Goal: Task Accomplishment & Management: Complete application form

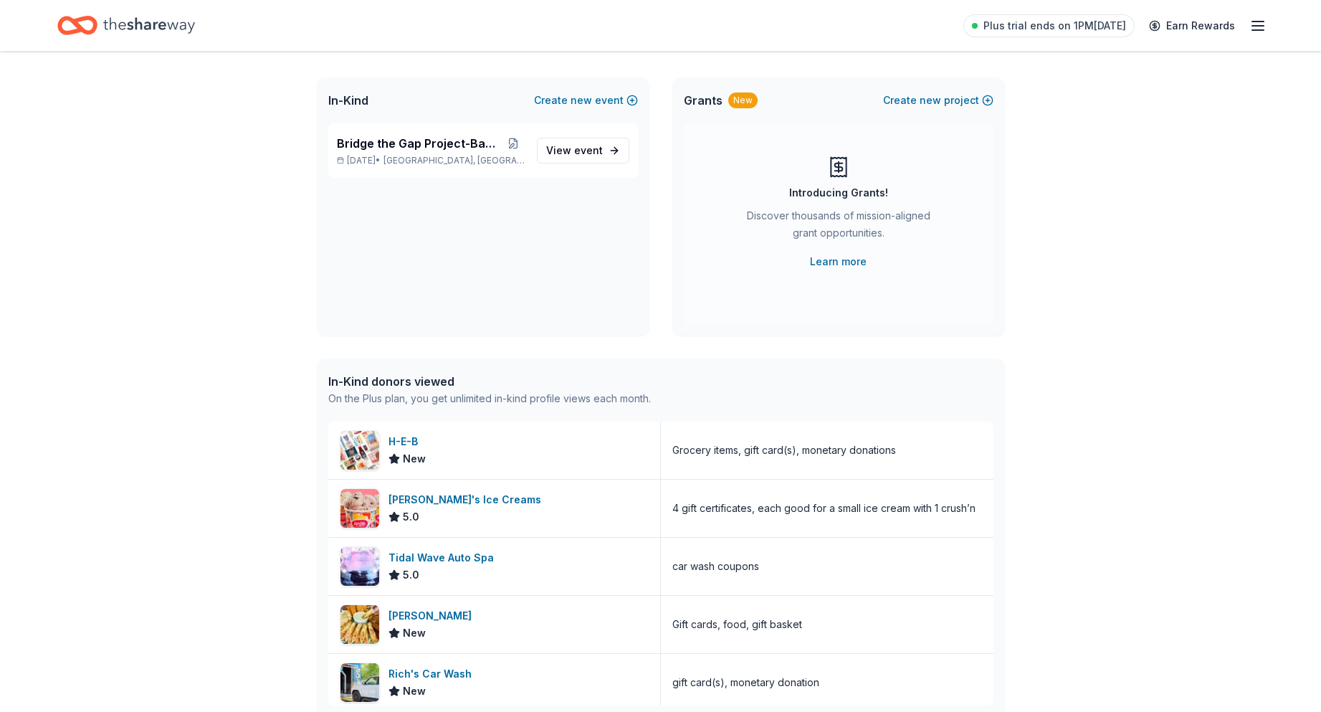
click at [126, 24] on icon "Home" at bounding box center [149, 25] width 92 height 29
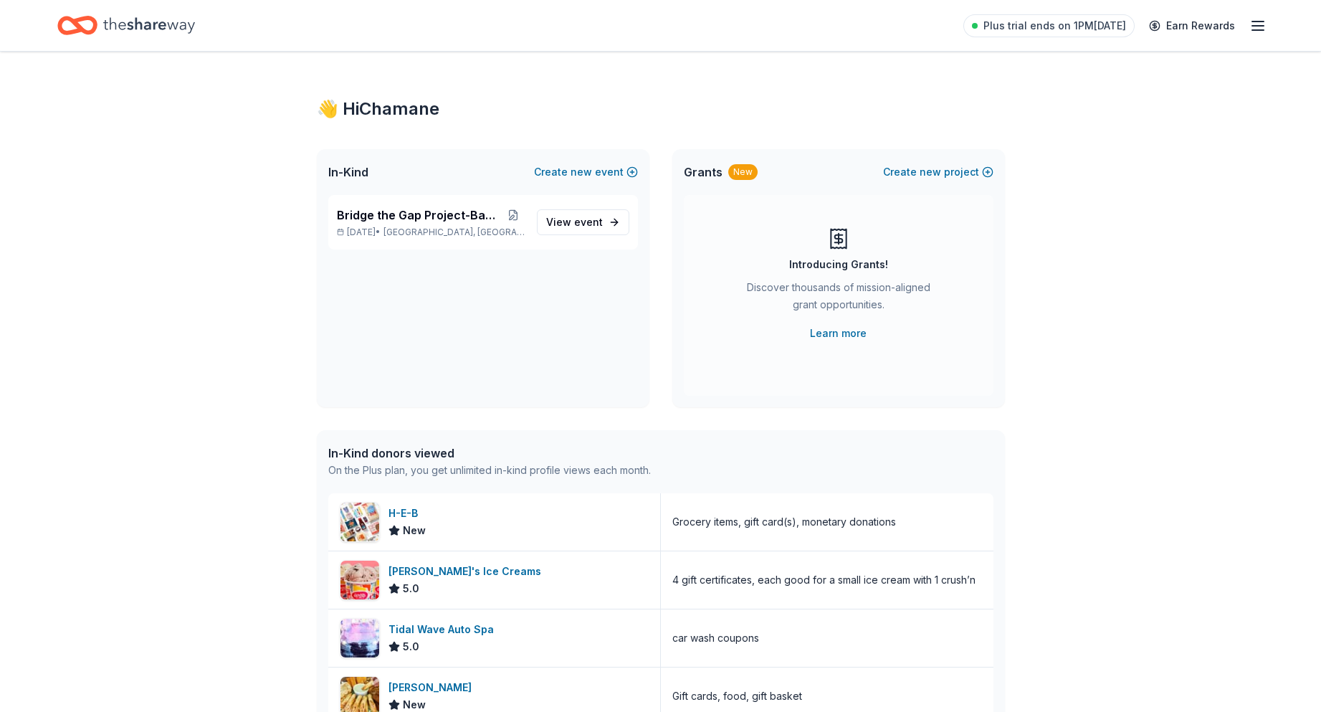
click at [538, 262] on div "Bridge the Gap Project-Back Back Nov 24, 2025 • Surfside Beach, TX View event" at bounding box center [483, 301] width 333 height 212
click at [497, 347] on div "Bridge the Gap Project-Back Back Nov 24, 2025 • Surfside Beach, TX View event" at bounding box center [483, 301] width 333 height 212
click at [161, 24] on icon "Home" at bounding box center [149, 25] width 92 height 29
click at [68, 19] on icon "Home" at bounding box center [70, 25] width 22 height 14
click at [1257, 22] on icon "button" at bounding box center [1257, 25] width 17 height 17
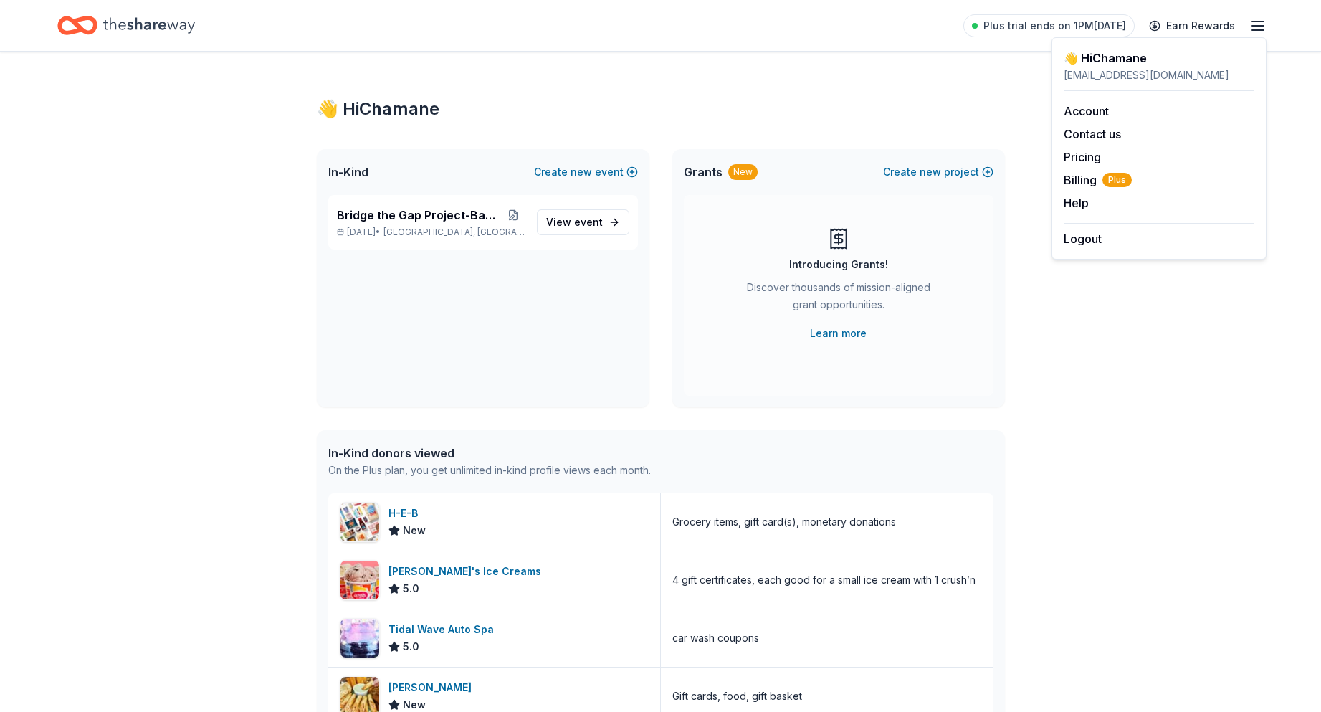
click at [606, 68] on div "👋 Hi Chamane In-Kind Create new event Bridge the Gap Project-Back Back Nov 24, …" at bounding box center [661, 552] width 734 height 1001
click at [1259, 29] on icon "button" at bounding box center [1257, 25] width 17 height 17
click at [1104, 112] on link "Account" at bounding box center [1086, 111] width 45 height 14
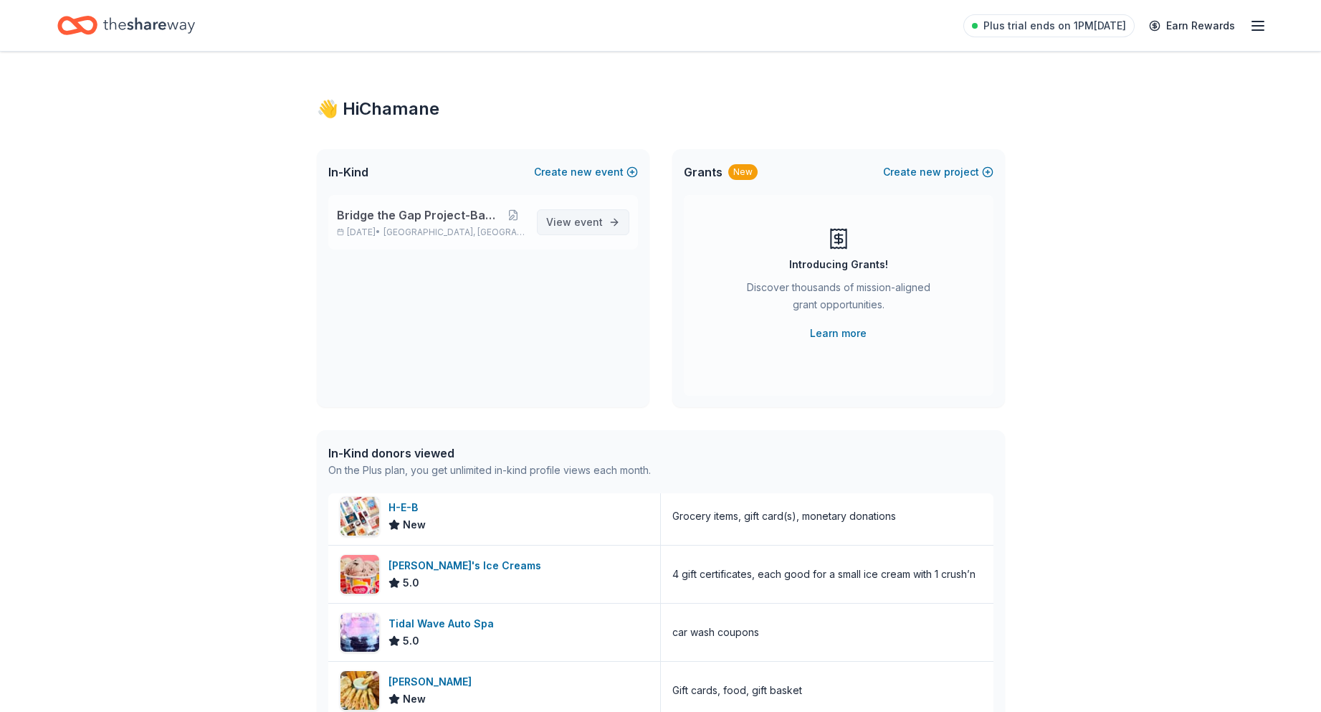
click at [583, 219] on span "event" at bounding box center [588, 222] width 29 height 12
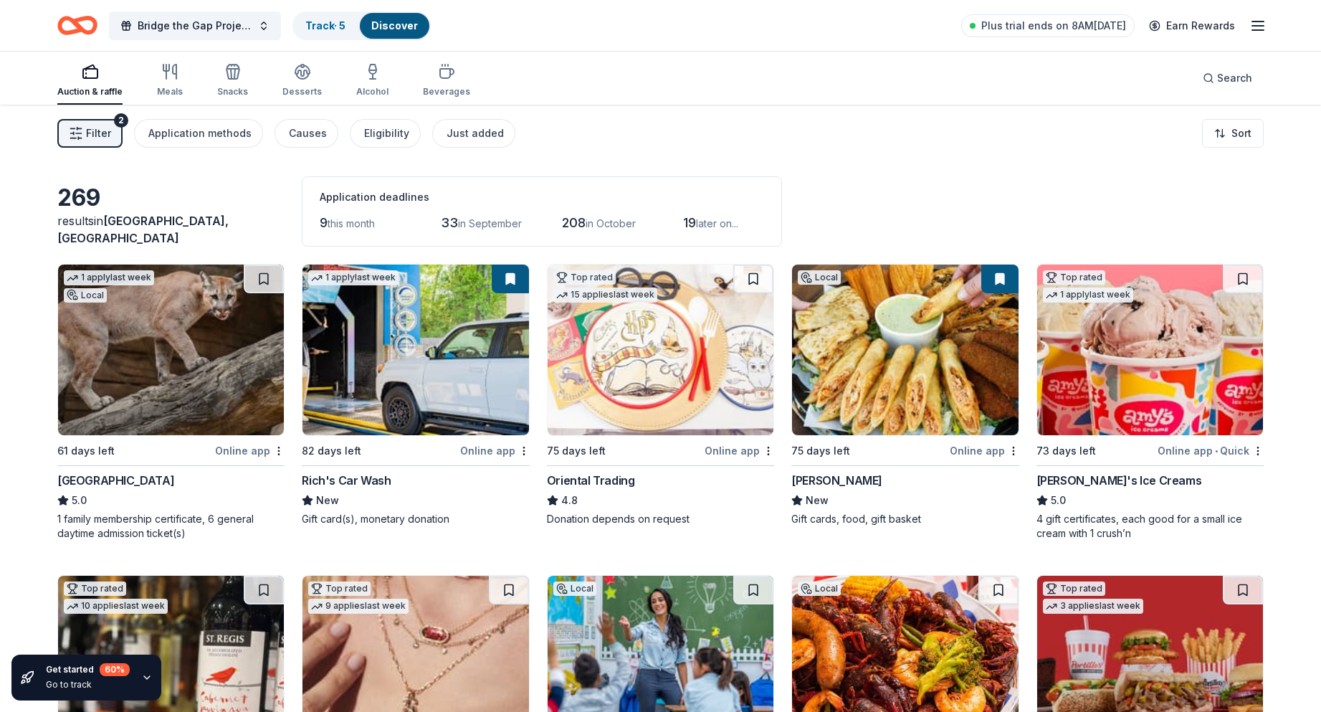
click at [159, 381] on img at bounding box center [171, 349] width 226 height 171
click at [79, 130] on icon "button" at bounding box center [76, 133] width 14 height 14
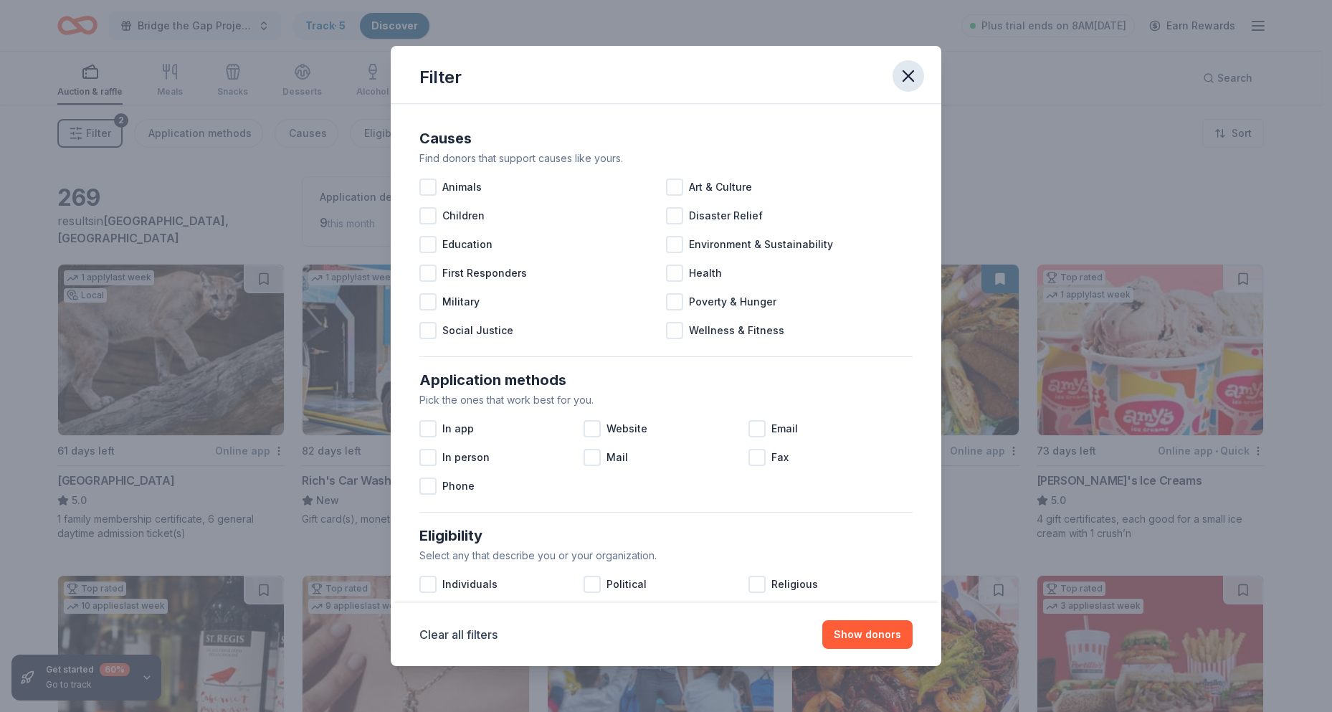
click at [914, 82] on icon "button" at bounding box center [908, 76] width 20 height 20
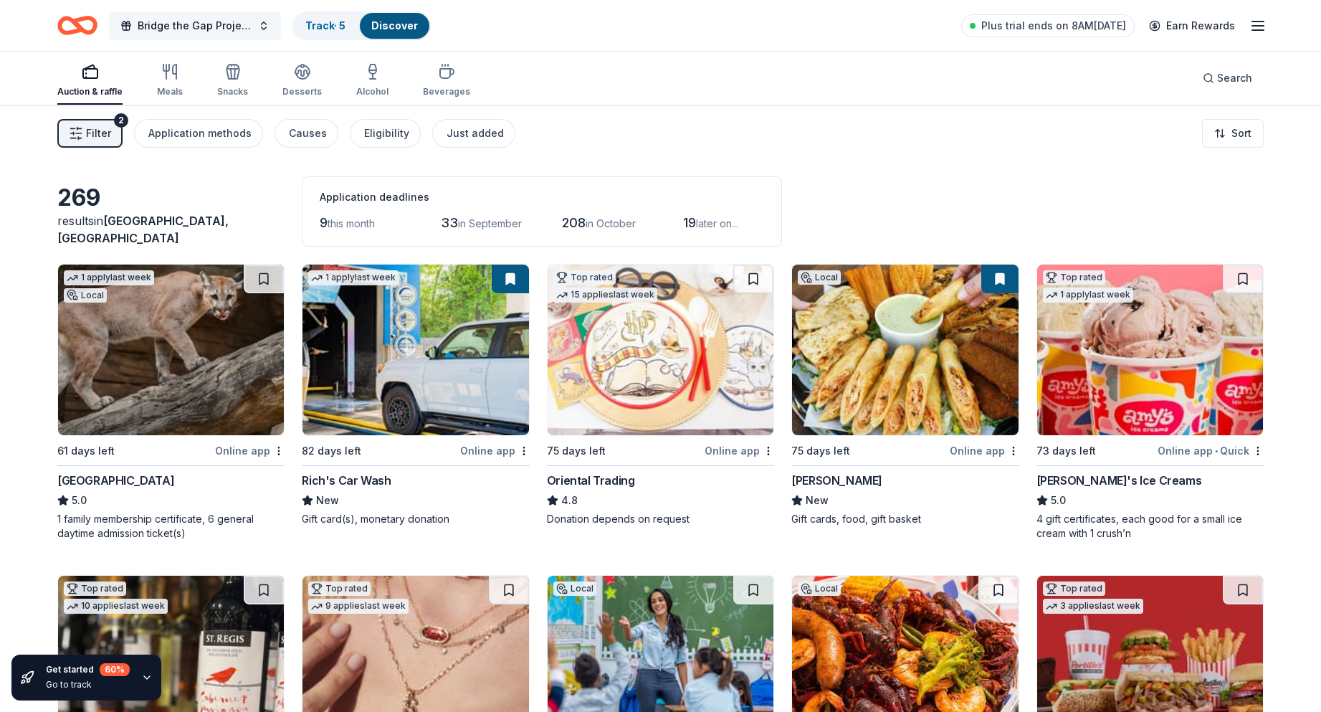
click at [250, 29] on span "Bridge the Gap Project-Back Back" at bounding box center [195, 25] width 115 height 17
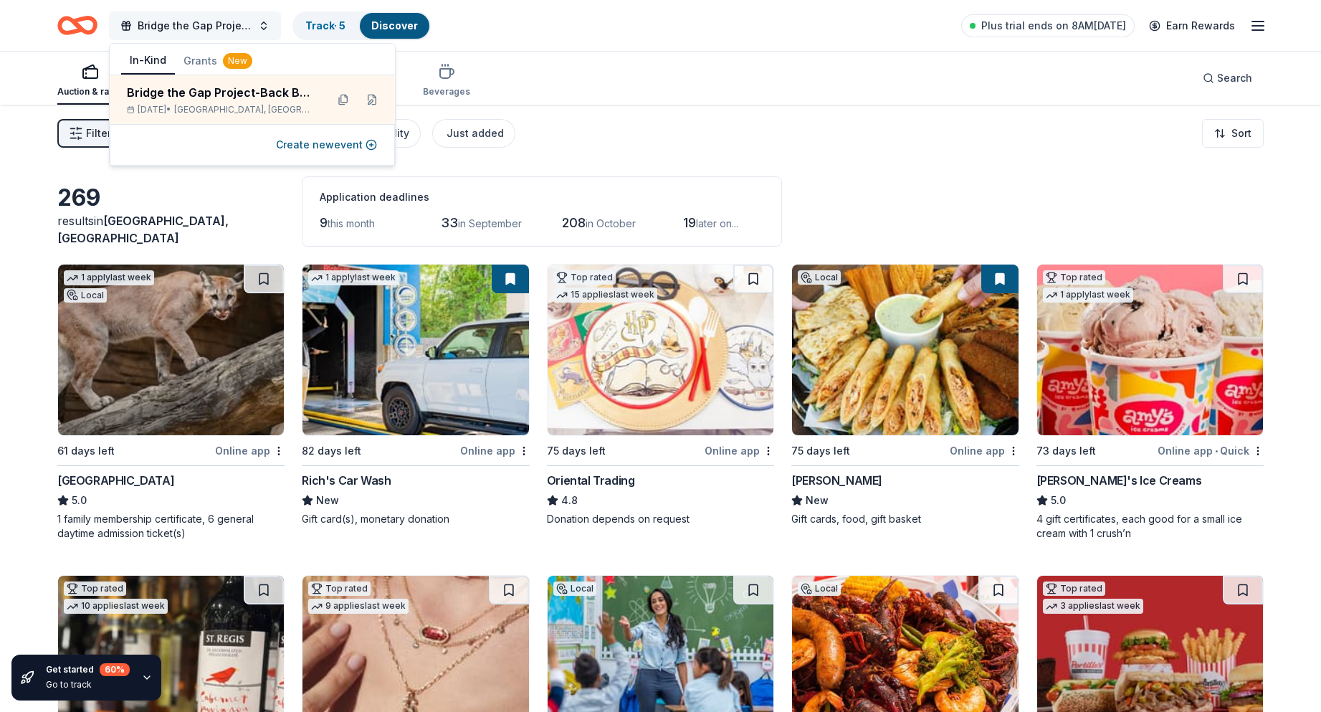
click at [175, 23] on span "Bridge the Gap Project-Back Back" at bounding box center [195, 25] width 115 height 17
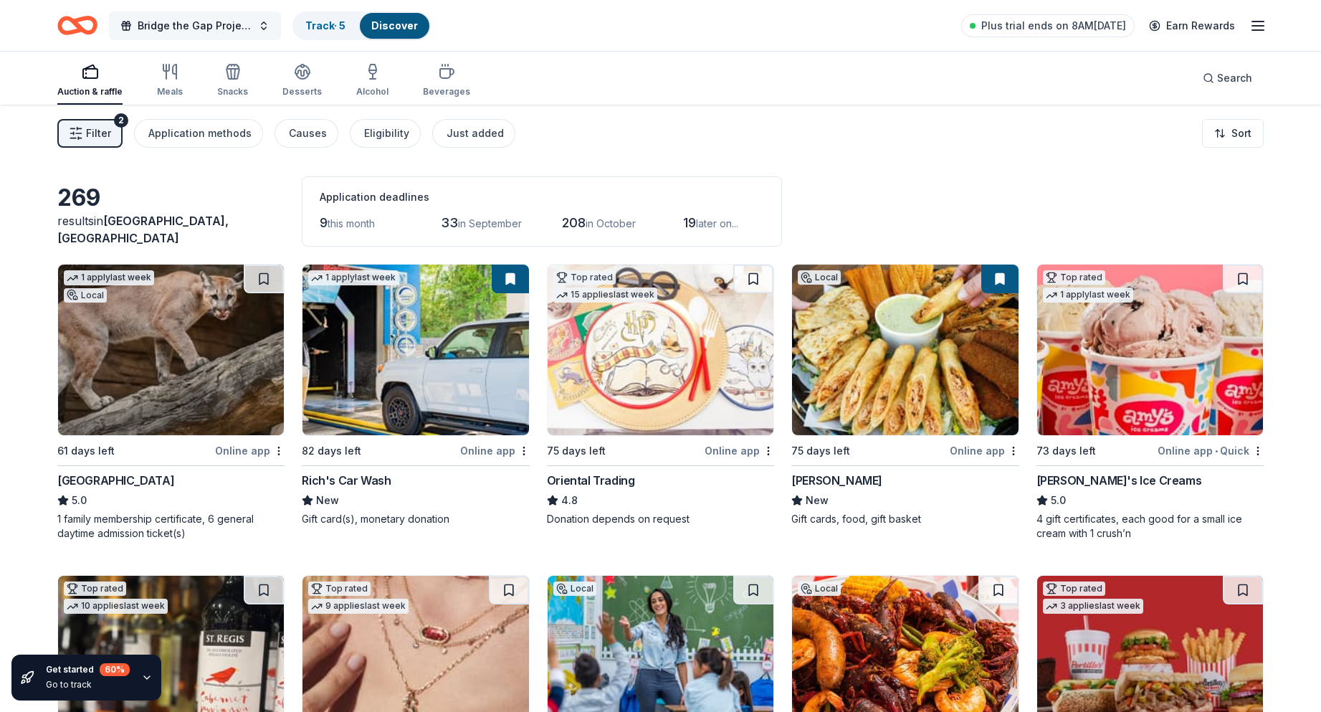
click at [172, 23] on span "Bridge the Gap Project-Back Back" at bounding box center [195, 25] width 115 height 17
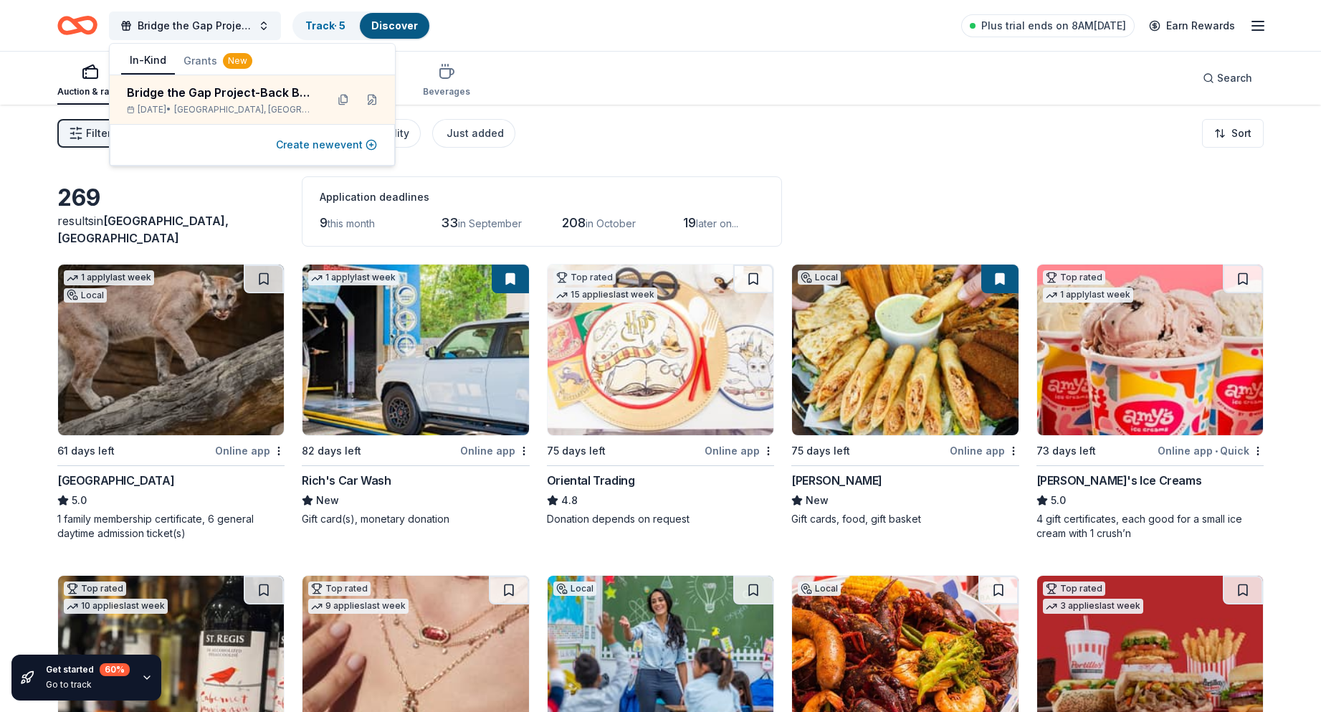
click at [303, 145] on button "Create new event" at bounding box center [326, 144] width 101 height 17
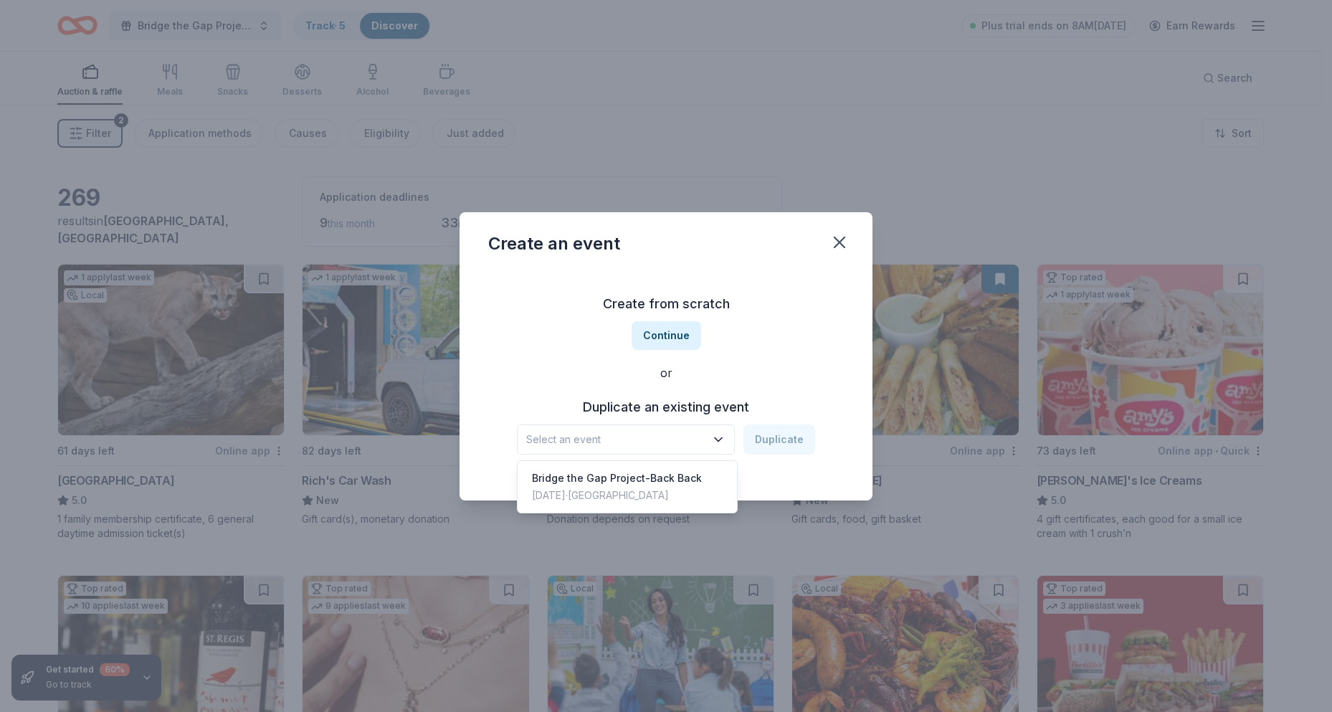
click at [652, 442] on span "Select an event" at bounding box center [615, 439] width 179 height 17
click at [674, 330] on div "Create from scratch Continue or Duplicate an existing event Select an event Dup…" at bounding box center [666, 373] width 356 height 208
click at [674, 330] on button "Continue" at bounding box center [666, 335] width 70 height 29
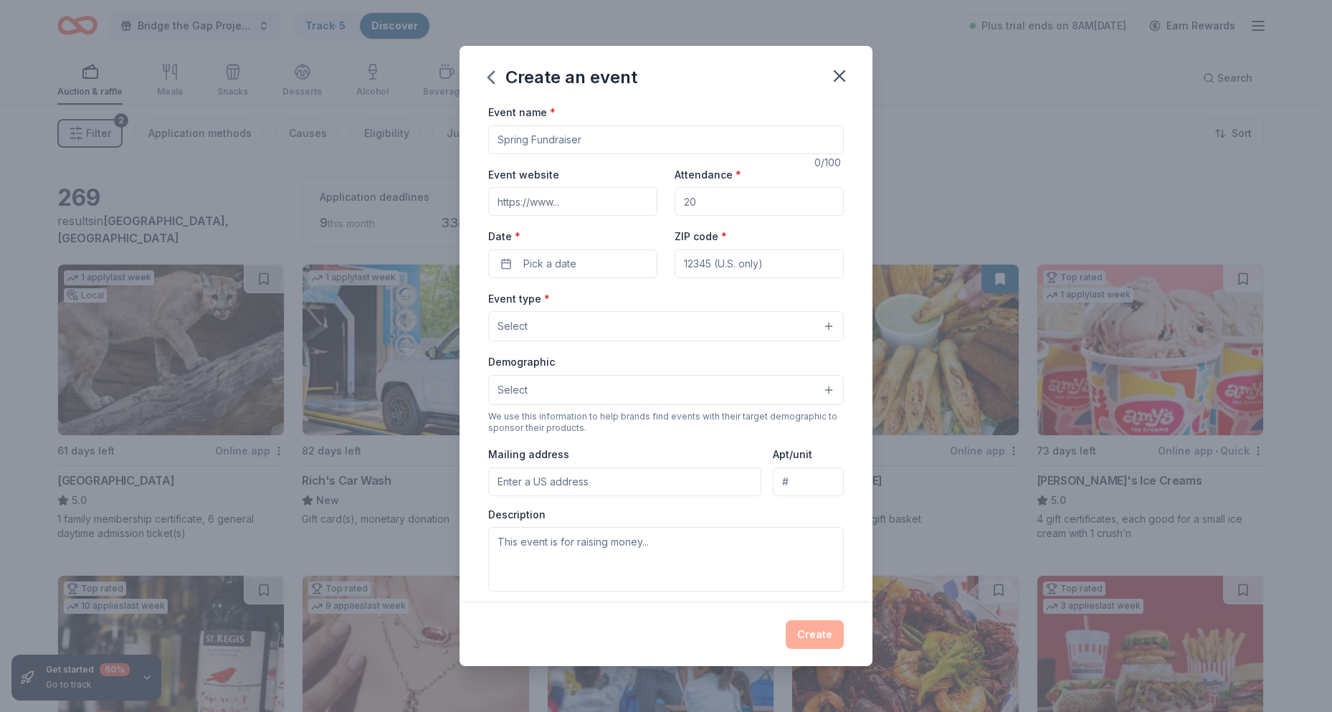
drag, startPoint x: 604, startPoint y: 138, endPoint x: 419, endPoint y: 143, distance: 185.7
click at [419, 143] on div "Create an event Event name * 0 /100 Event website Attendance * Date * Pick a da…" at bounding box center [666, 356] width 1332 height 712
click at [581, 130] on input "Event name *" at bounding box center [666, 139] width 356 height 29
type input "Gala Fundraier"
click at [573, 209] on input "Event website" at bounding box center [572, 201] width 169 height 29
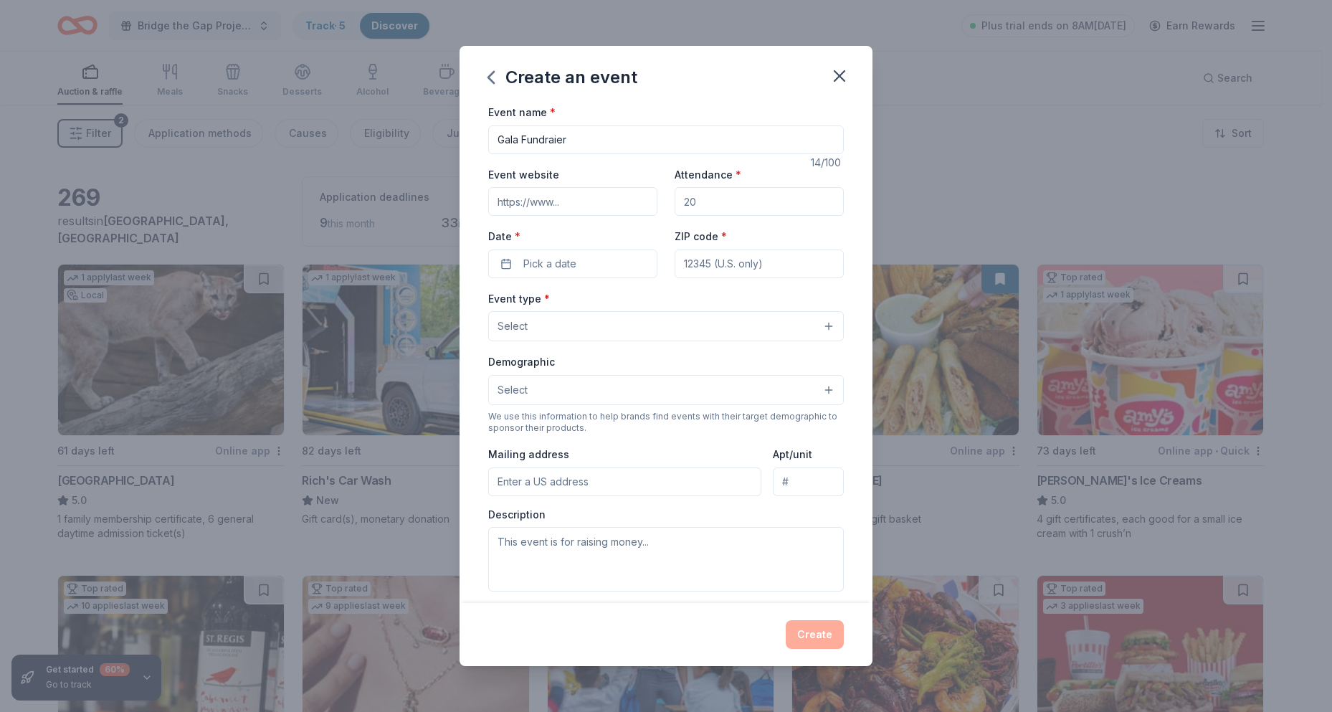
drag, startPoint x: 697, startPoint y: 204, endPoint x: 648, endPoint y: 206, distance: 49.5
click at [648, 206] on div "Event website Attendance * Date * Pick a date ZIP code *" at bounding box center [666, 222] width 356 height 113
type input "300"
click at [596, 264] on button "Pick a date" at bounding box center [572, 263] width 169 height 29
click at [657, 295] on div "August 2025" at bounding box center [569, 300] width 181 height 20
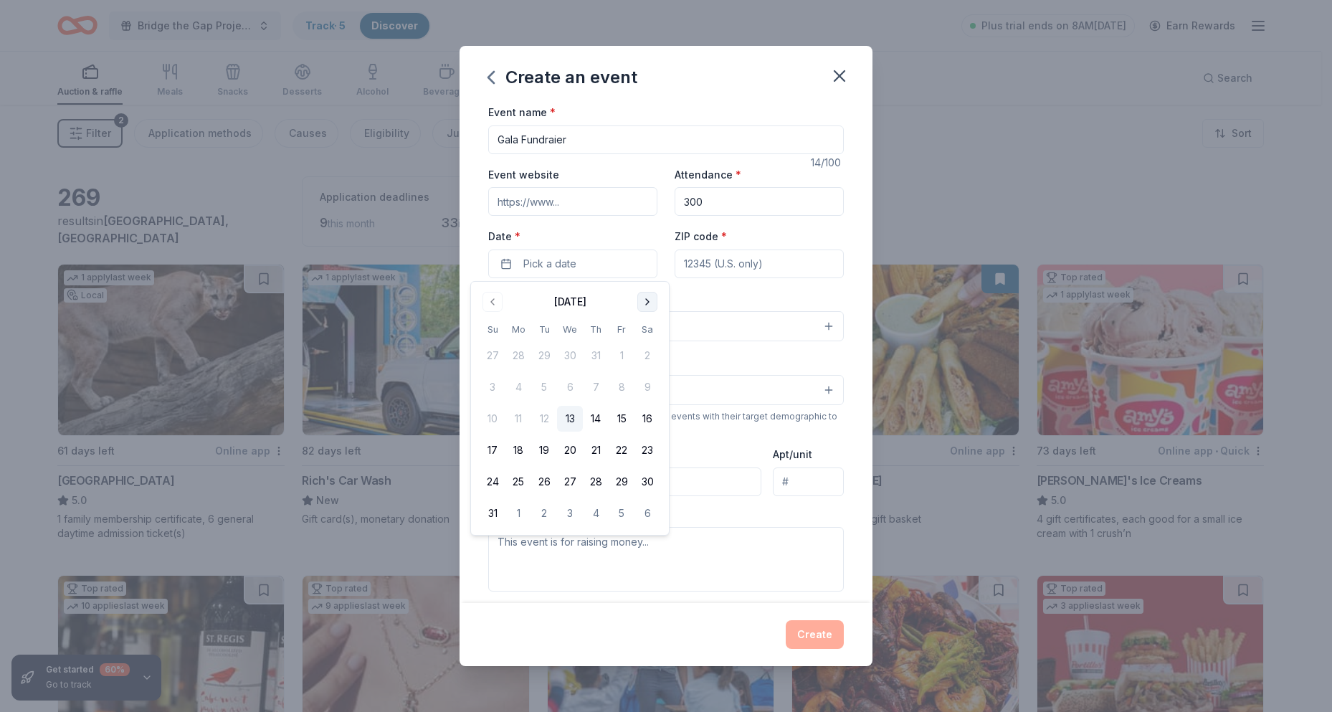
click at [649, 297] on button "Go to next month" at bounding box center [647, 302] width 20 height 20
click at [648, 389] on button "13" at bounding box center [647, 387] width 26 height 26
click at [711, 264] on input "ZIP code *" at bounding box center [758, 263] width 169 height 29
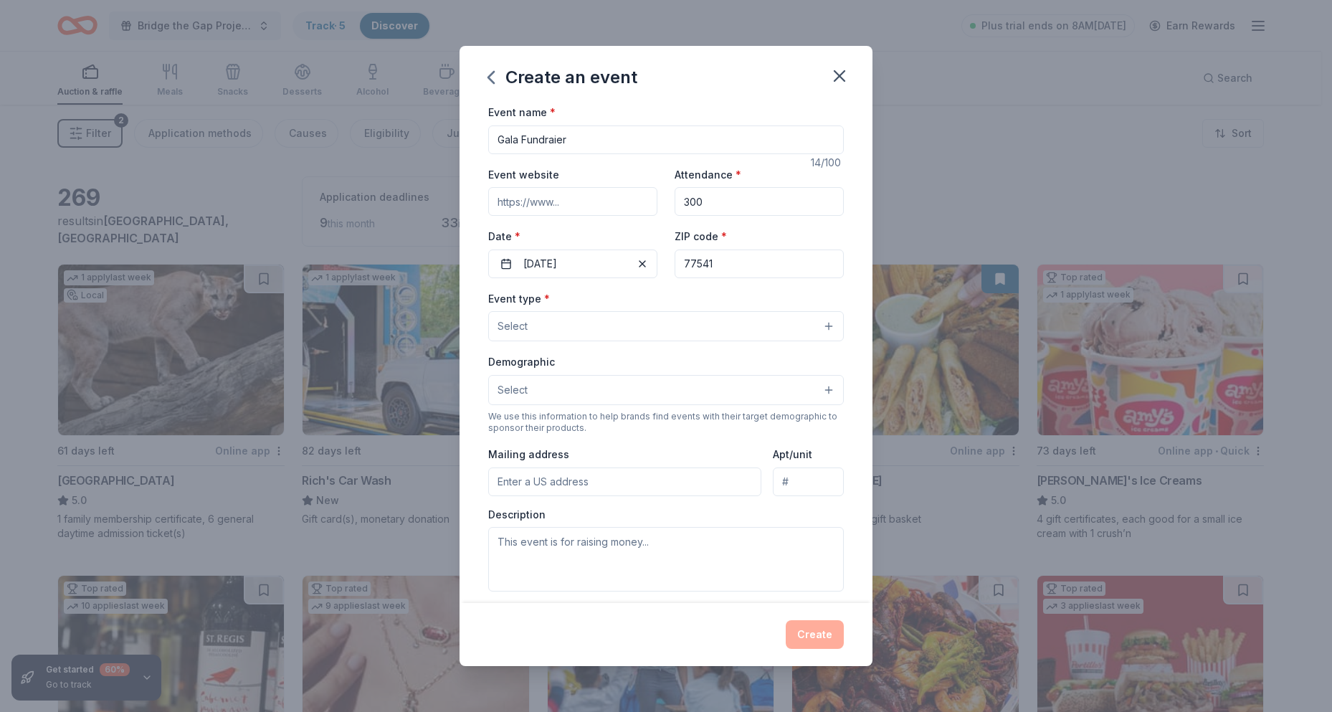
type input "77541"
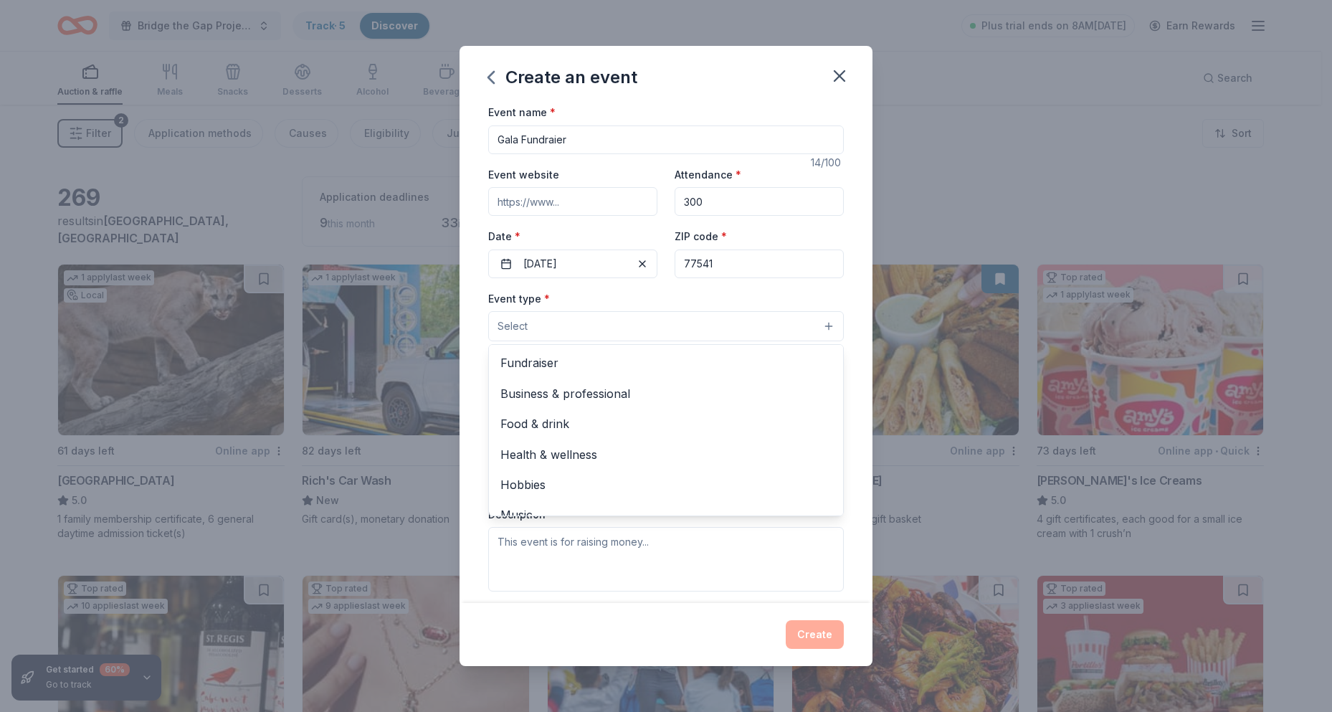
click at [617, 340] on button "Select" at bounding box center [666, 326] width 356 height 30
click at [566, 363] on span "Fundraiser" at bounding box center [665, 362] width 331 height 19
click at [573, 135] on div "Event name * Gala Fundraier 14 /100 Event website Attendance * 300 Date * 09/13…" at bounding box center [666, 435] width 356 height 664
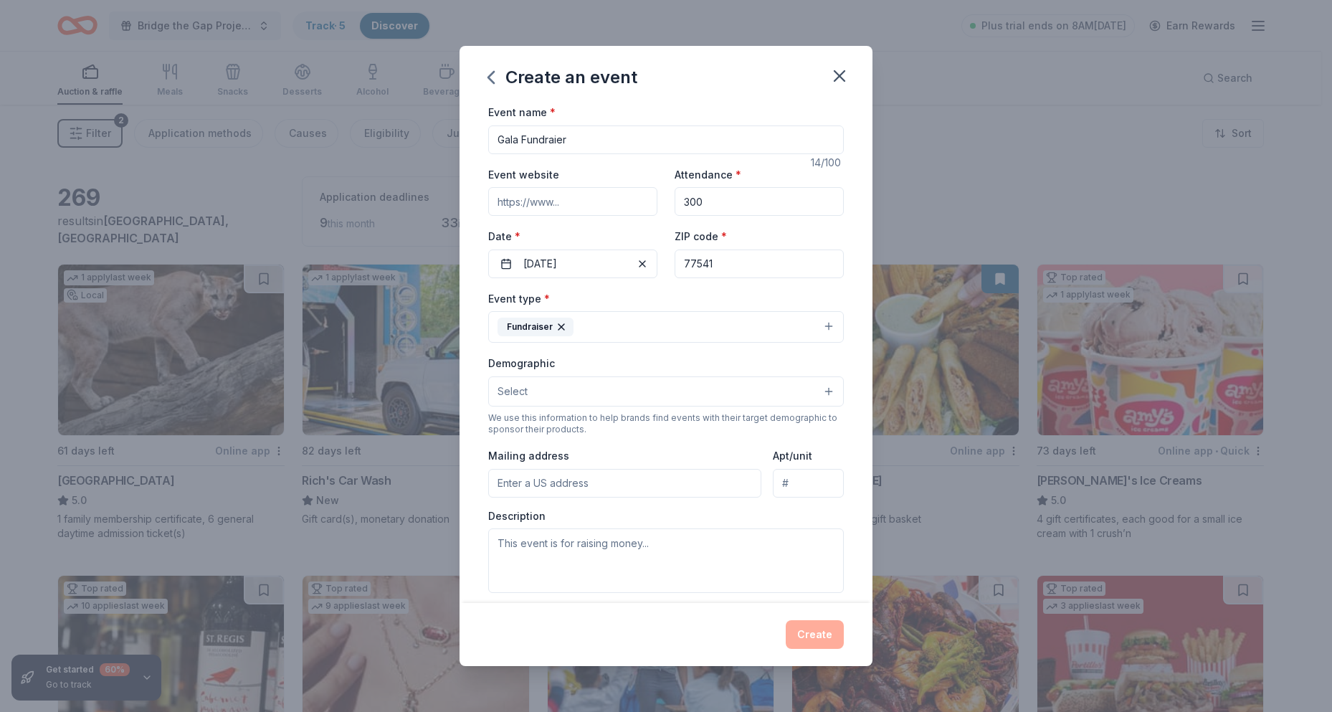
click at [573, 135] on input "Gala Fundraier" at bounding box center [666, 139] width 356 height 29
click at [496, 136] on input "Gala" at bounding box center [666, 139] width 356 height 29
type input "Annual Gala"
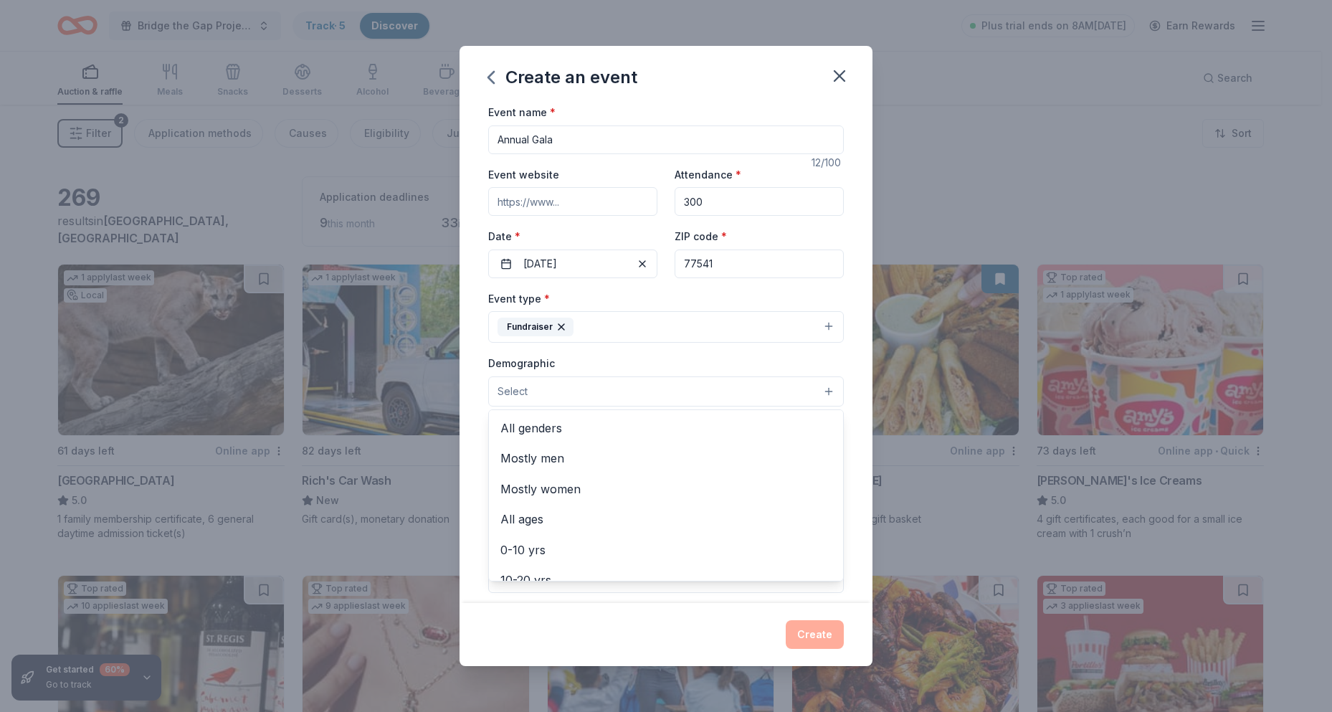
click at [621, 390] on button "Select" at bounding box center [666, 391] width 356 height 30
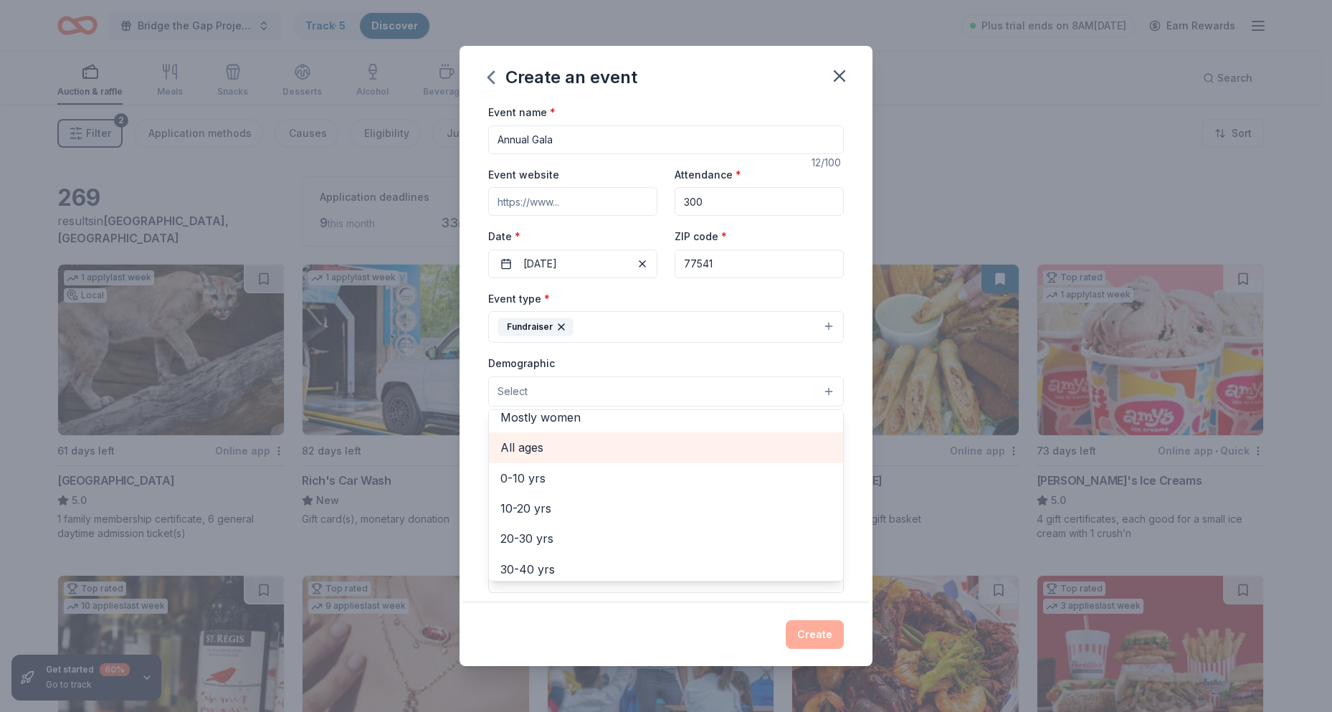
click at [541, 450] on span "All ages" at bounding box center [665, 447] width 331 height 19
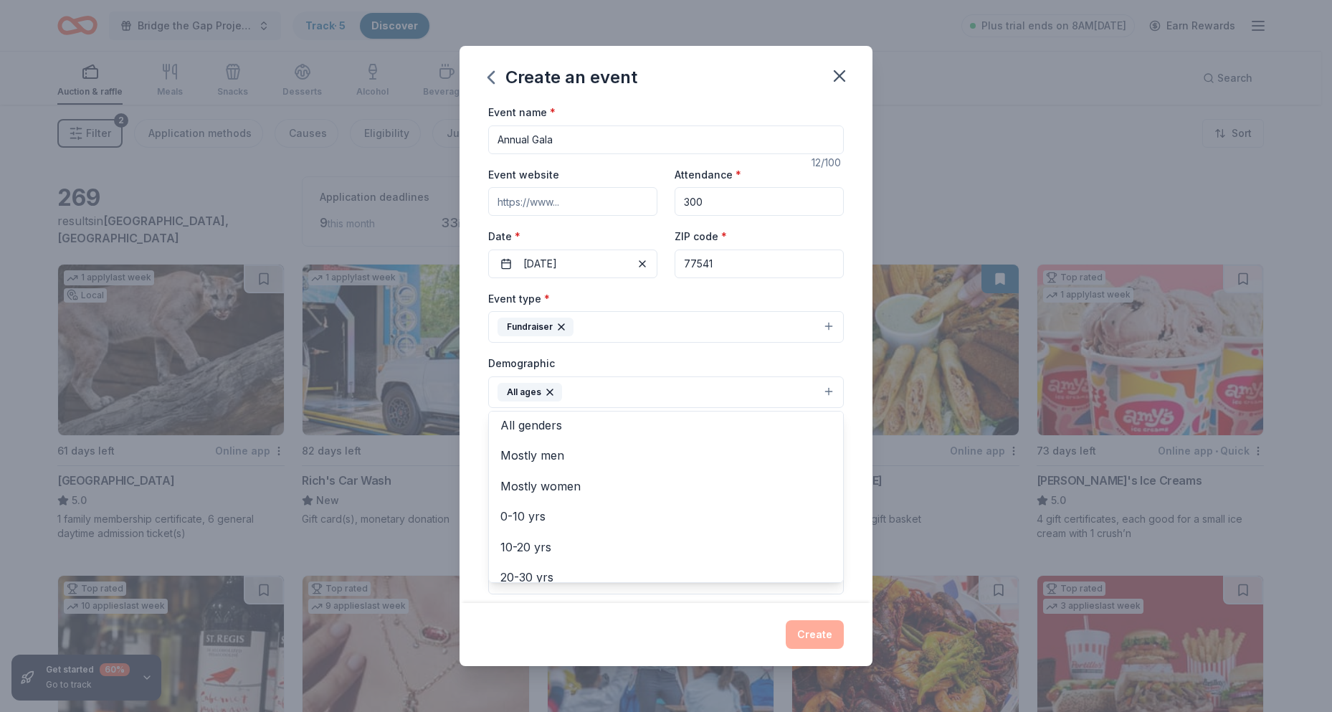
scroll to position [0, 0]
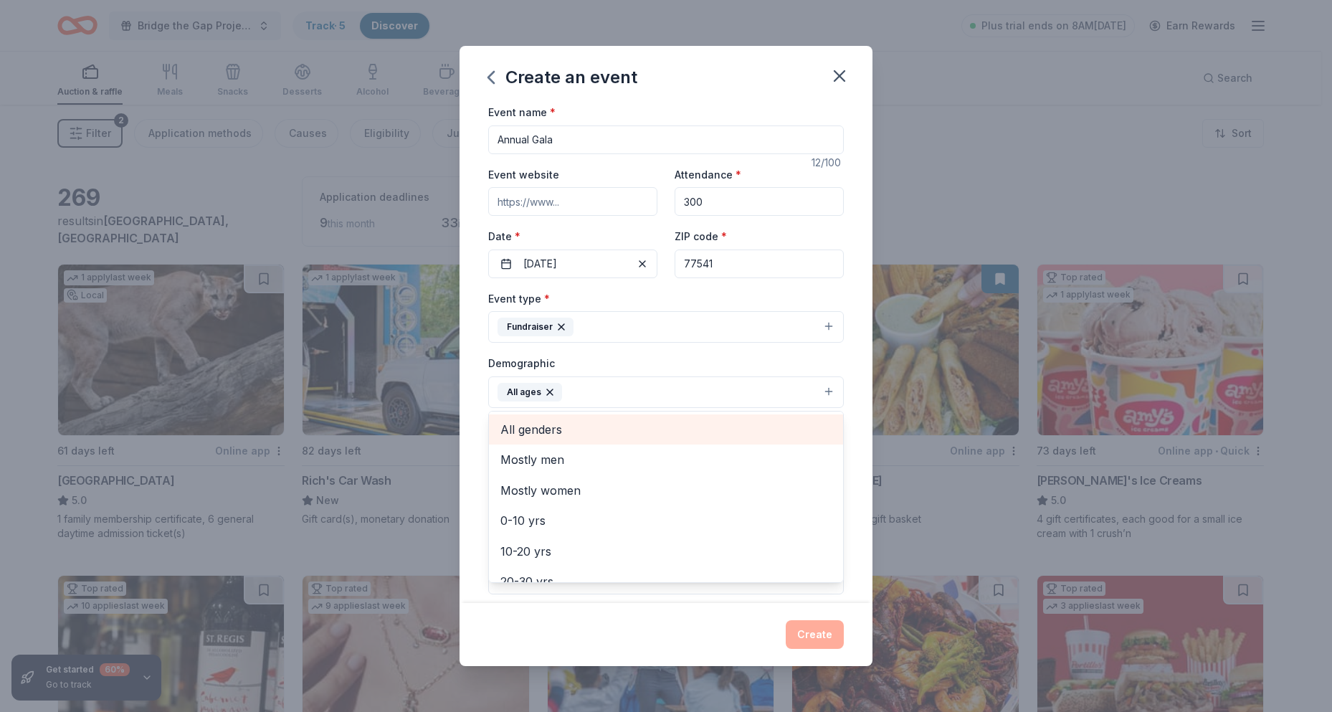
click at [553, 429] on span "All genders" at bounding box center [665, 429] width 331 height 19
click at [847, 532] on div "Event name * Annual Gala 12 /100 Event website Attendance * 300 Date * 09/13/20…" at bounding box center [665, 353] width 413 height 500
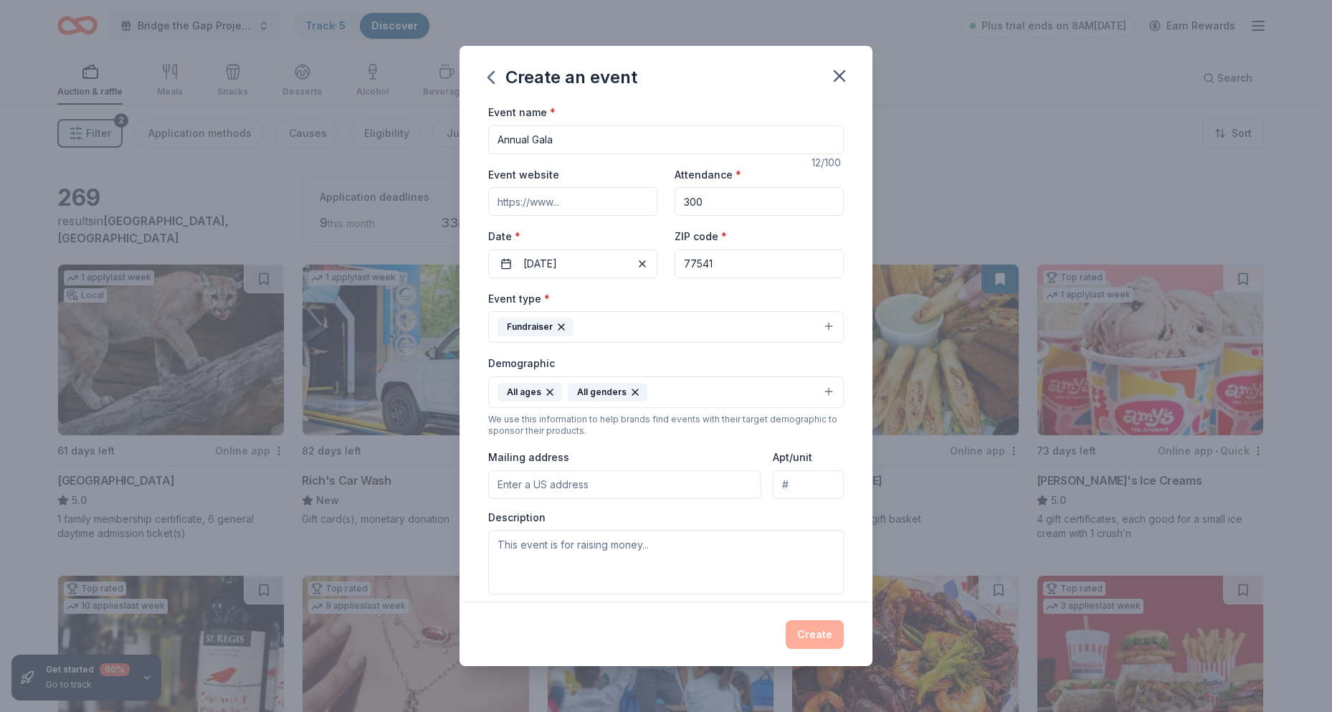
scroll to position [143, 0]
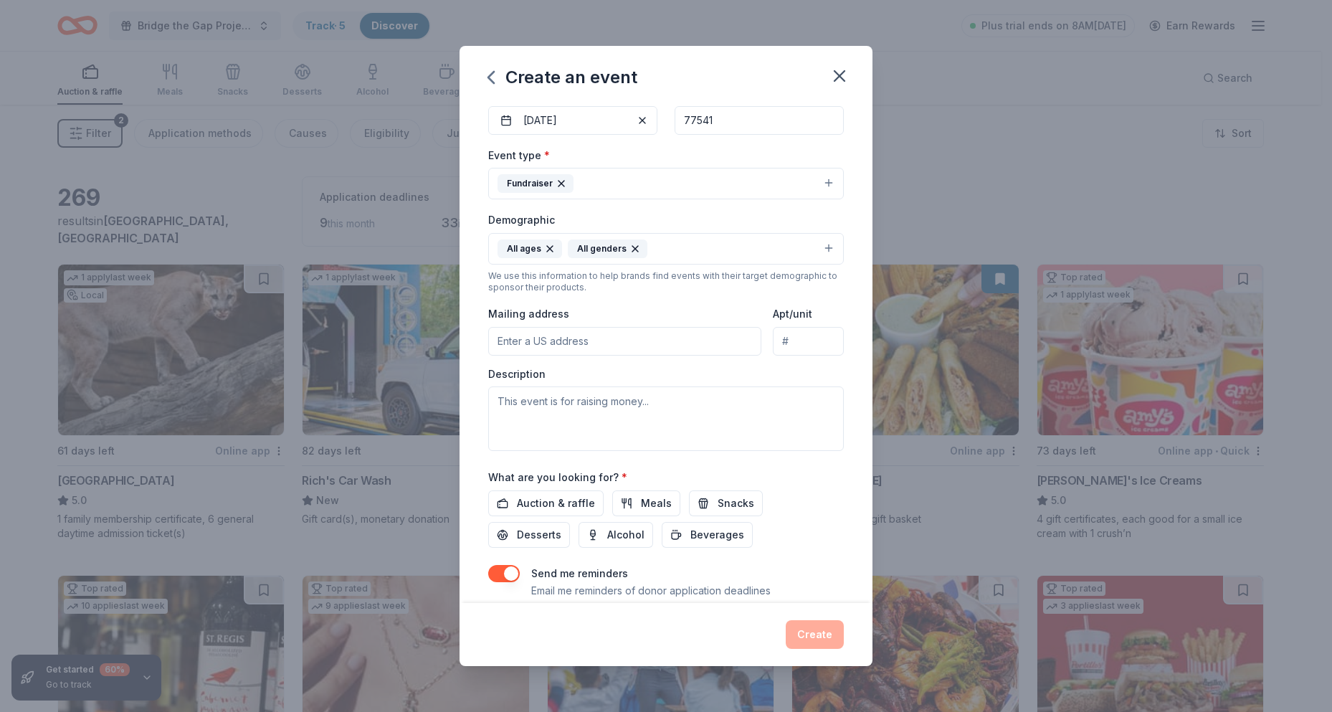
click at [601, 343] on input "Mailing address" at bounding box center [624, 341] width 273 height 29
type input "4302 Farm to Market Road 523, Freeport, TX, 77541"
click at [544, 413] on textarea at bounding box center [666, 418] width 356 height 65
paste textarea "https://www.theshareway.com/"
type textarea "https://www.theshareway.com/"
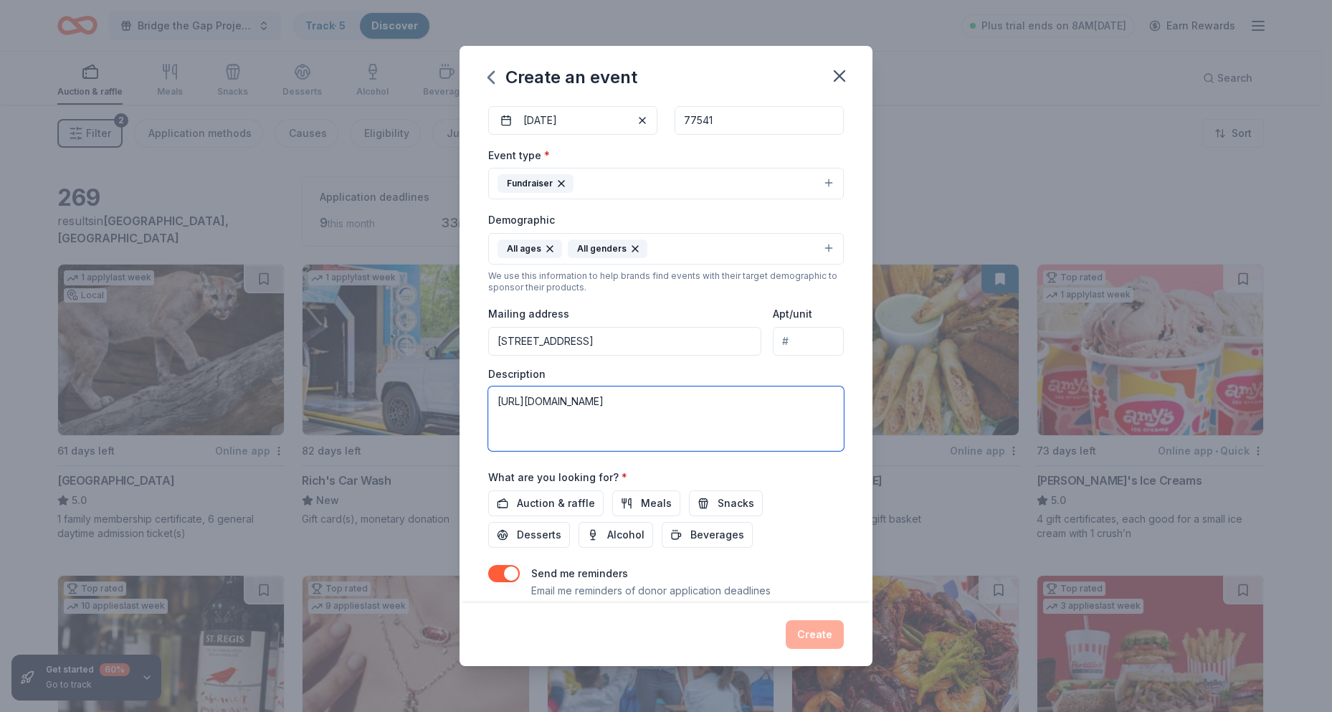
drag, startPoint x: 664, startPoint y: 397, endPoint x: 420, endPoint y: 420, distance: 245.5
click at [427, 421] on div "Create an event Event name * Annual Gala 12 /100 Event website Attendance * 300…" at bounding box center [666, 356] width 1332 height 712
click at [507, 403] on textarea at bounding box center [666, 418] width 356 height 65
paste textarea "Harvest for the Hungry, Inc.-Texas, believes that food insecurity should not ex…"
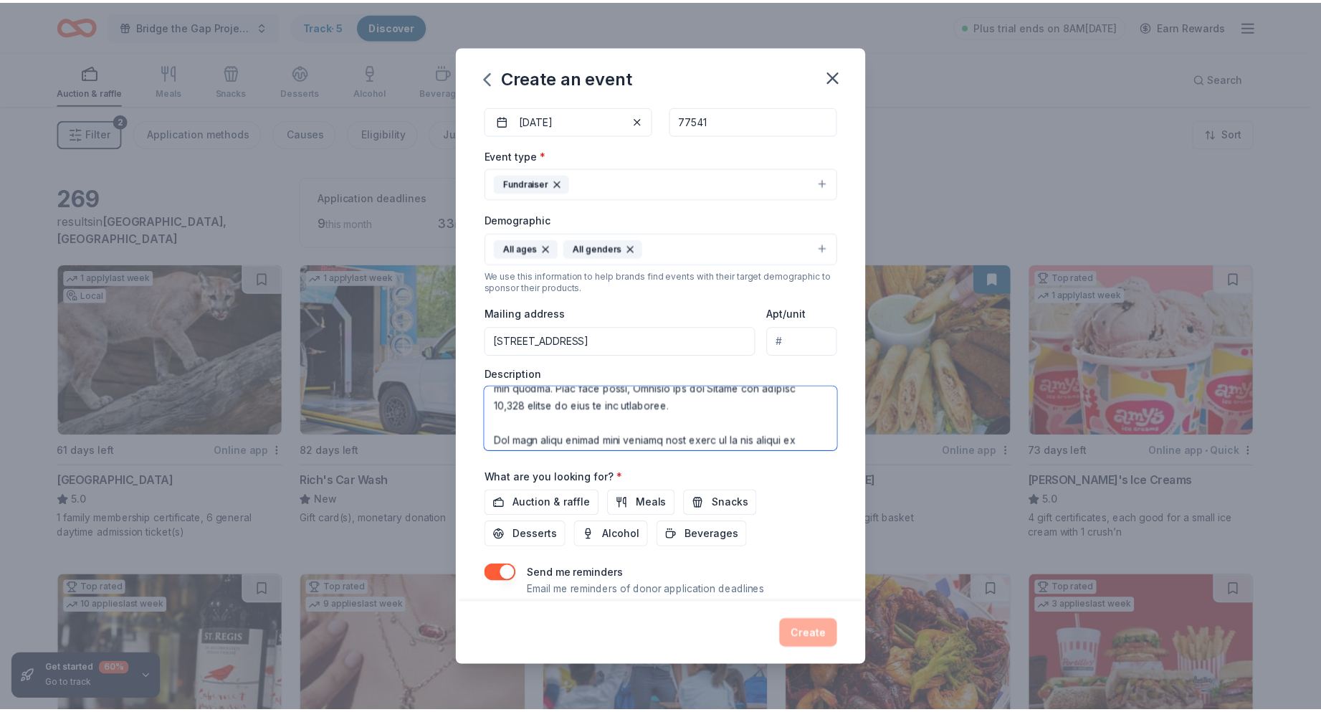
scroll to position [393, 0]
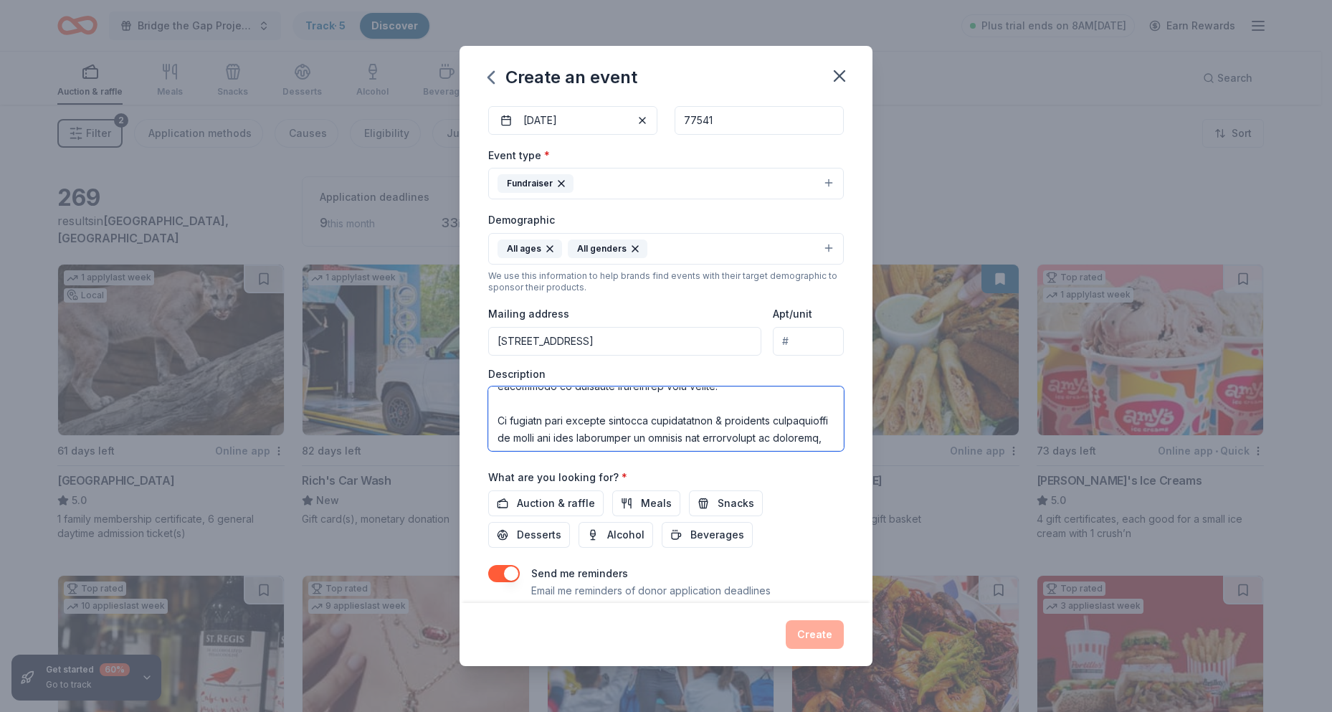
type textarea "Harvest for the Hungry, Inc.-Texas, believes that food insecurity should not ex…"
click at [564, 500] on span "Auction & raffle" at bounding box center [556, 503] width 78 height 17
click at [804, 633] on button "Create" at bounding box center [815, 634] width 58 height 29
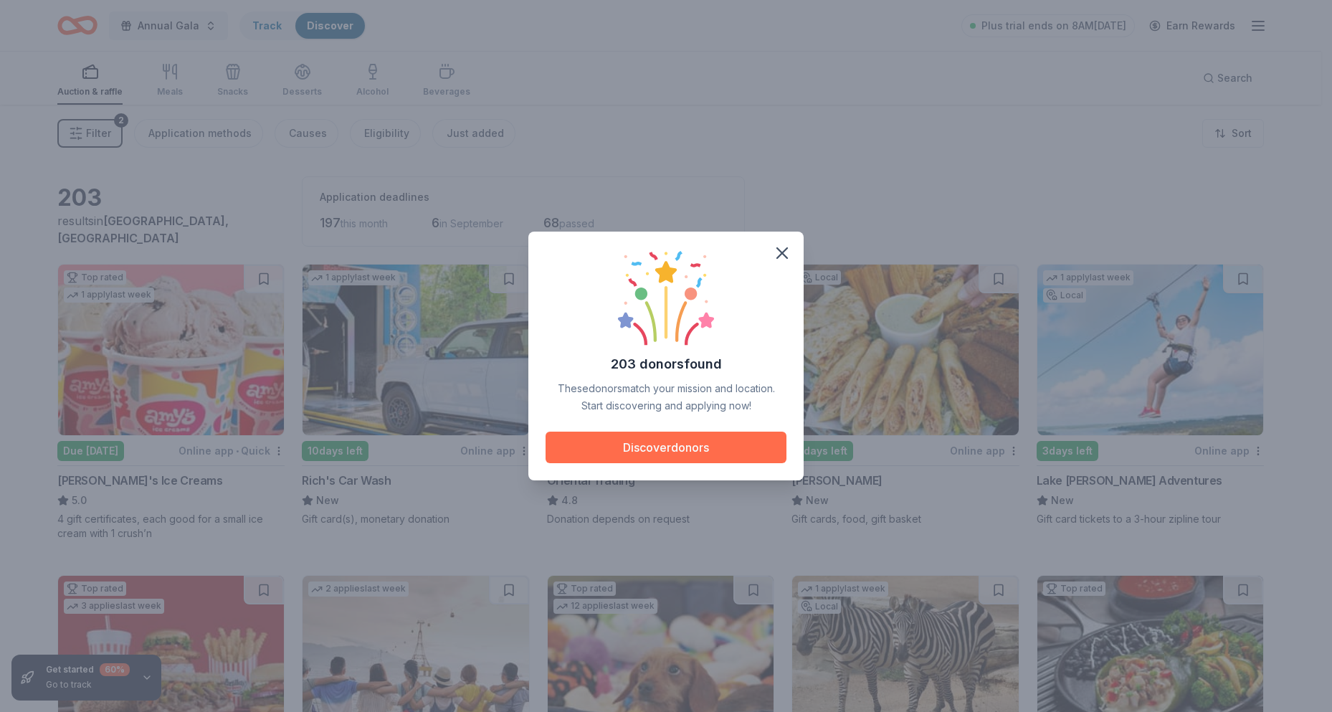
click at [710, 441] on button "Discover donors" at bounding box center [665, 447] width 241 height 32
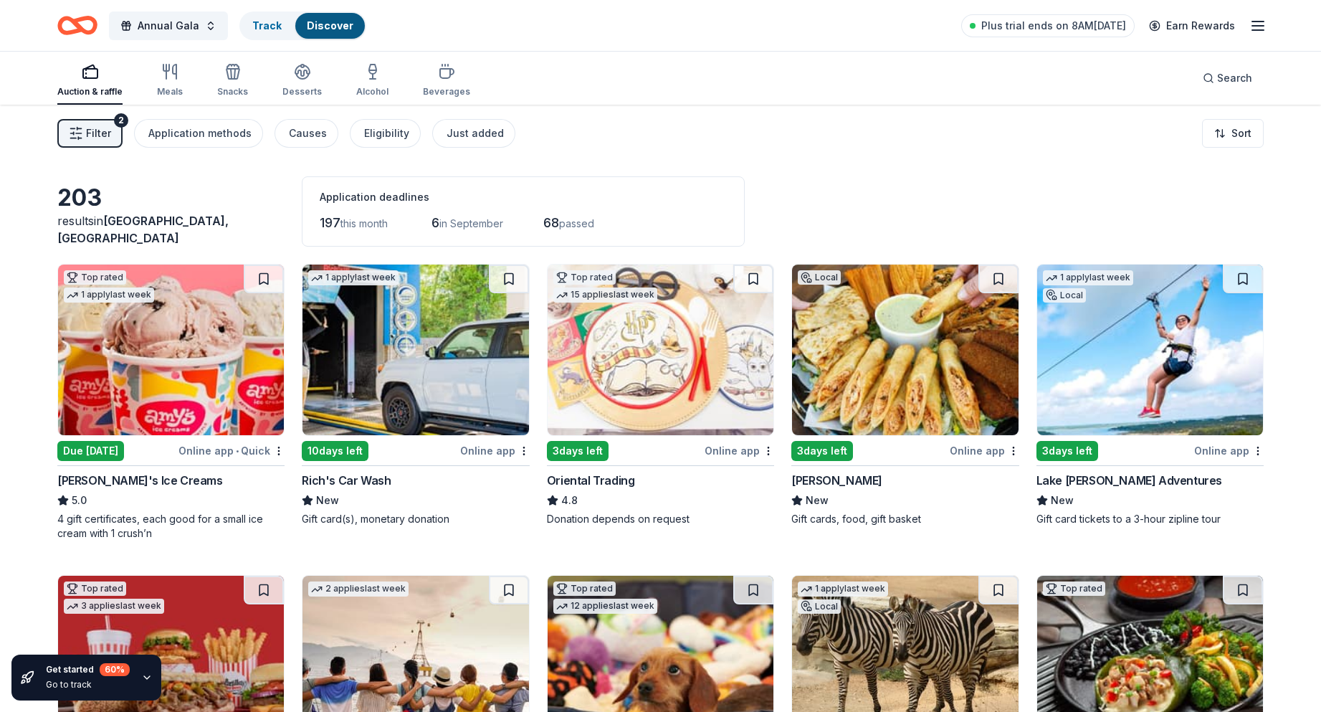
click at [1112, 350] on img at bounding box center [1150, 349] width 226 height 171
click at [644, 356] on img at bounding box center [661, 349] width 226 height 171
click at [657, 368] on img at bounding box center [661, 349] width 226 height 171
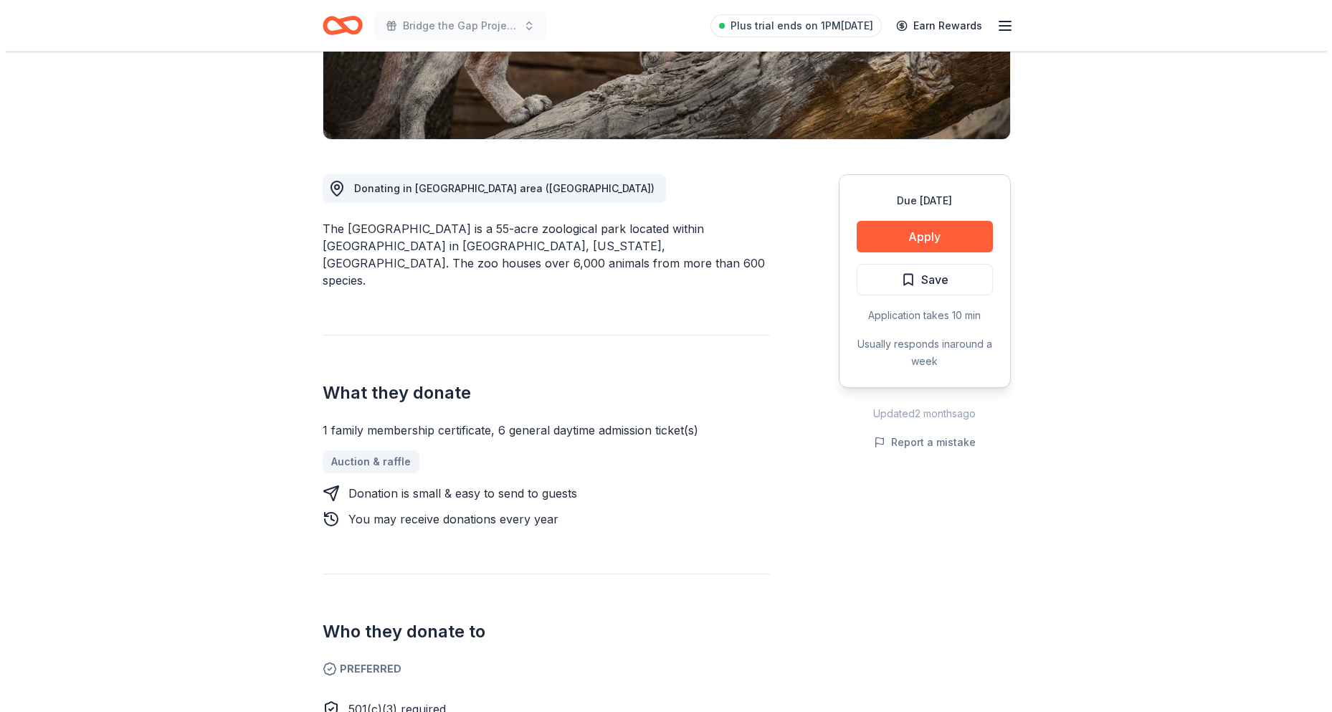
scroll to position [215, 0]
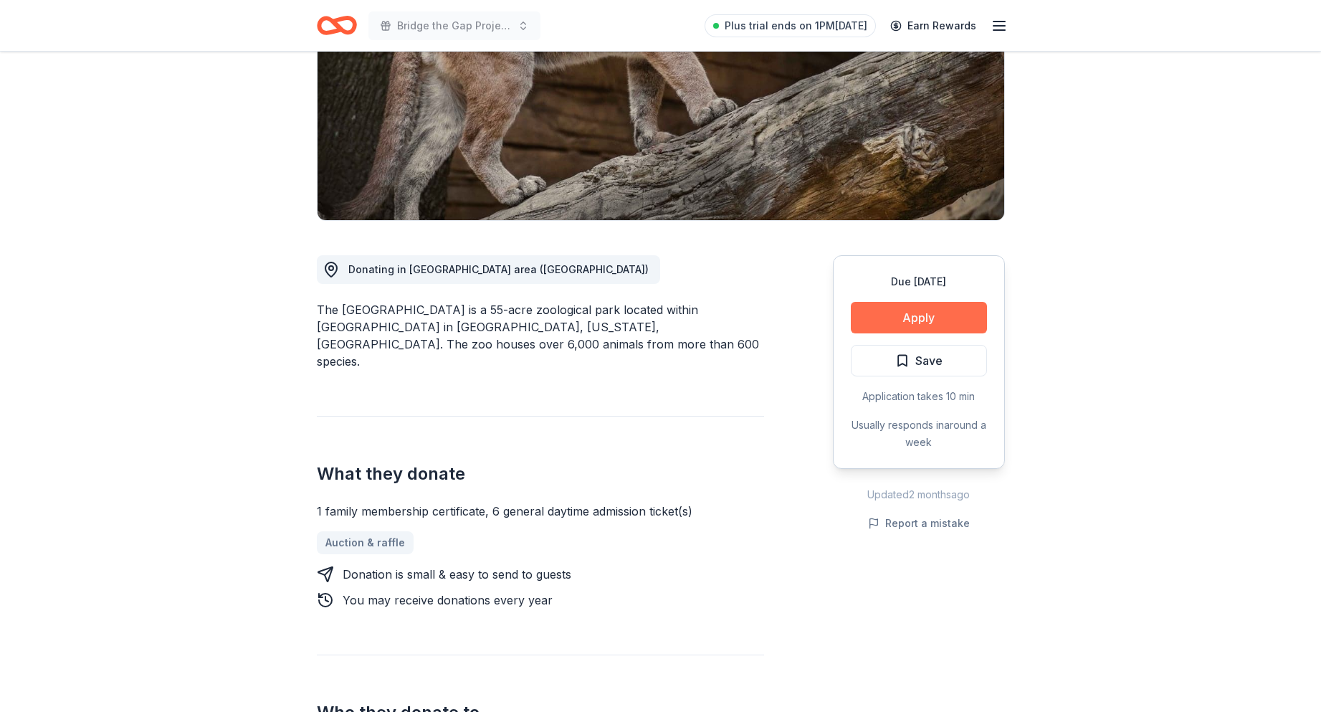
click at [905, 320] on button "Apply" at bounding box center [919, 318] width 136 height 32
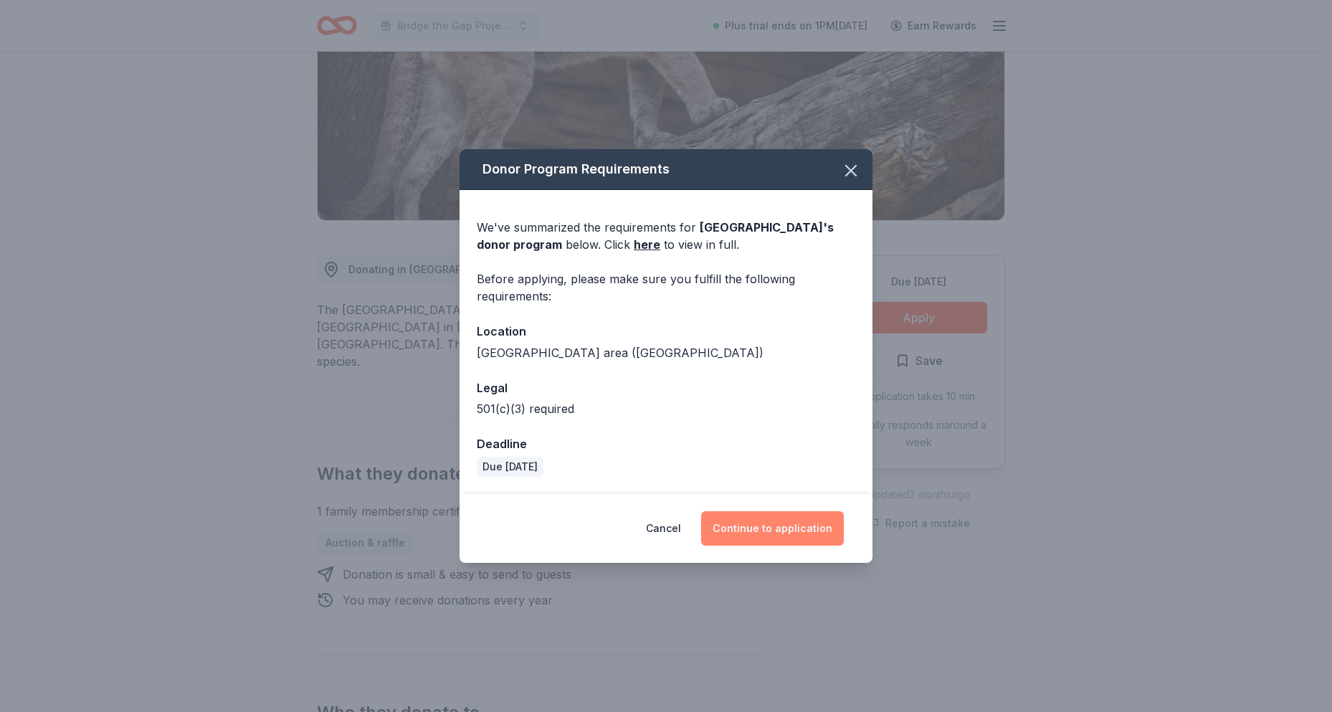
click at [773, 535] on button "Continue to application" at bounding box center [772, 528] width 143 height 34
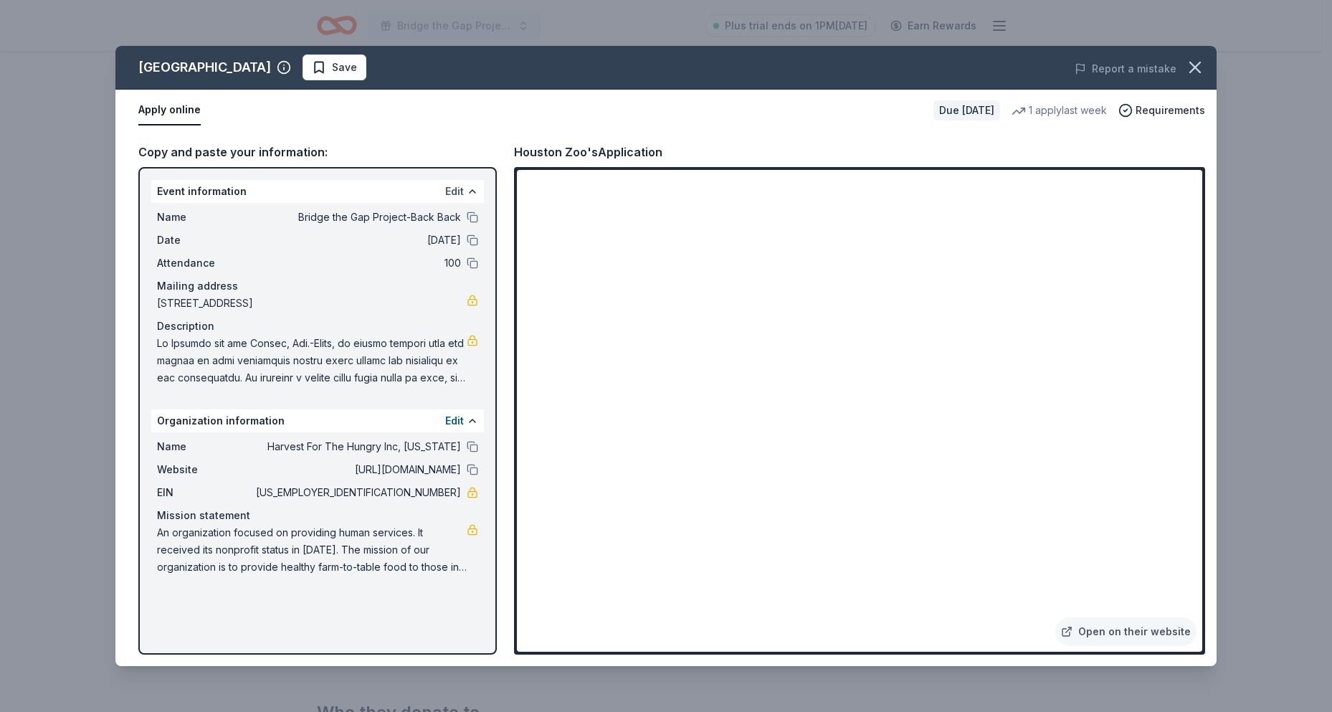
click at [451, 186] on button "Edit" at bounding box center [454, 191] width 19 height 17
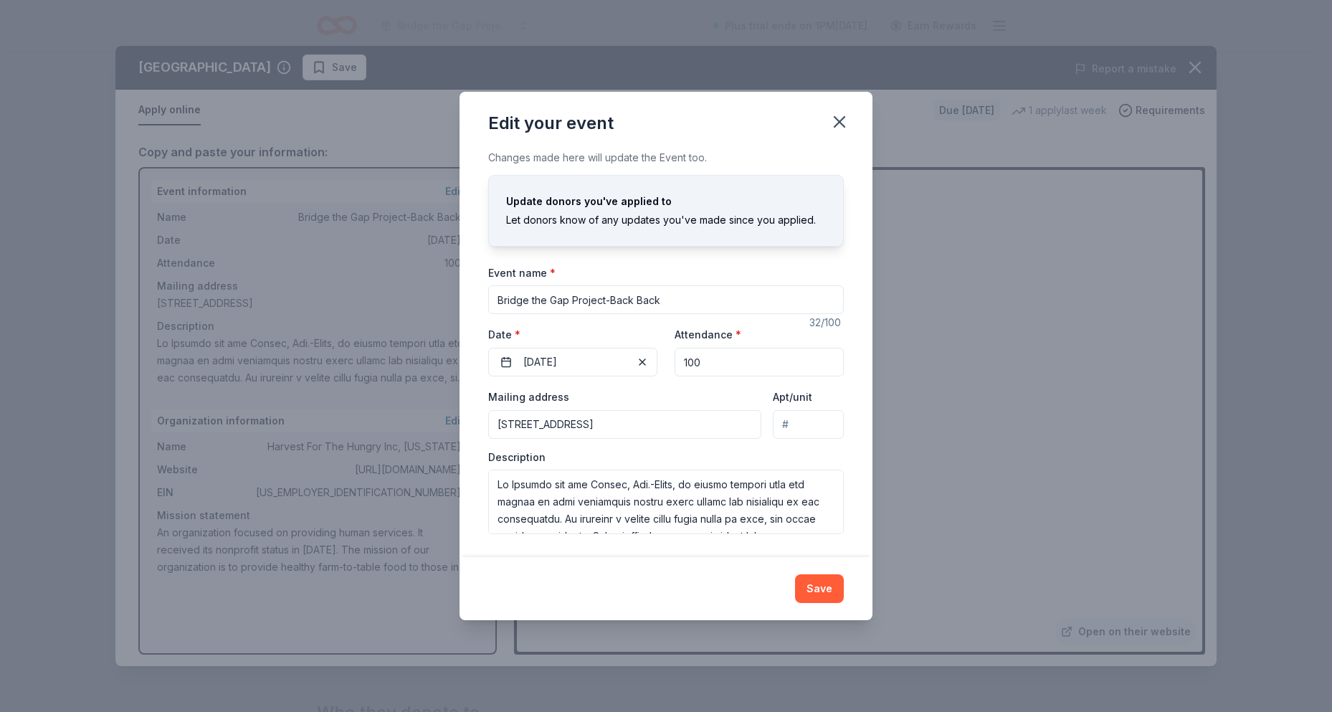
drag, startPoint x: 681, startPoint y: 295, endPoint x: 443, endPoint y: 302, distance: 238.1
click at [443, 302] on div "Edit your event Changes made here will update the Event too. Update donors you'…" at bounding box center [666, 356] width 1332 height 712
type input "Gala Fundraiser"
click at [582, 361] on button "11/24/2025" at bounding box center [572, 362] width 169 height 29
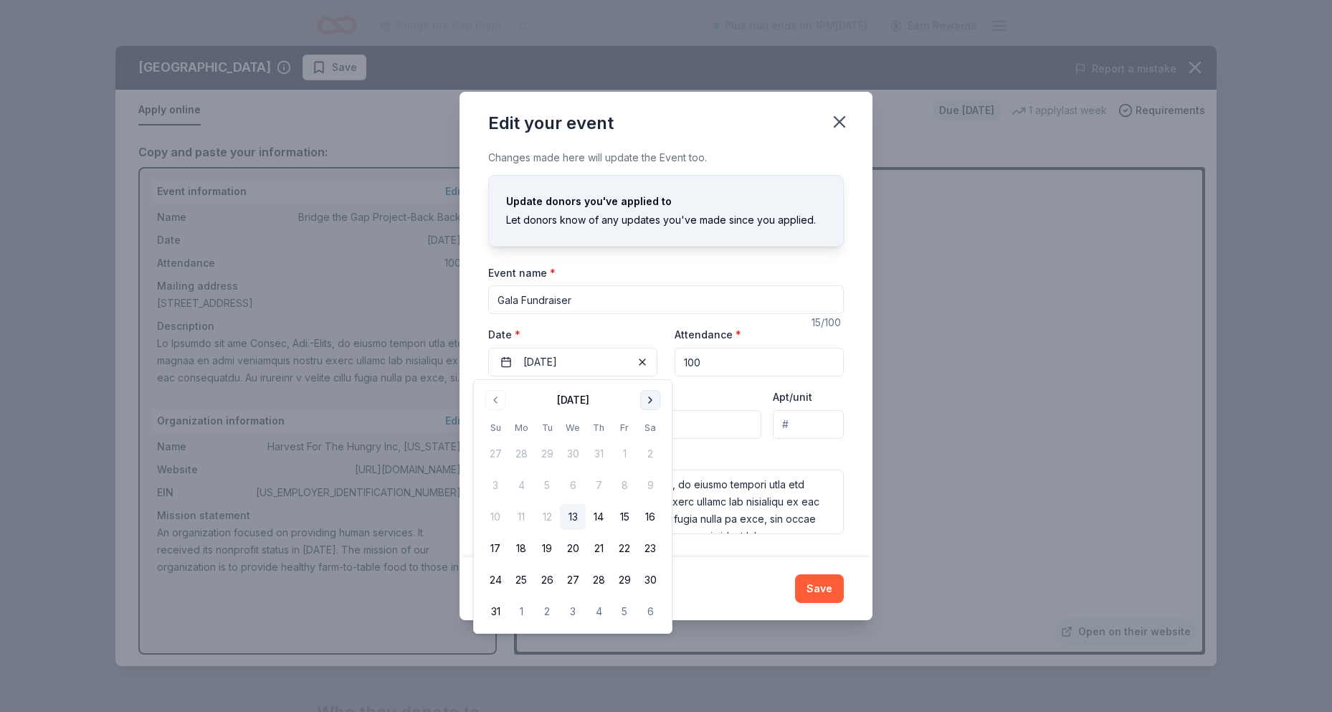
click at [653, 399] on button "Go to next month" at bounding box center [650, 400] width 20 height 20
click at [649, 483] on button "13" at bounding box center [650, 485] width 26 height 26
click at [737, 366] on input "100" at bounding box center [758, 362] width 169 height 29
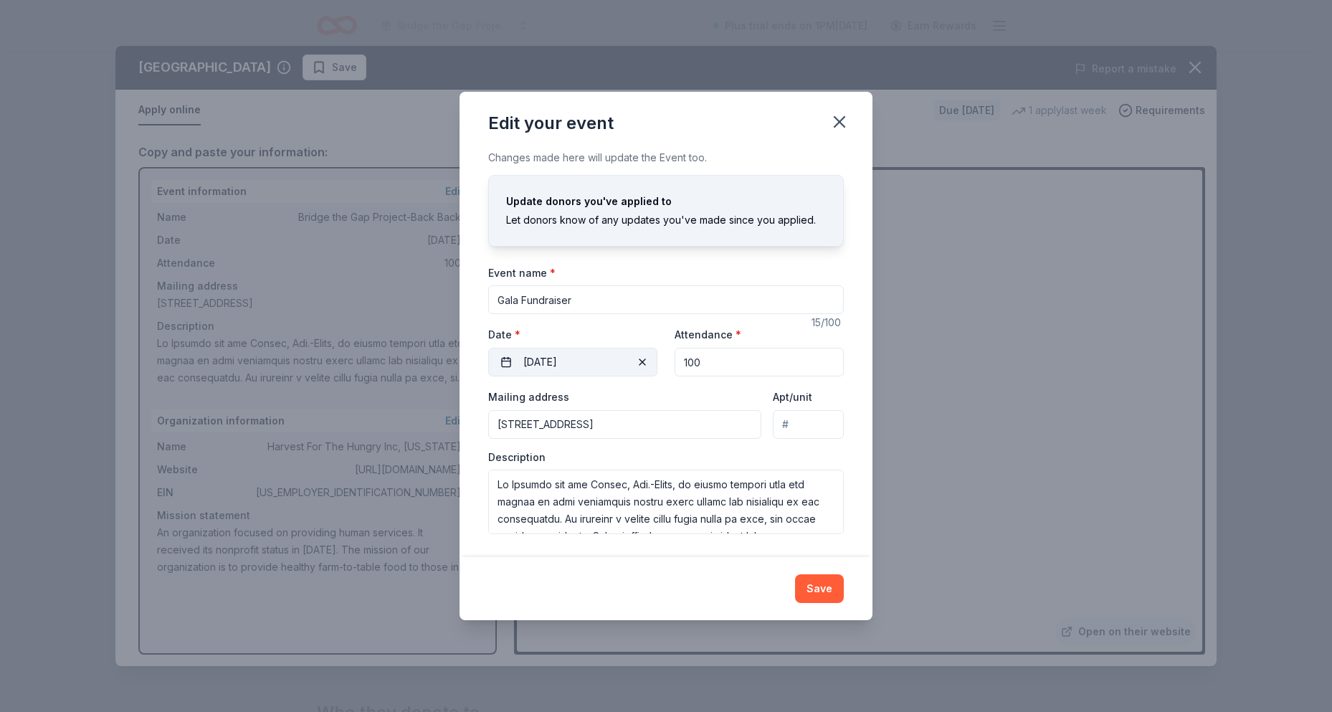
drag, startPoint x: 736, startPoint y: 366, endPoint x: 616, endPoint y: 350, distance: 120.7
click at [617, 349] on div "Event website https://harvestforthehungrytexas.org/ Attendance * 100 Date * 09/…" at bounding box center [666, 350] width 356 height 51
type input "300"
click at [732, 425] on input "4302 Farm to Market Road 523, Freeport, TX, 77541" at bounding box center [624, 424] width 273 height 29
type input "4302 Farm to Market Road 523, Freeport, TX, 77541"
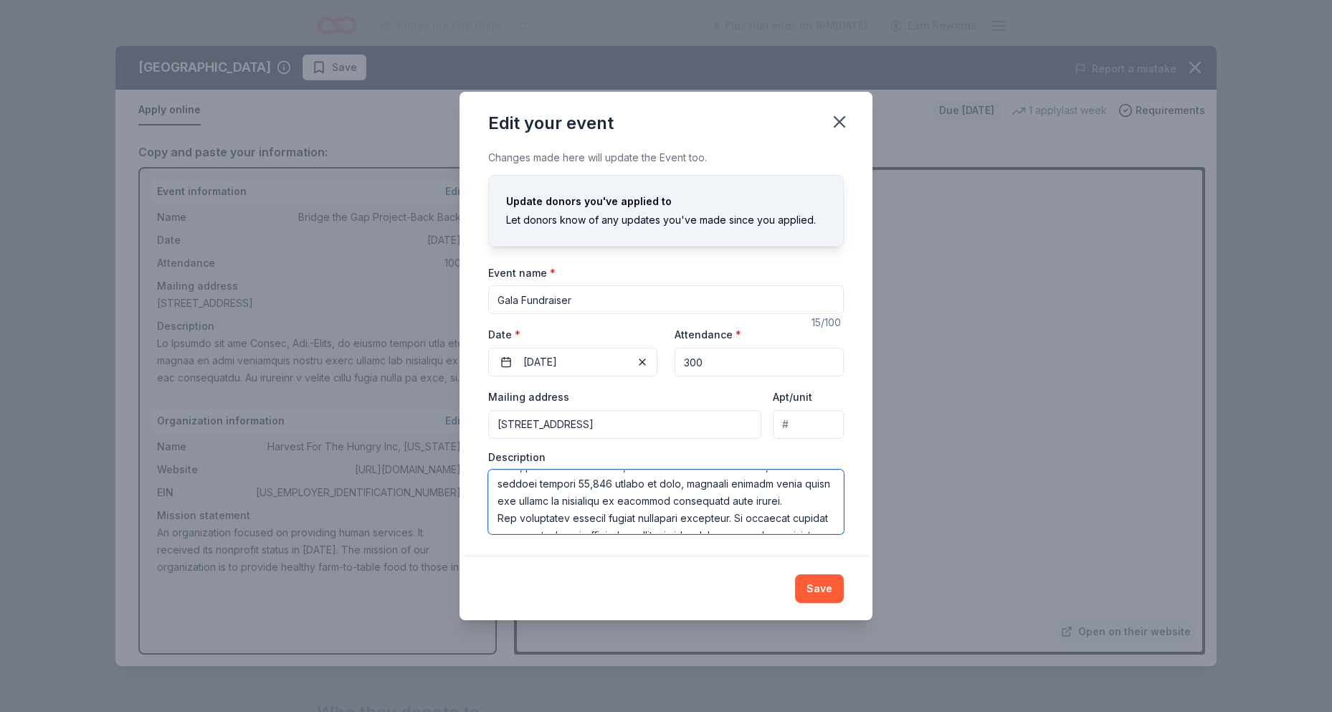
scroll to position [0, 0]
drag, startPoint x: 760, startPoint y: 492, endPoint x: 454, endPoint y: 450, distance: 308.9
click at [454, 450] on div "Edit your event Changes made here will update the Event too. Update donors you'…" at bounding box center [666, 356] width 1332 height 712
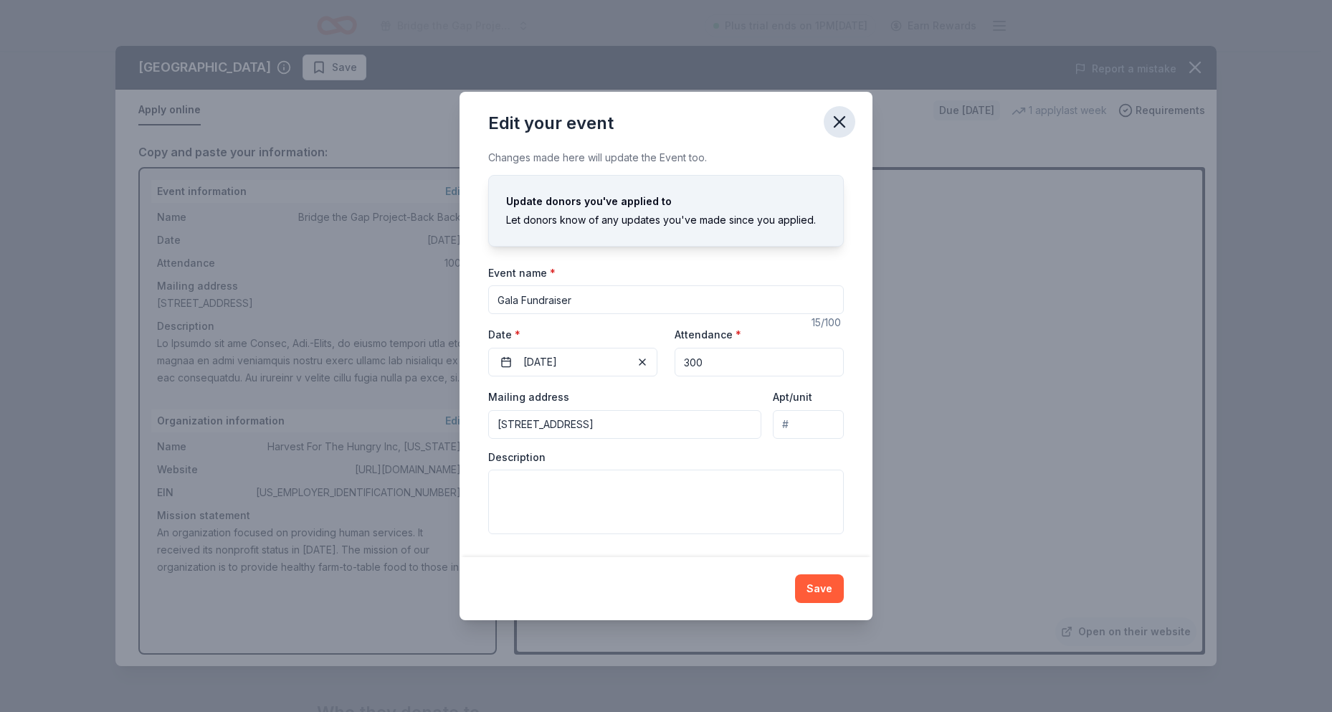
click at [839, 122] on icon "button" at bounding box center [839, 122] width 10 height 10
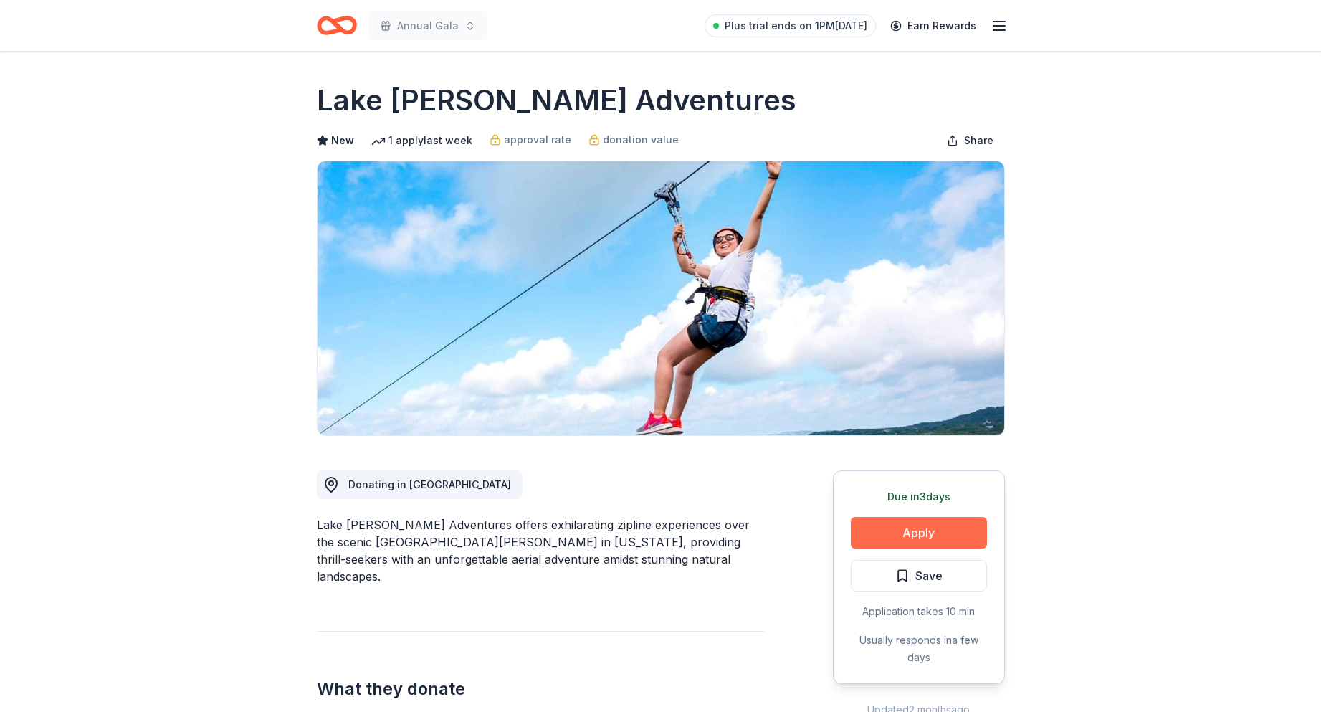
click at [872, 532] on button "Apply" at bounding box center [919, 533] width 136 height 32
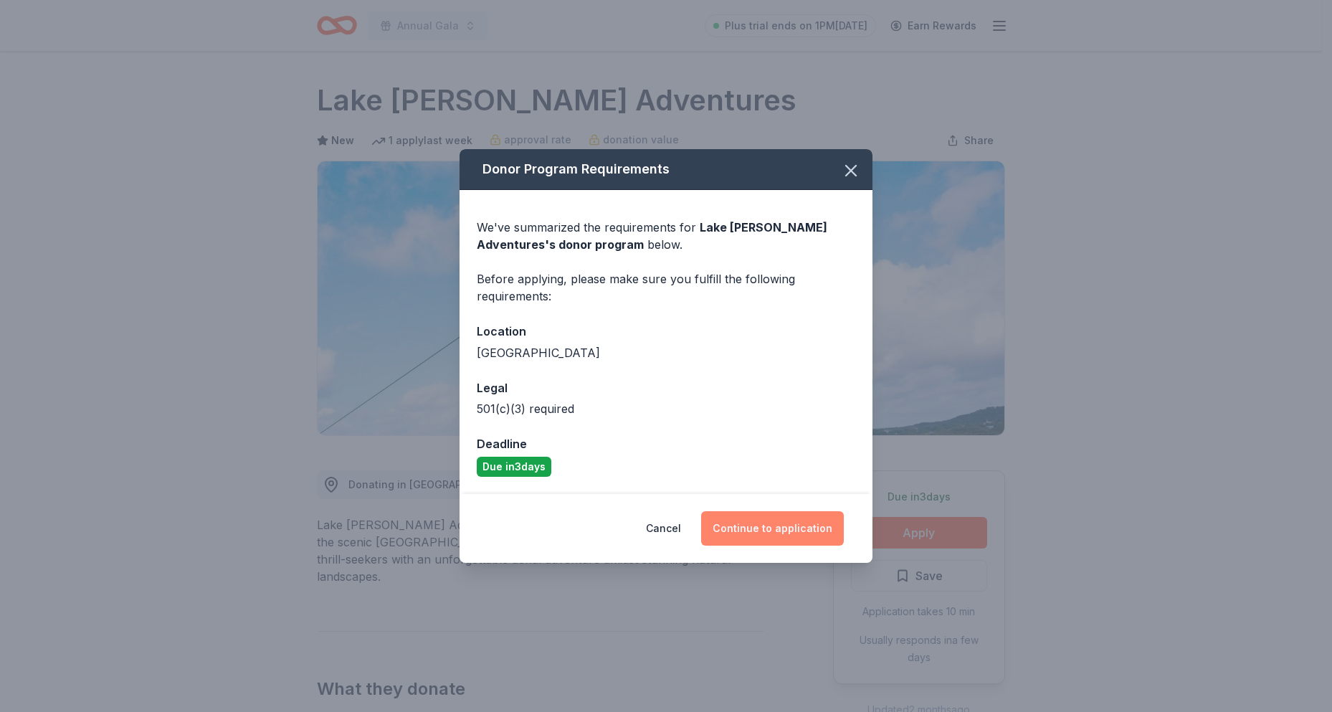
click at [755, 530] on button "Continue to application" at bounding box center [772, 528] width 143 height 34
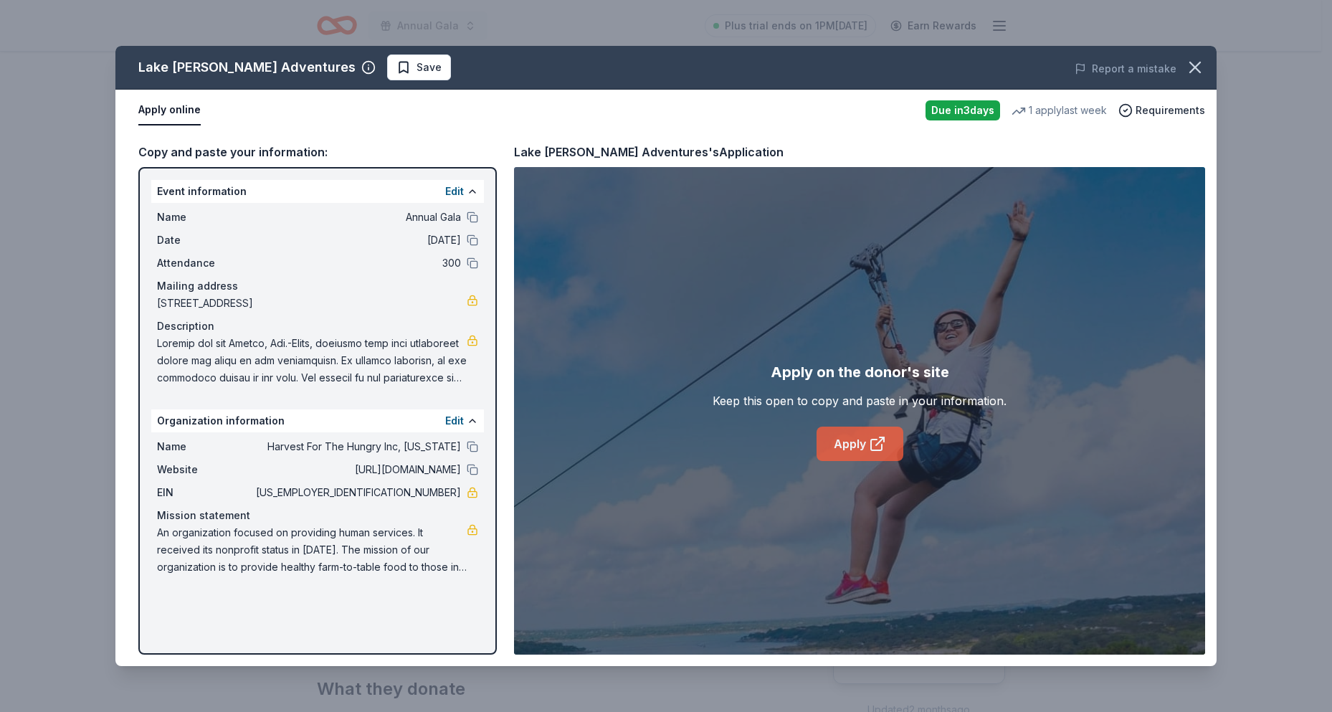
click at [852, 437] on link "Apply" at bounding box center [859, 443] width 87 height 34
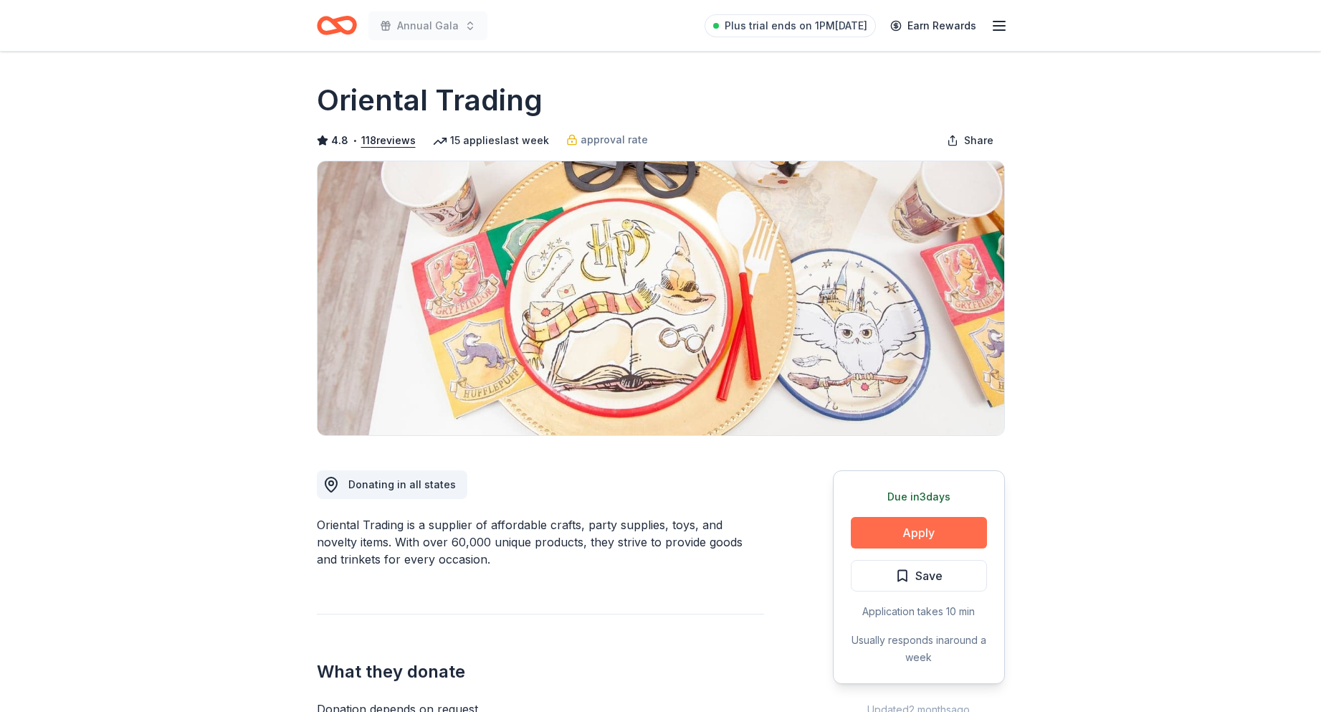
click at [928, 528] on button "Apply" at bounding box center [919, 533] width 136 height 32
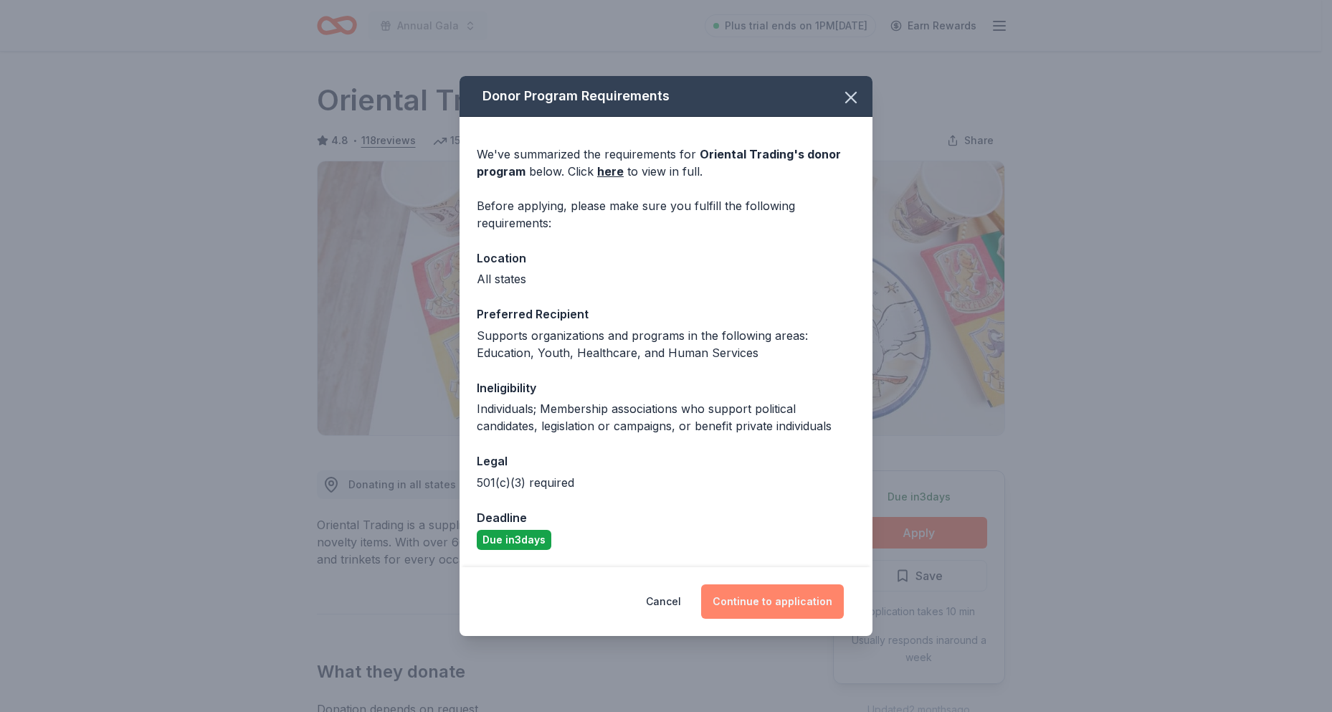
click at [756, 606] on button "Continue to application" at bounding box center [772, 601] width 143 height 34
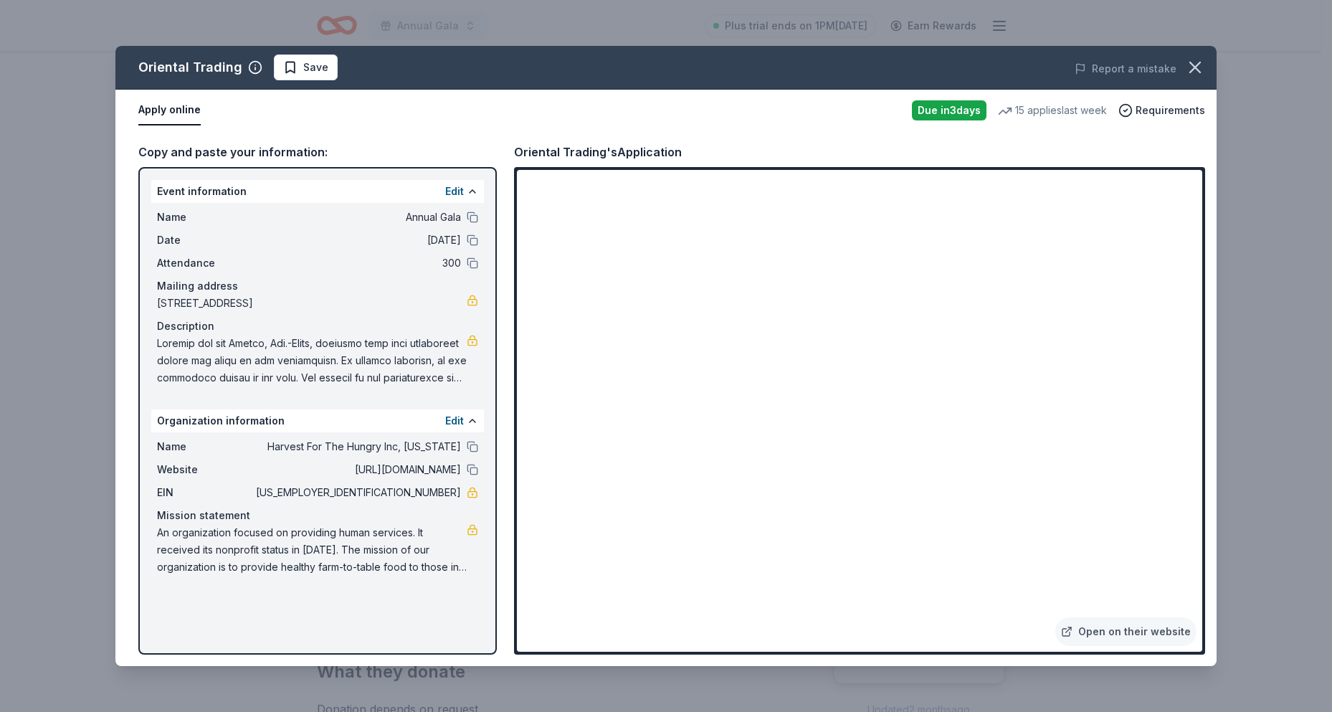
click at [421, 358] on span at bounding box center [312, 361] width 310 height 52
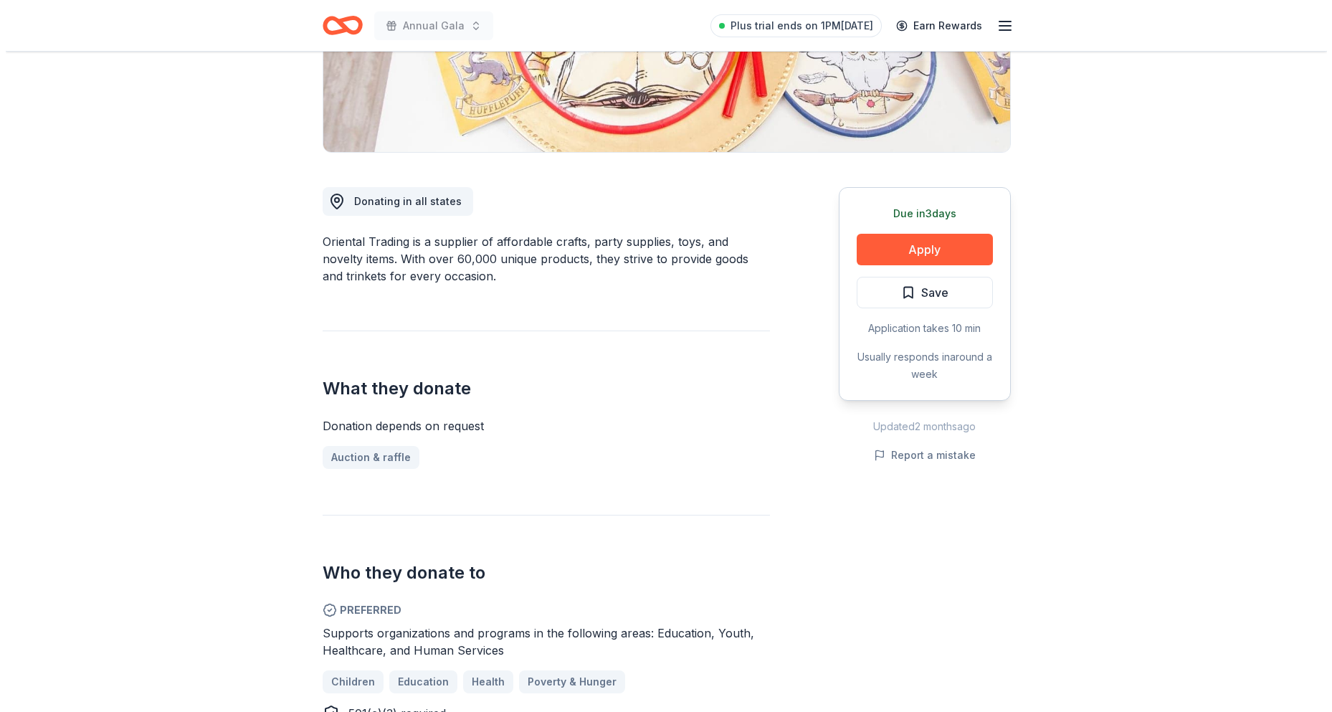
scroll to position [287, 0]
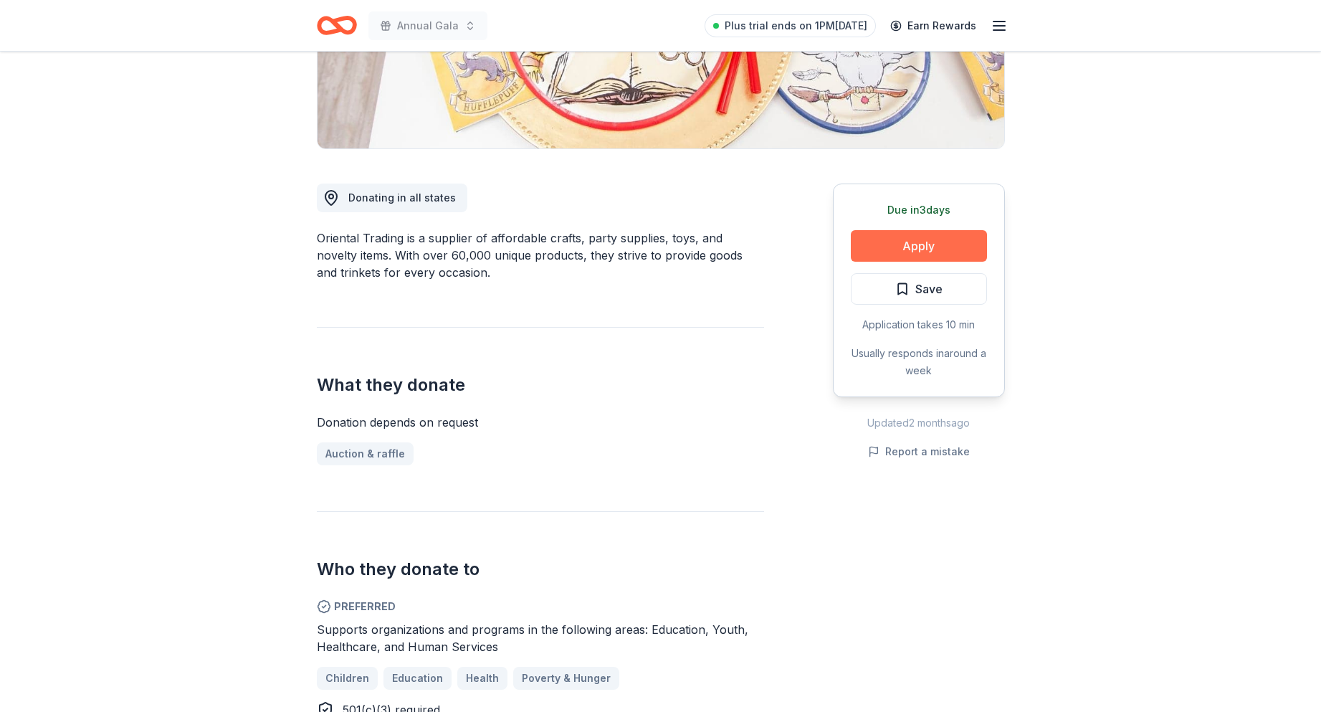
click at [864, 242] on button "Apply" at bounding box center [919, 246] width 136 height 32
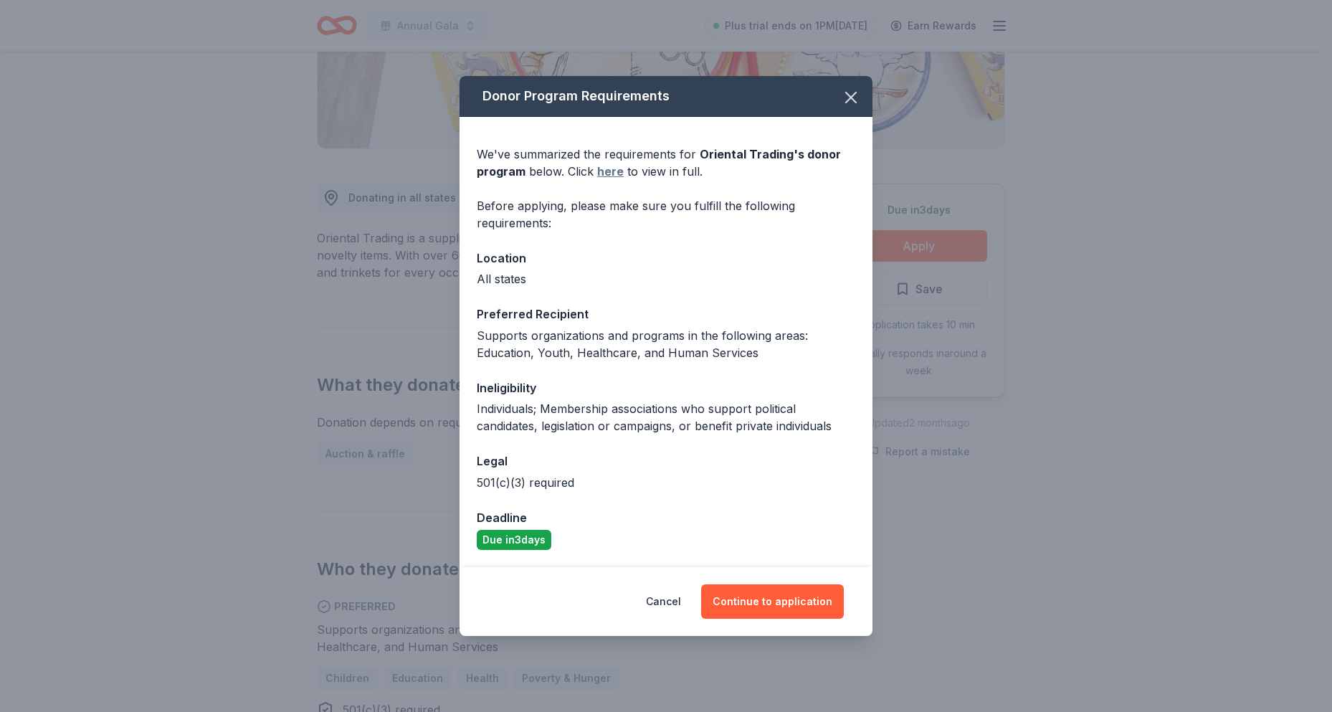
click at [603, 169] on link "here" at bounding box center [610, 171] width 27 height 17
click at [597, 163] on link "here" at bounding box center [610, 171] width 27 height 17
click at [776, 606] on button "Continue to application" at bounding box center [772, 601] width 143 height 34
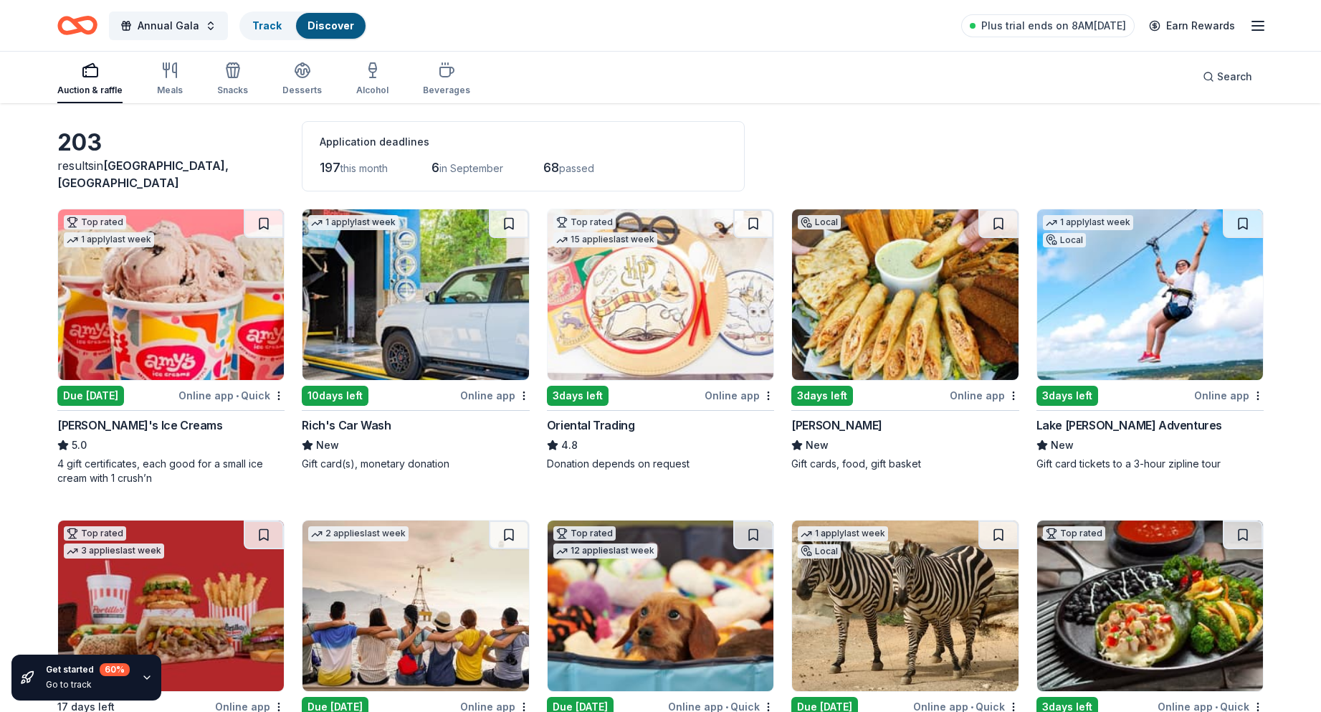
scroll to position [287, 0]
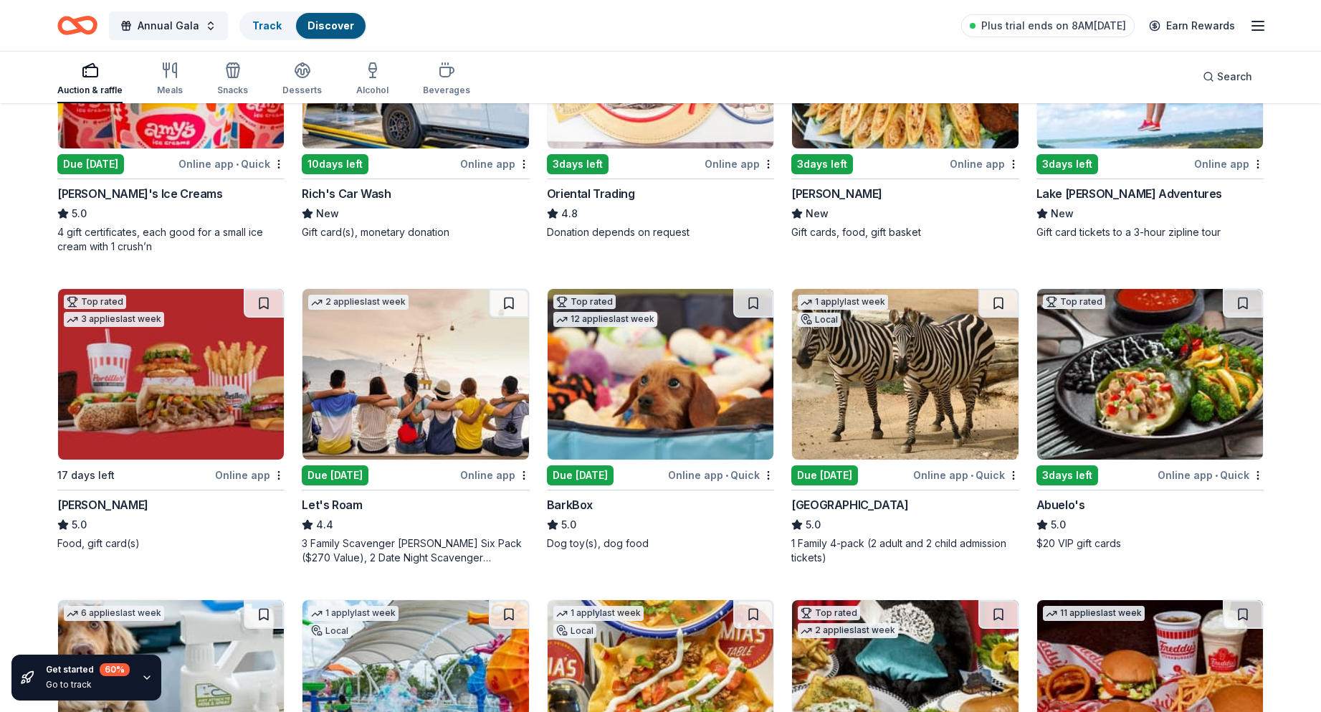
click at [406, 411] on img at bounding box center [415, 374] width 226 height 171
click at [150, 380] on img at bounding box center [171, 374] width 226 height 171
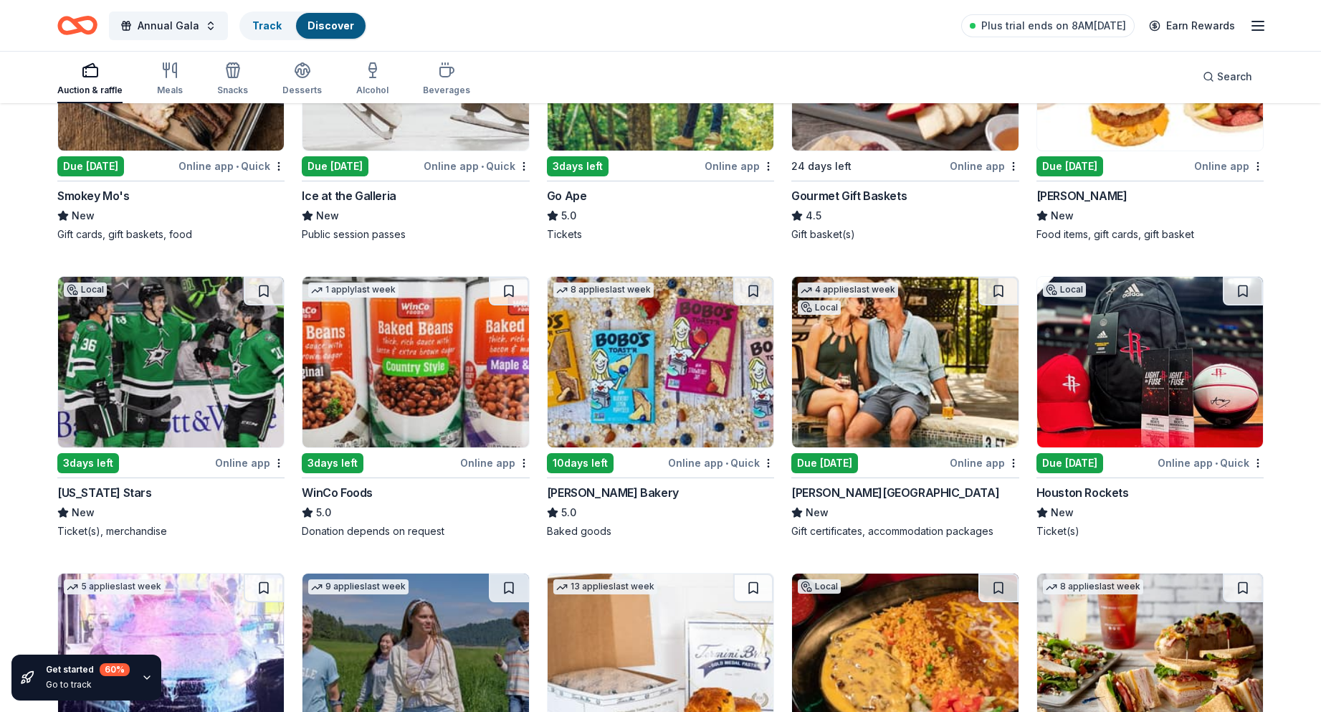
scroll to position [1206, 0]
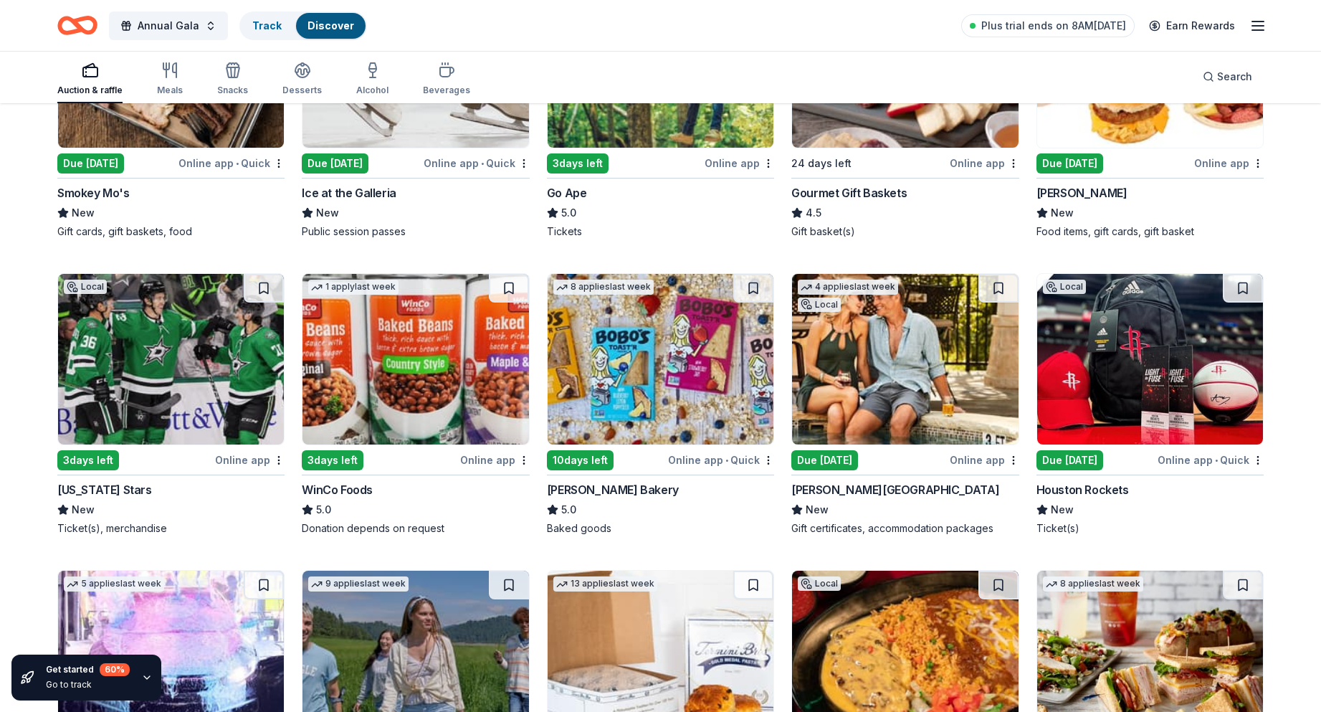
click at [1120, 381] on img at bounding box center [1150, 359] width 226 height 171
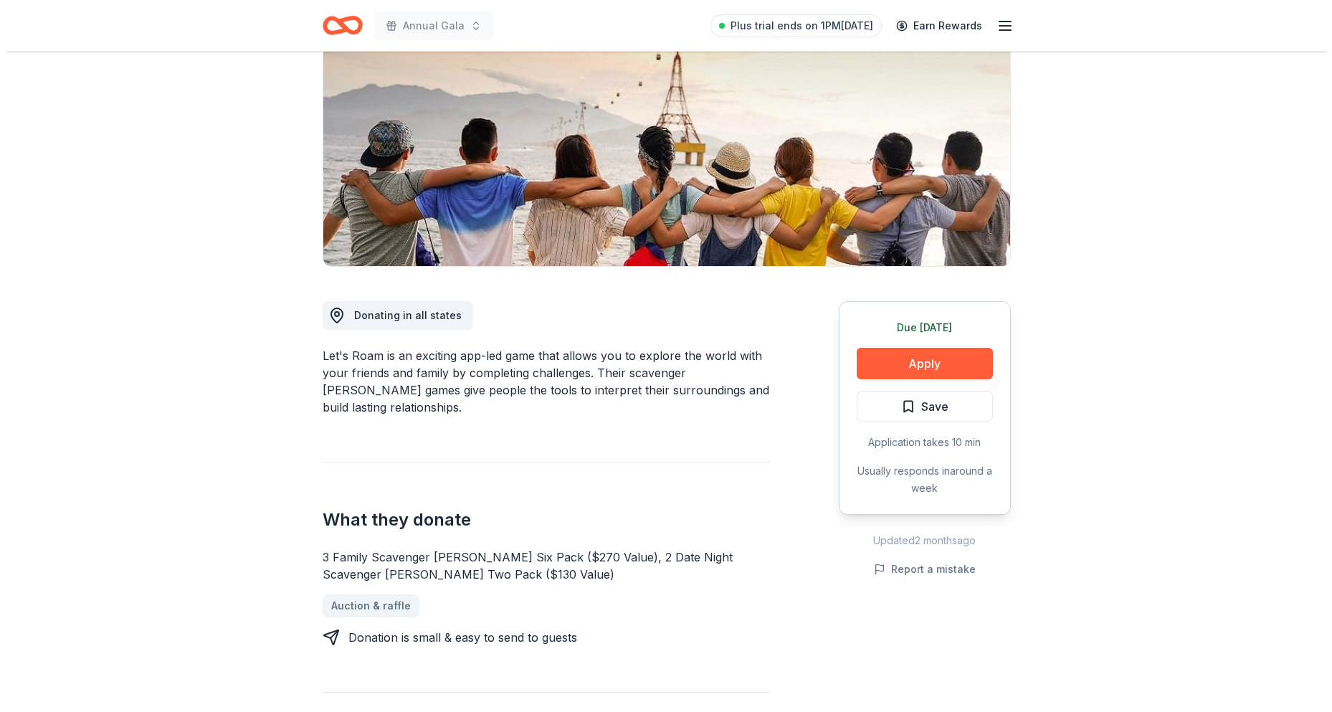
scroll to position [143, 0]
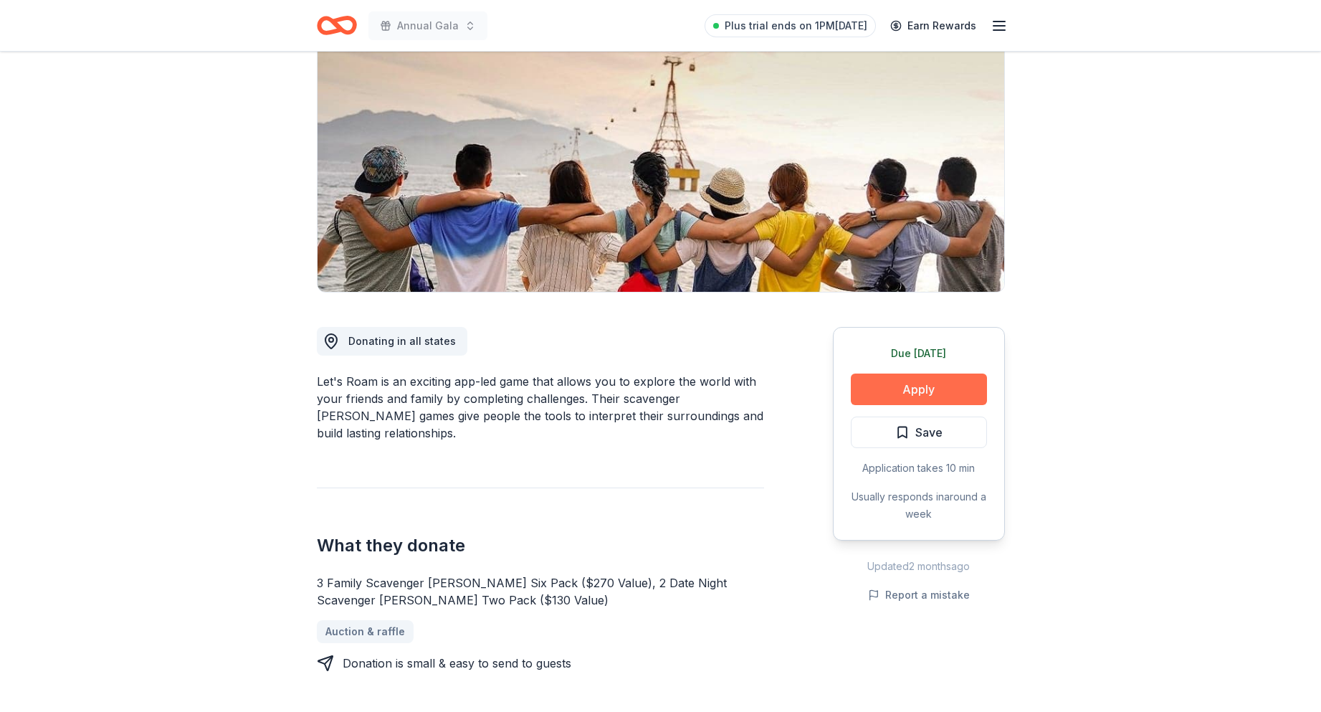
click at [954, 387] on button "Apply" at bounding box center [919, 389] width 136 height 32
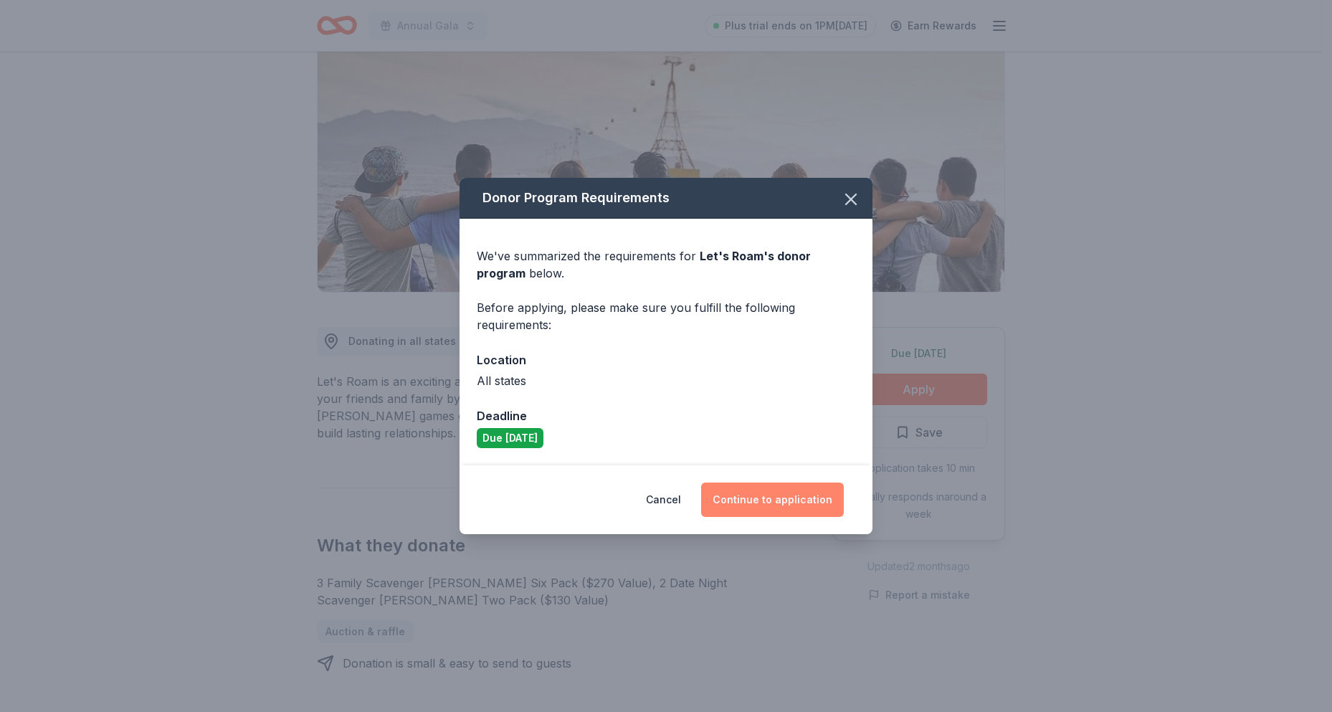
click at [780, 499] on button "Continue to application" at bounding box center [772, 499] width 143 height 34
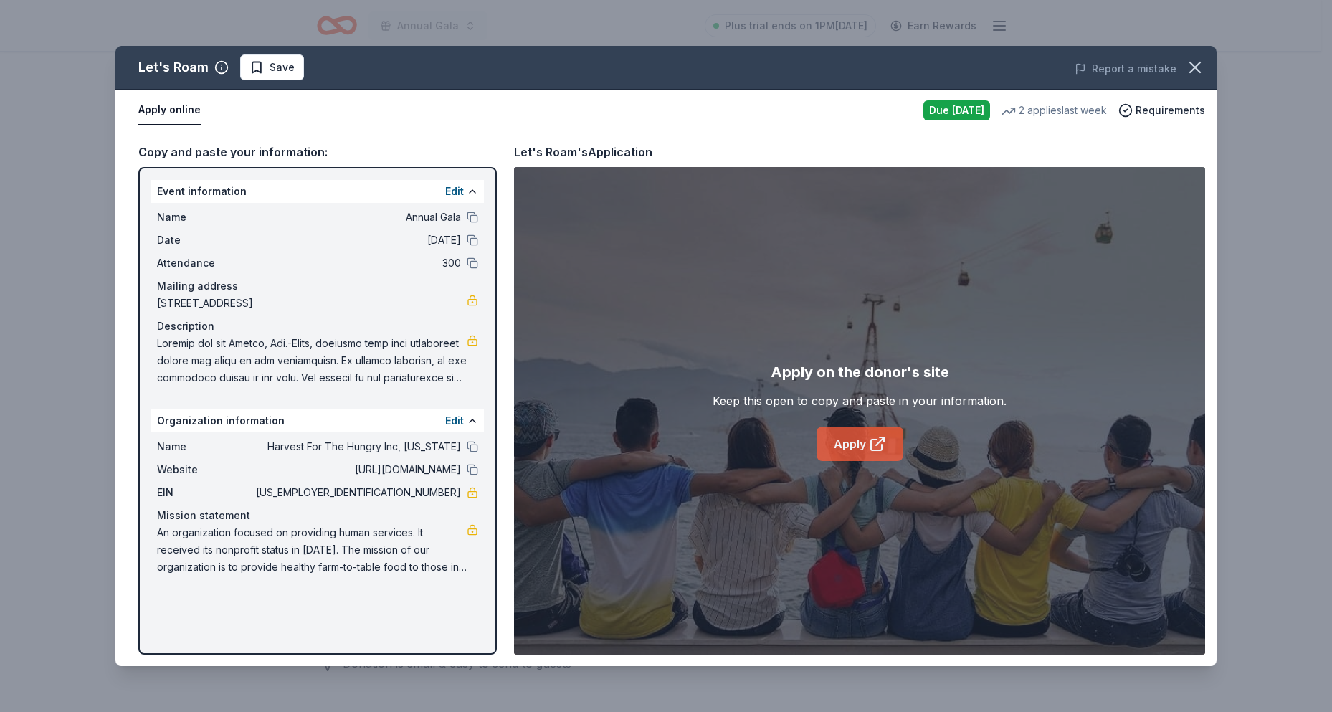
click at [849, 449] on link "Apply" at bounding box center [859, 443] width 87 height 34
click at [851, 447] on link "Apply" at bounding box center [859, 443] width 87 height 34
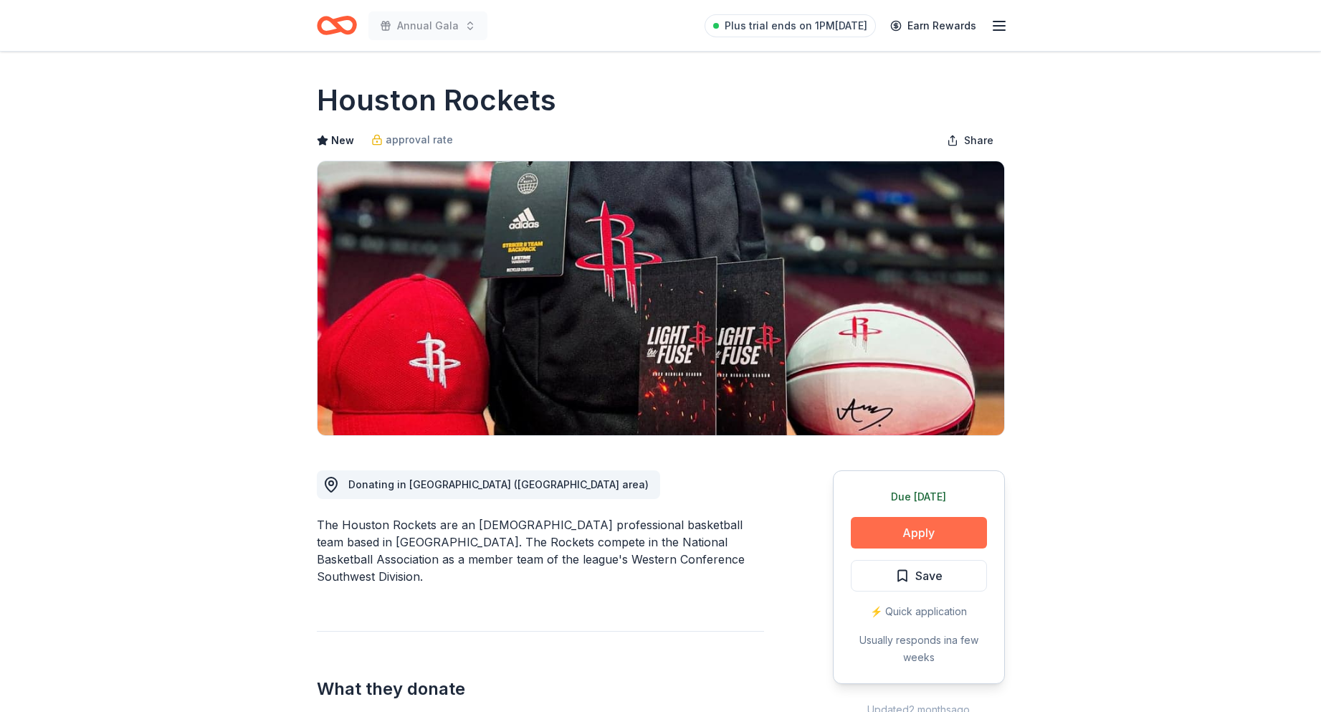
click at [872, 532] on button "Apply" at bounding box center [919, 533] width 136 height 32
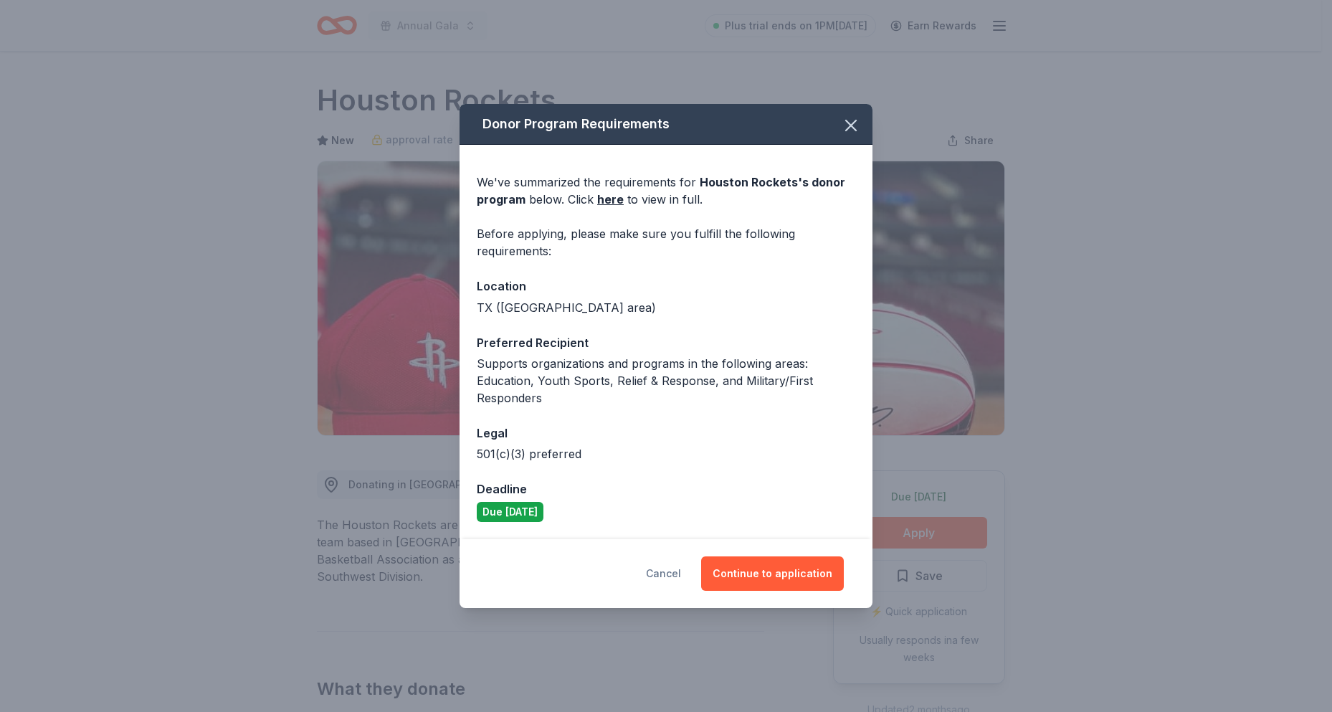
click at [674, 573] on button "Cancel" at bounding box center [663, 573] width 35 height 34
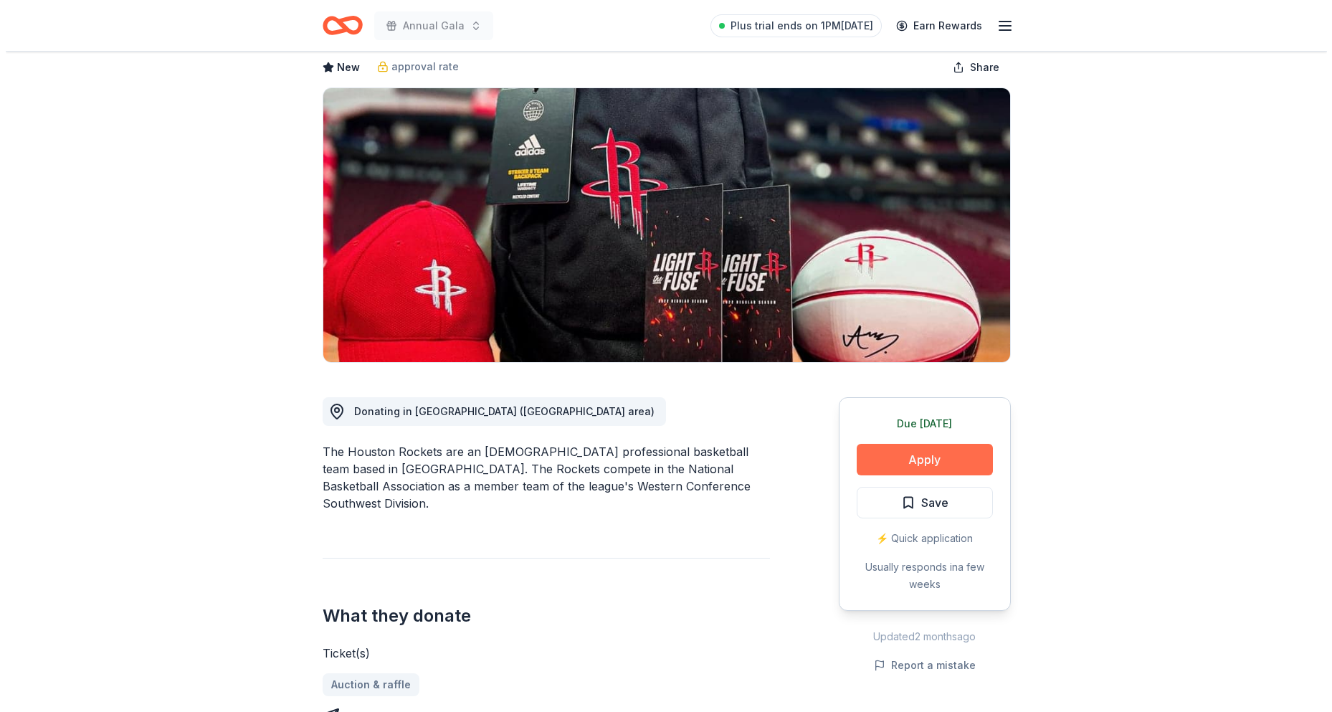
scroll to position [72, 0]
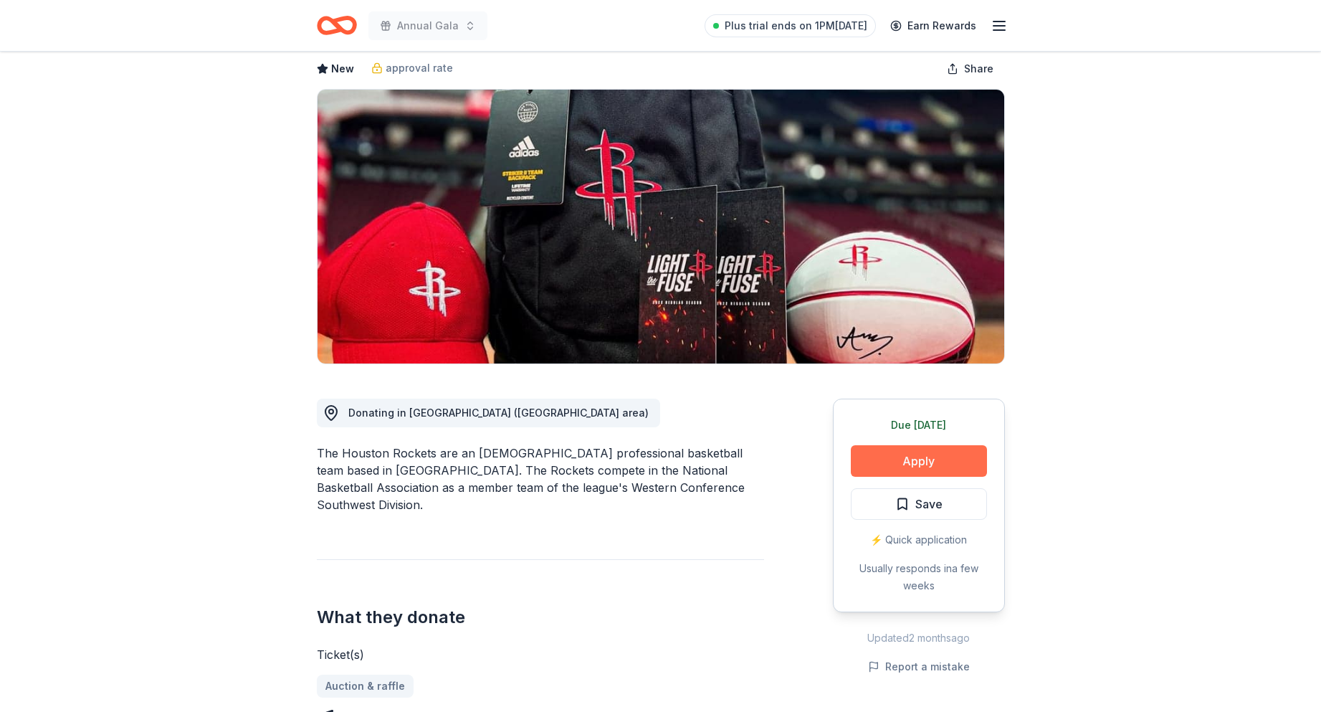
click at [896, 464] on button "Apply" at bounding box center [919, 461] width 136 height 32
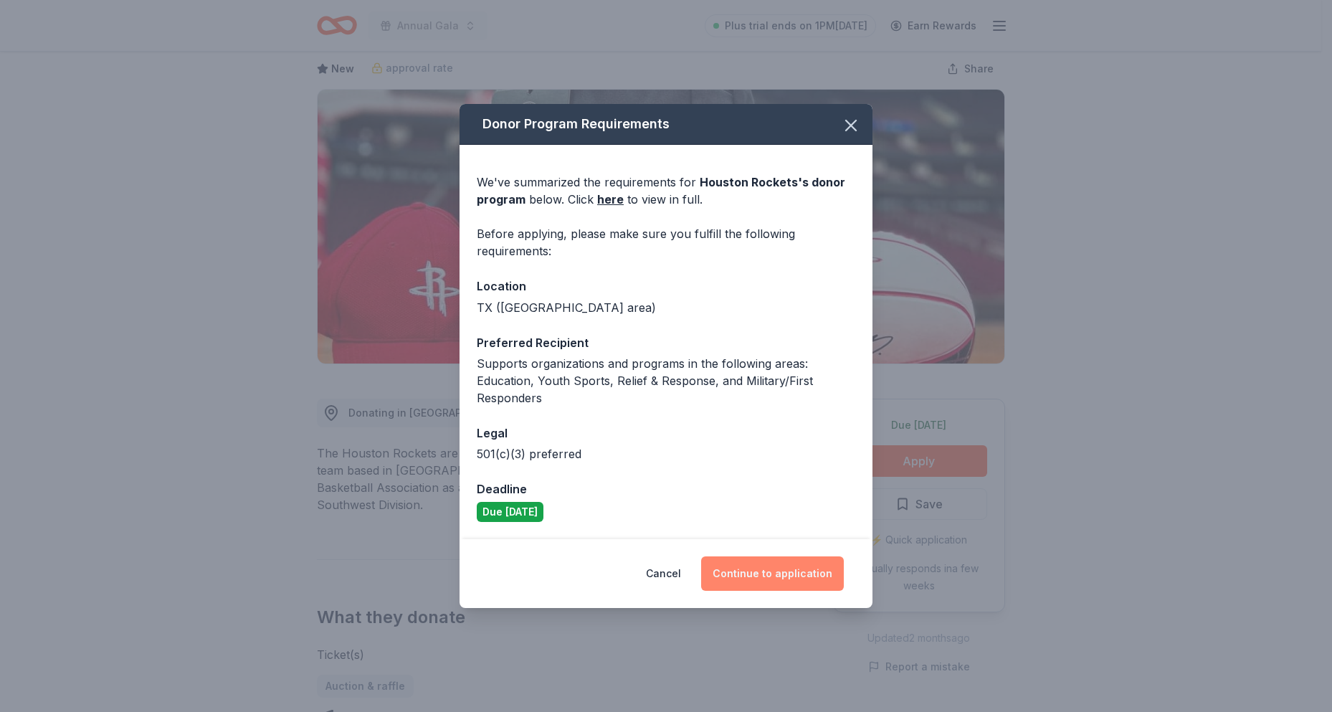
click at [753, 584] on button "Continue to application" at bounding box center [772, 573] width 143 height 34
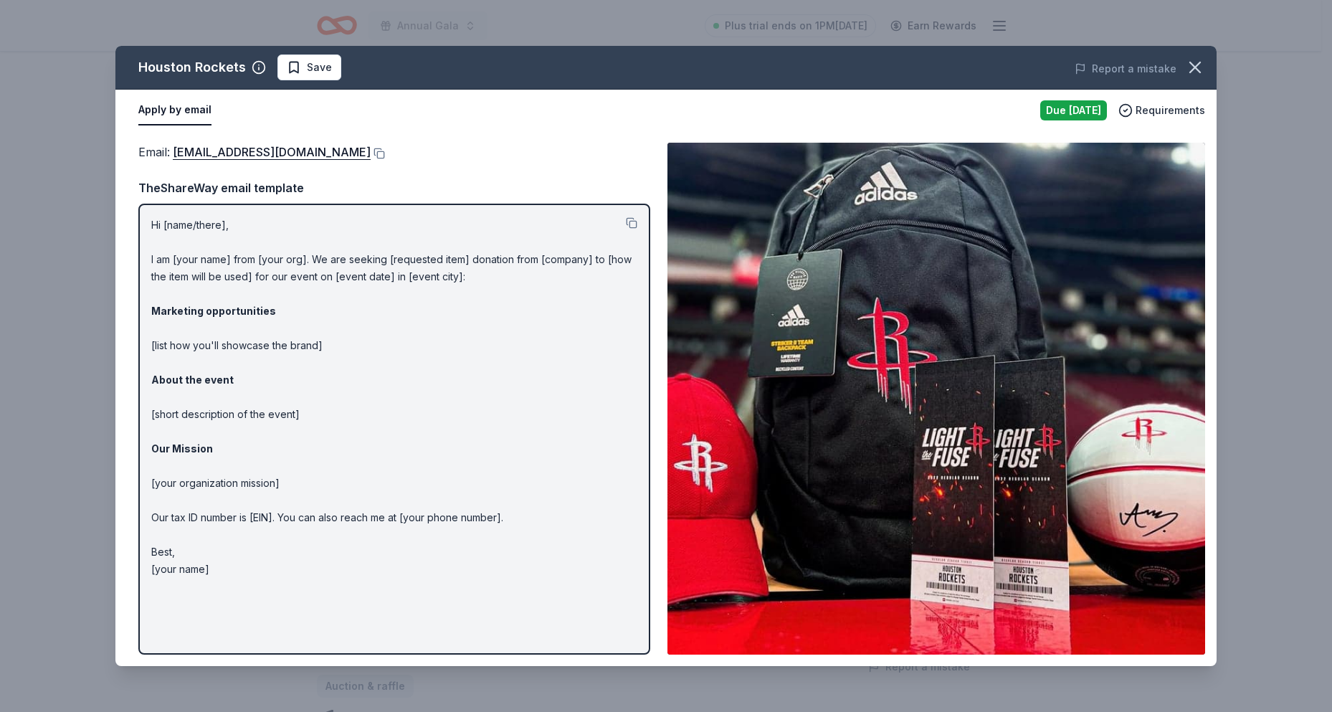
click at [202, 224] on p "Hi [name/there], I am [your name] from [your org]. We are seeking [requested it…" at bounding box center [394, 396] width 486 height 361
click at [315, 519] on p "Hi [name/there], I am [your name] from [your org]. We are seeking [requested it…" at bounding box center [394, 396] width 486 height 361
drag, startPoint x: 216, startPoint y: 576, endPoint x: 162, endPoint y: 219, distance: 360.3
click at [162, 219] on p "Hi [name/there], I am [your name] from [your org]. We are seeking [requested it…" at bounding box center [394, 396] width 486 height 361
click at [298, 71] on span "Save" at bounding box center [309, 67] width 45 height 17
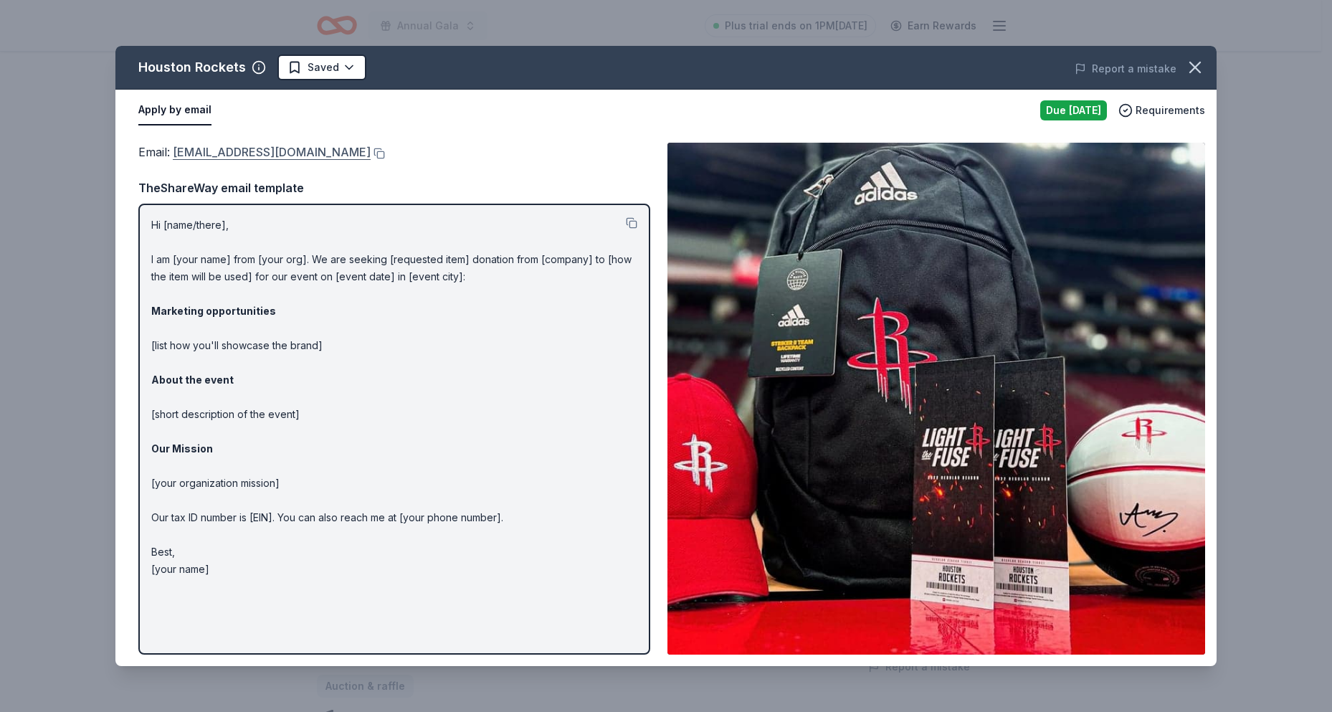
click at [191, 147] on link "catricer@rocketball.com" at bounding box center [272, 152] width 198 height 19
click at [827, 32] on div "Houston Rockets Saved Report a mistake Apply by email Due tomorrow Requirements…" at bounding box center [666, 356] width 1332 height 712
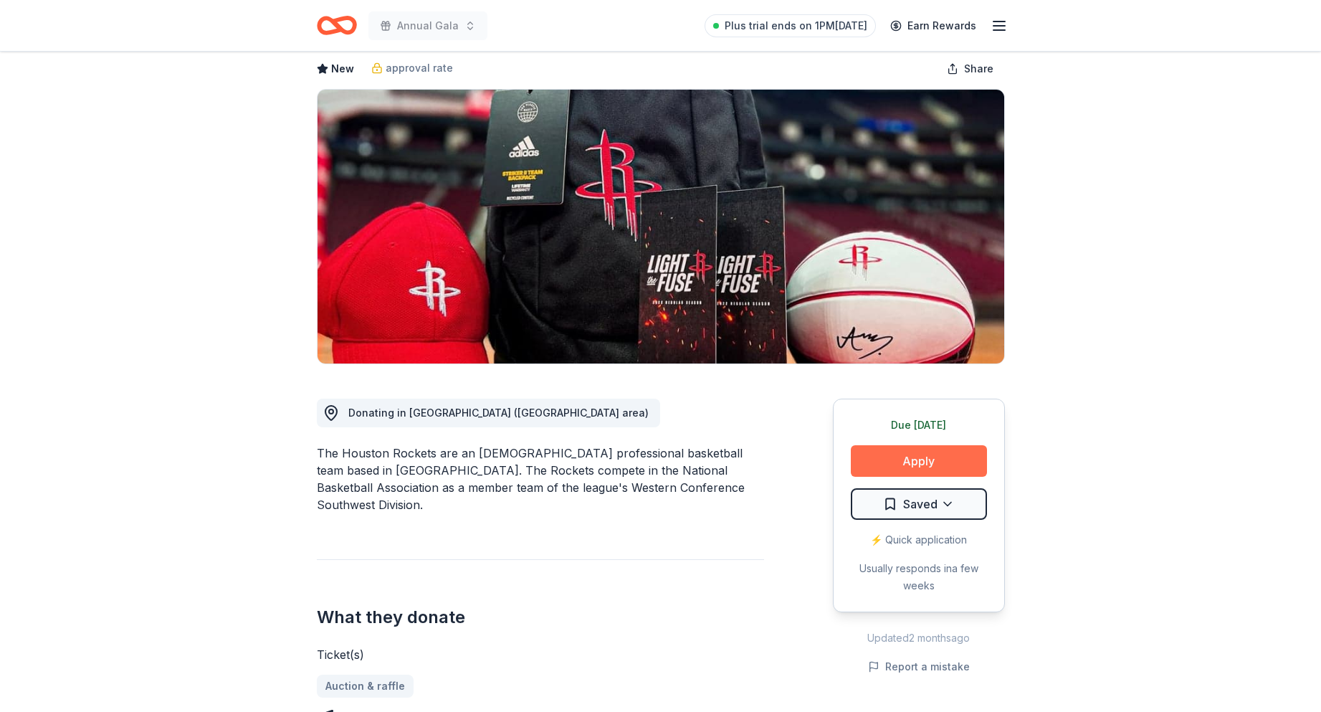
click at [902, 459] on button "Apply" at bounding box center [919, 461] width 136 height 32
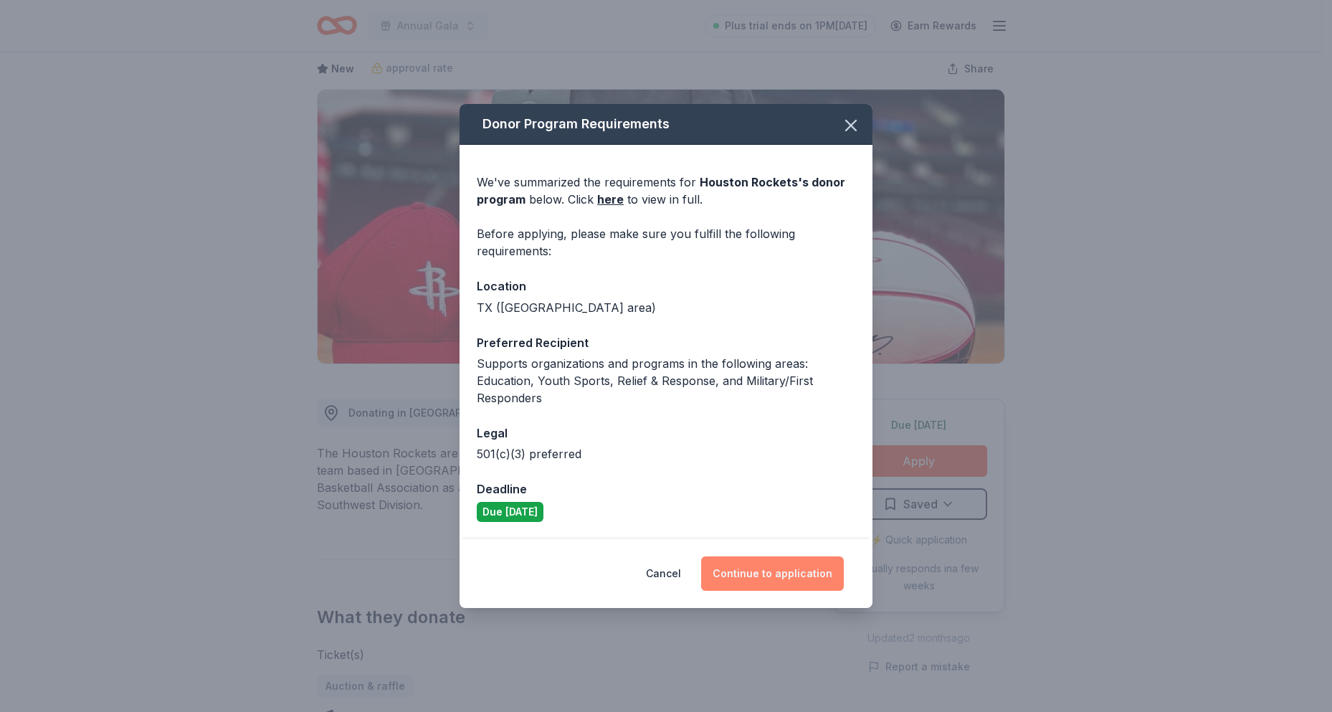
click at [758, 575] on button "Continue to application" at bounding box center [772, 573] width 143 height 34
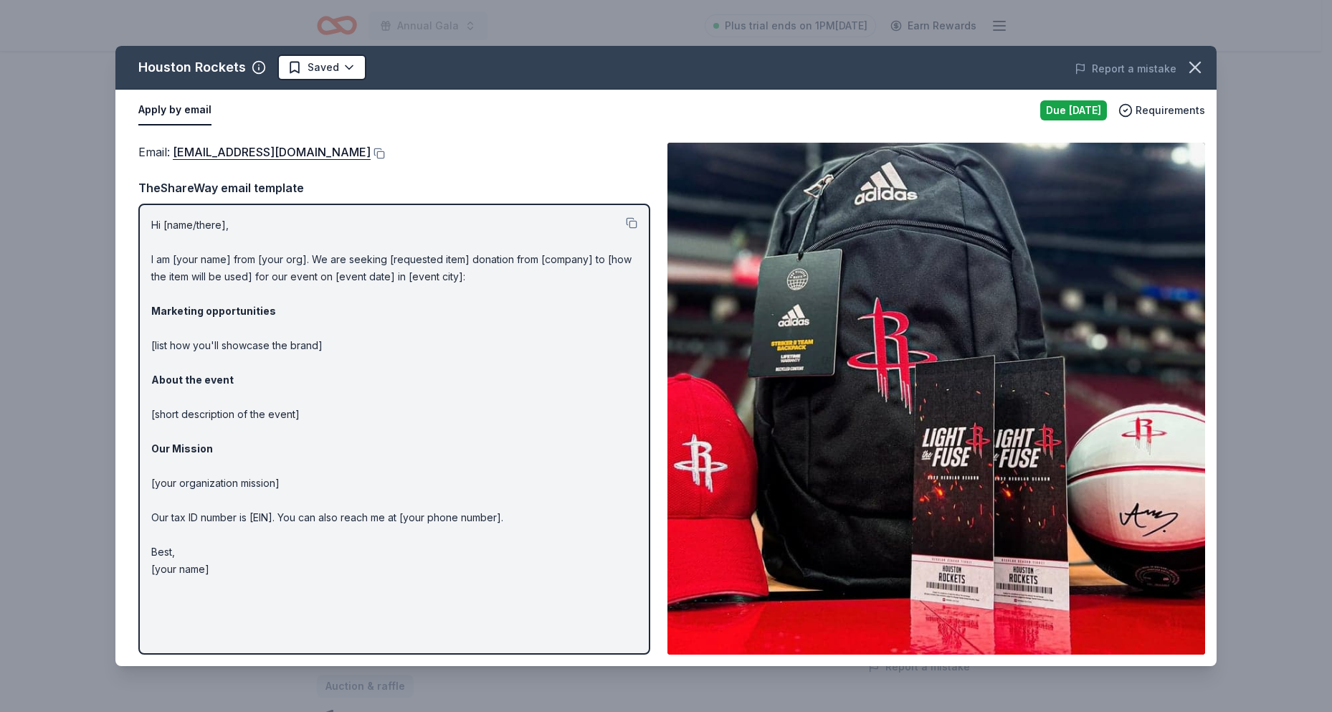
drag, startPoint x: 511, startPoint y: 281, endPoint x: 209, endPoint y: 260, distance: 303.2
click at [209, 260] on p "Hi [name/there], I am [your name] from [your org]. We are seeking [requested it…" at bounding box center [394, 396] width 486 height 361
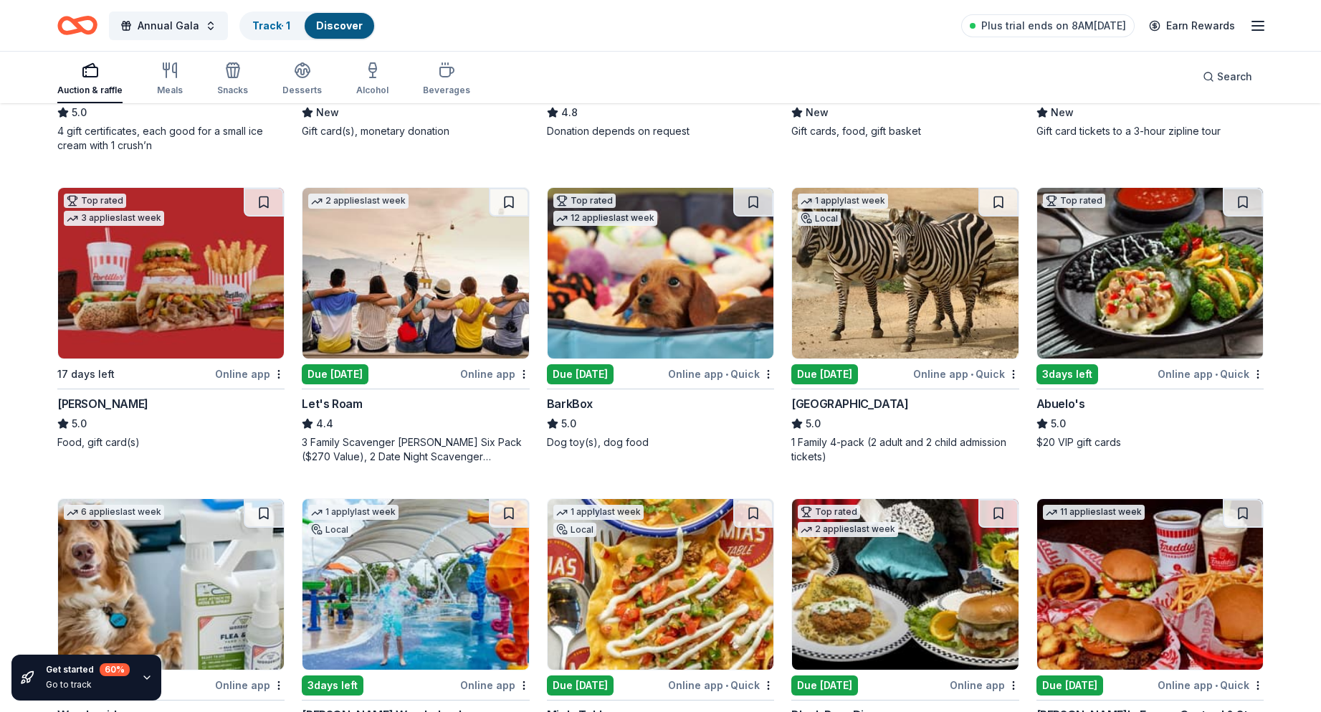
scroll to position [430, 0]
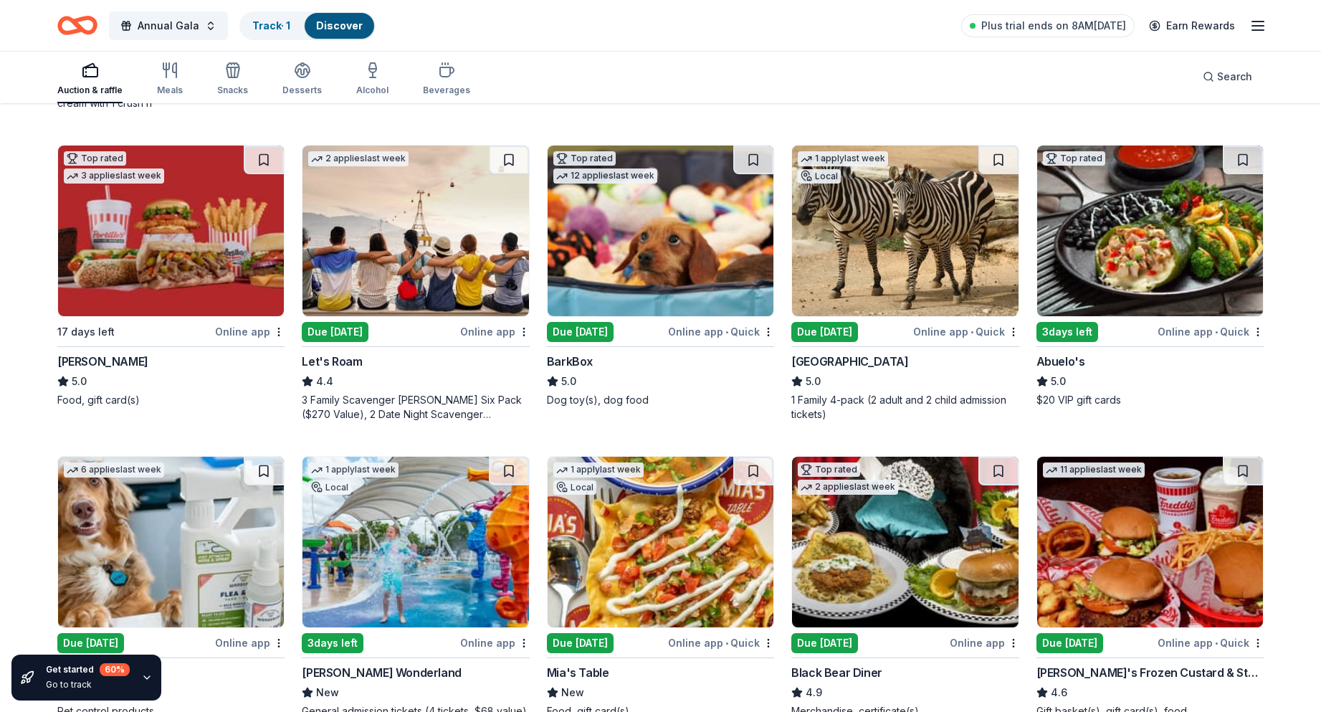
click at [343, 363] on div "Let's Roam" at bounding box center [332, 361] width 60 height 17
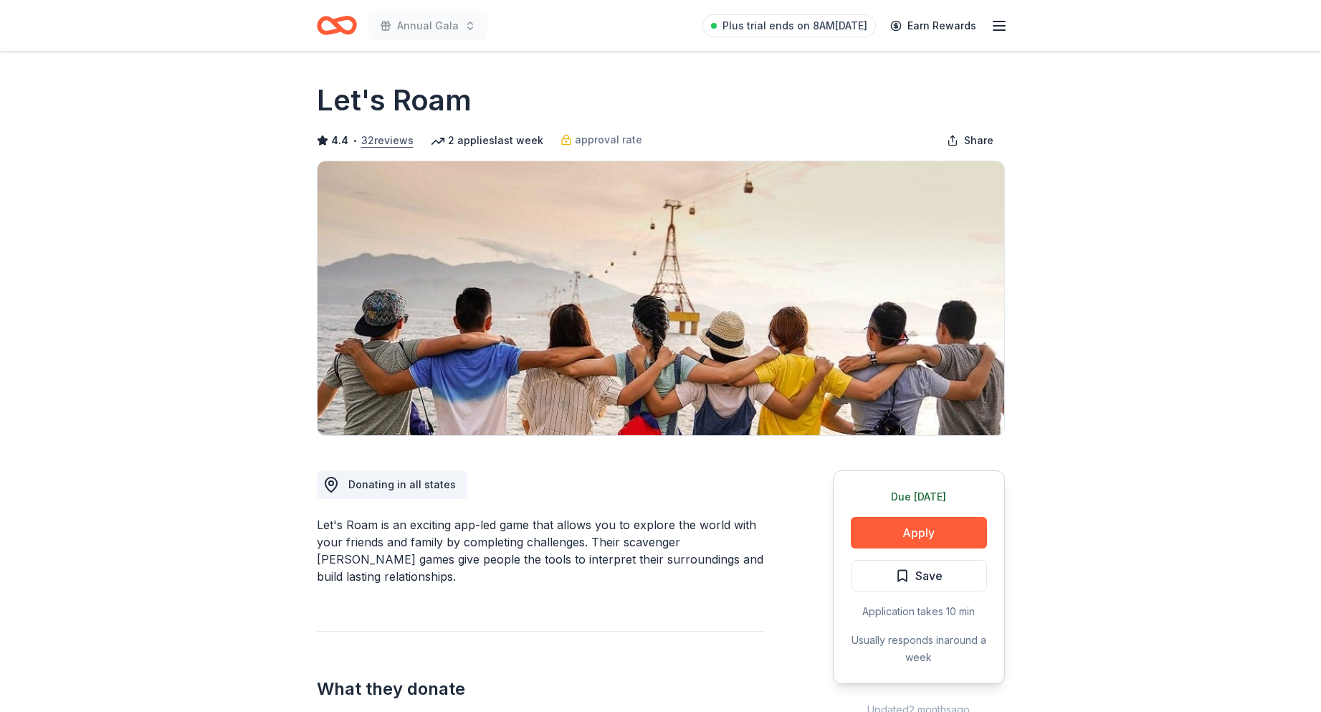
click at [392, 140] on button "32 reviews" at bounding box center [387, 140] width 52 height 17
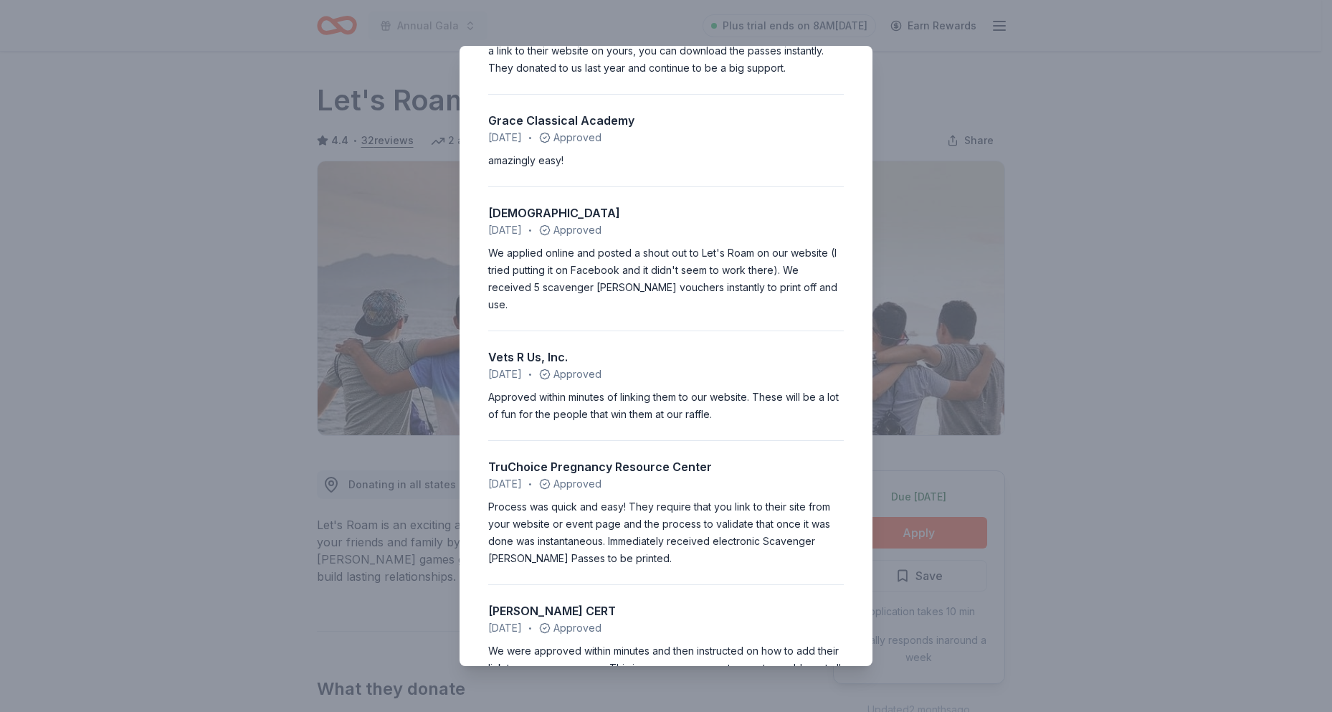
scroll to position [932, 0]
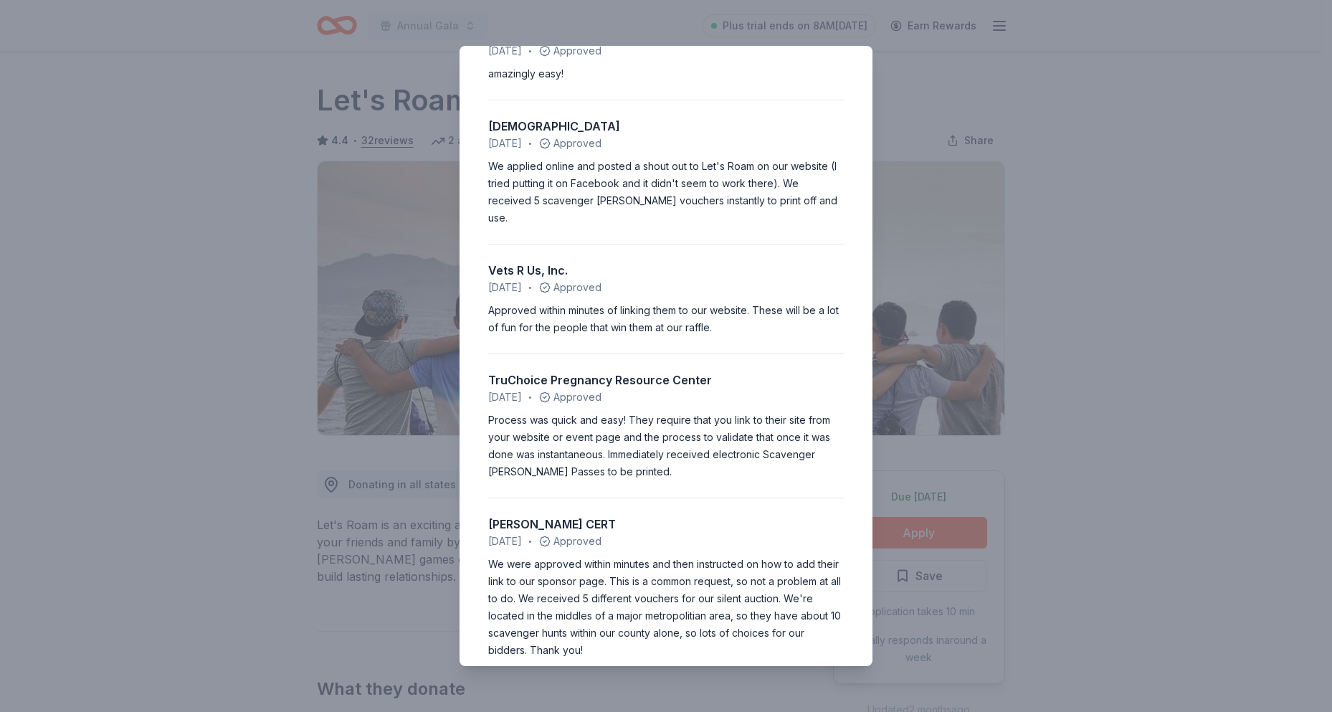
click at [634, 497] on div "Campbell CERT January 2024 • Approved We were approved within minutes and then …" at bounding box center [666, 577] width 356 height 161
drag, startPoint x: 633, startPoint y: 482, endPoint x: 619, endPoint y: 510, distance: 31.4
click at [616, 510] on div "Campbell CERT January 2024 • Approved We were approved within minutes and then …" at bounding box center [666, 577] width 356 height 161
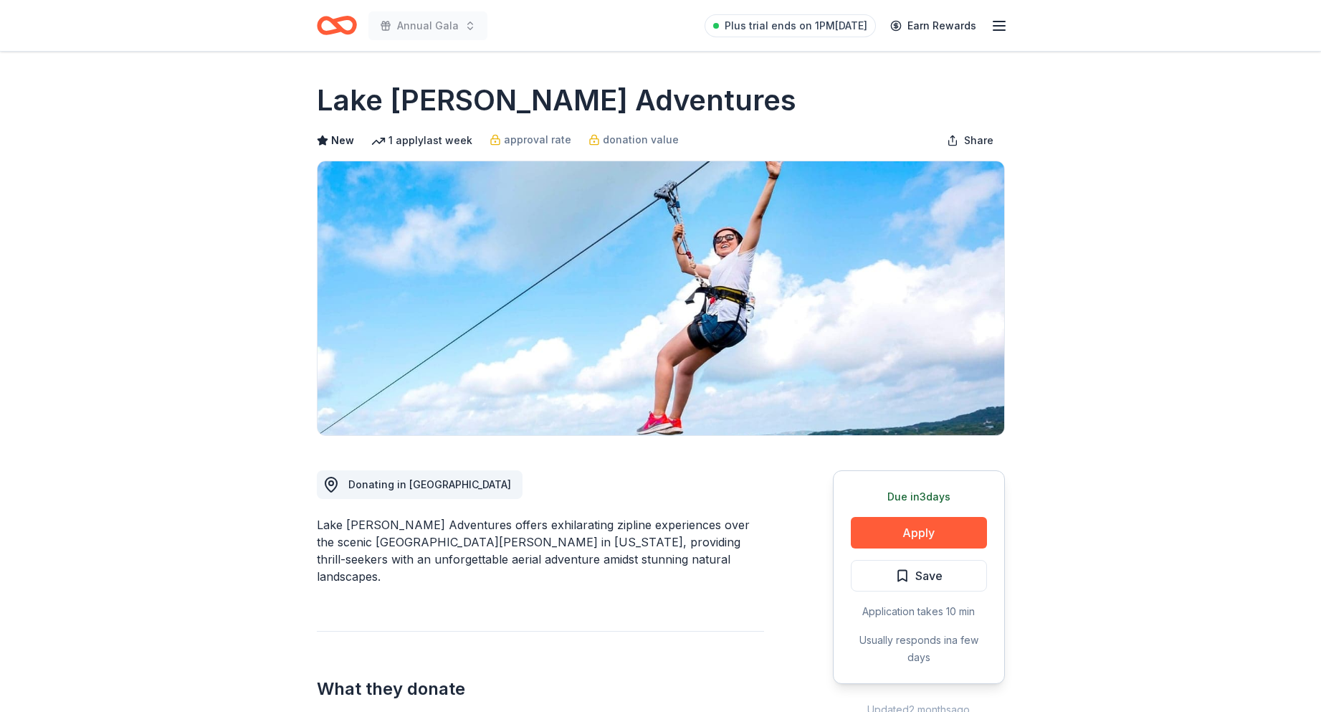
drag, startPoint x: 760, startPoint y: 113, endPoint x: 336, endPoint y: 115, distance: 423.6
click at [336, 115] on div "Lake [PERSON_NAME] Adventures" at bounding box center [661, 100] width 688 height 40
click at [630, 141] on span "donation value" at bounding box center [641, 139] width 76 height 17
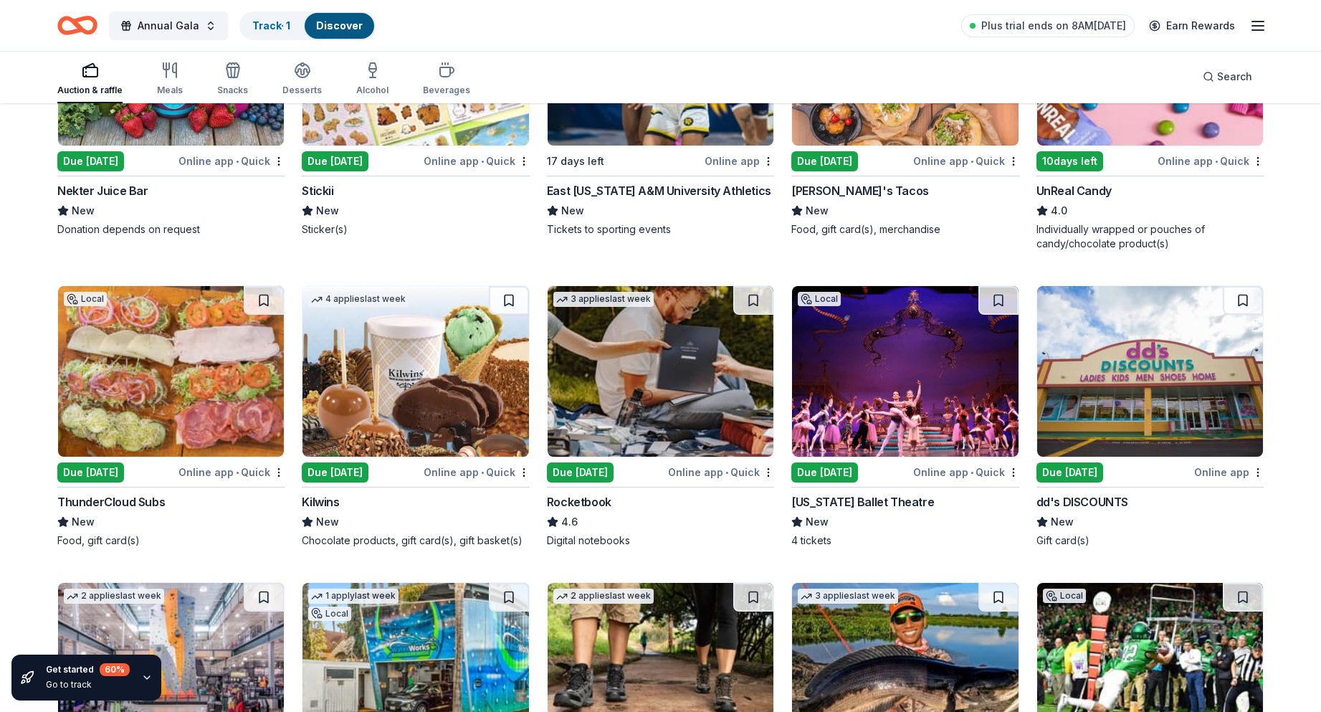
scroll to position [5117, 0]
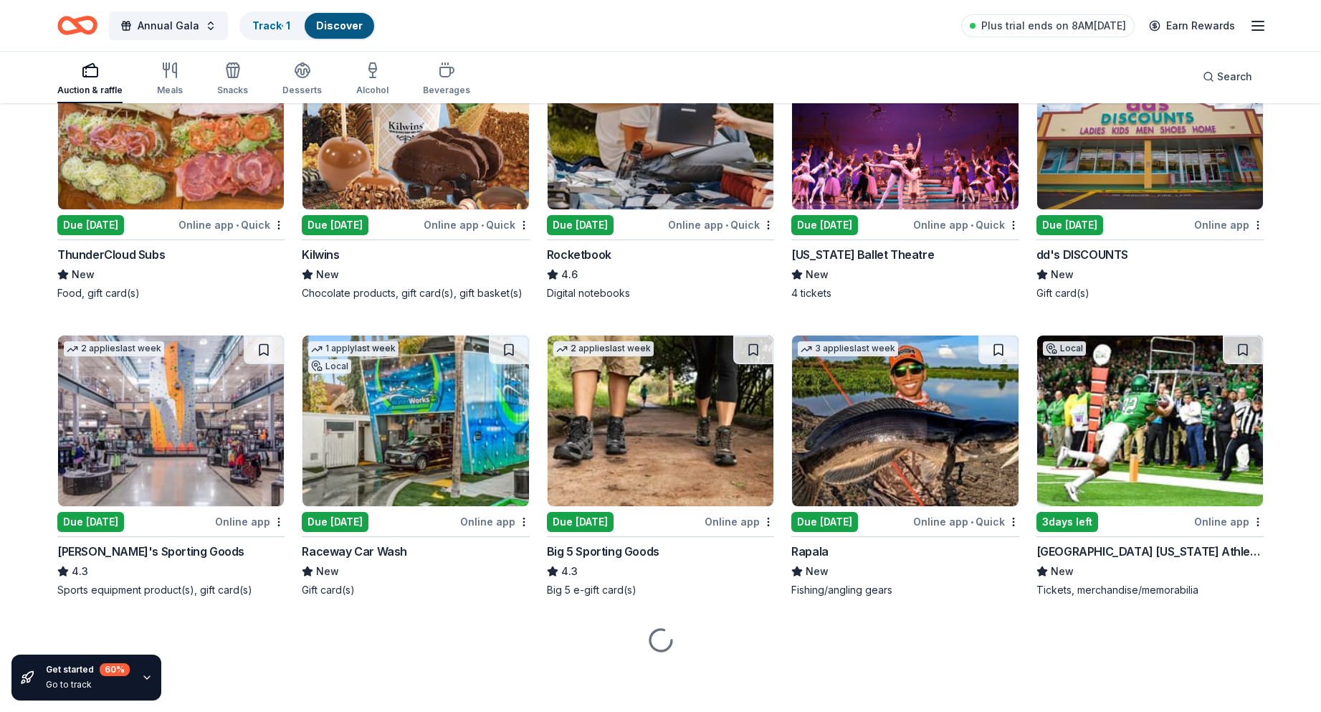
click at [629, 64] on div "Auction & raffle Meals Snacks Desserts Alcohol Beverages Search" at bounding box center [660, 76] width 1206 height 53
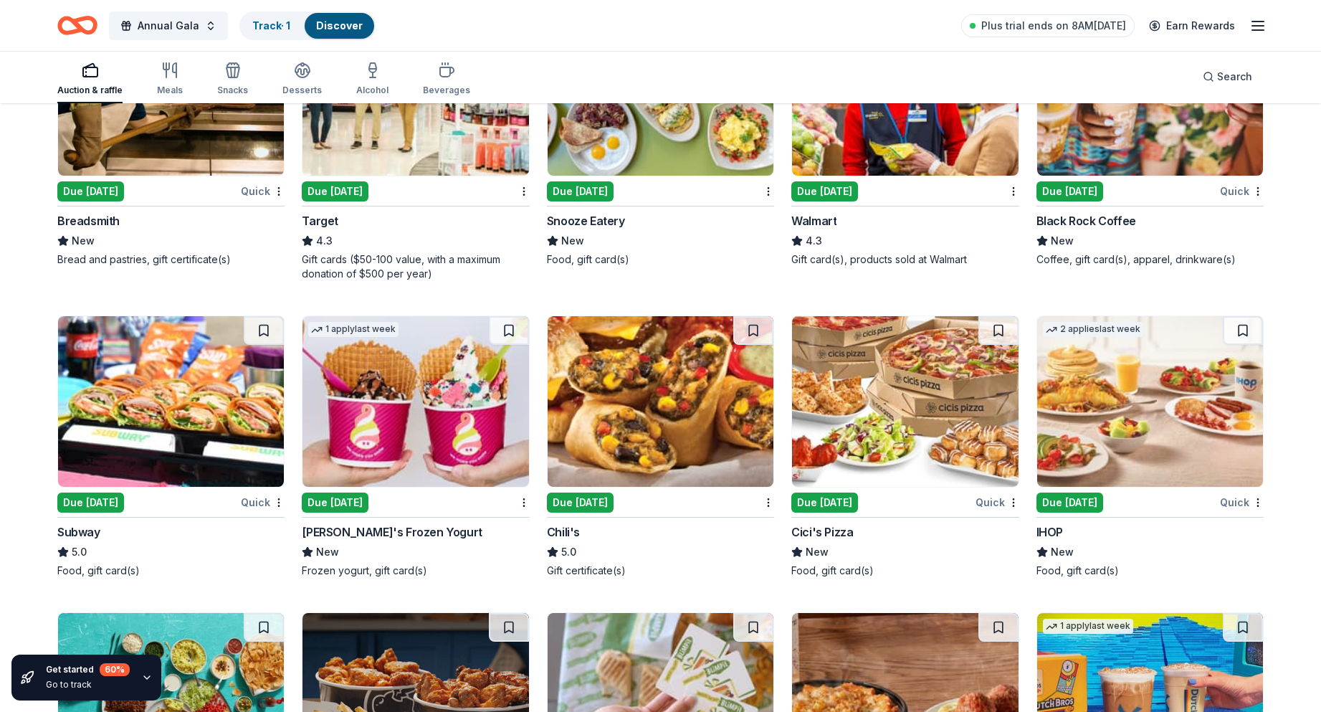
scroll to position [7408, 0]
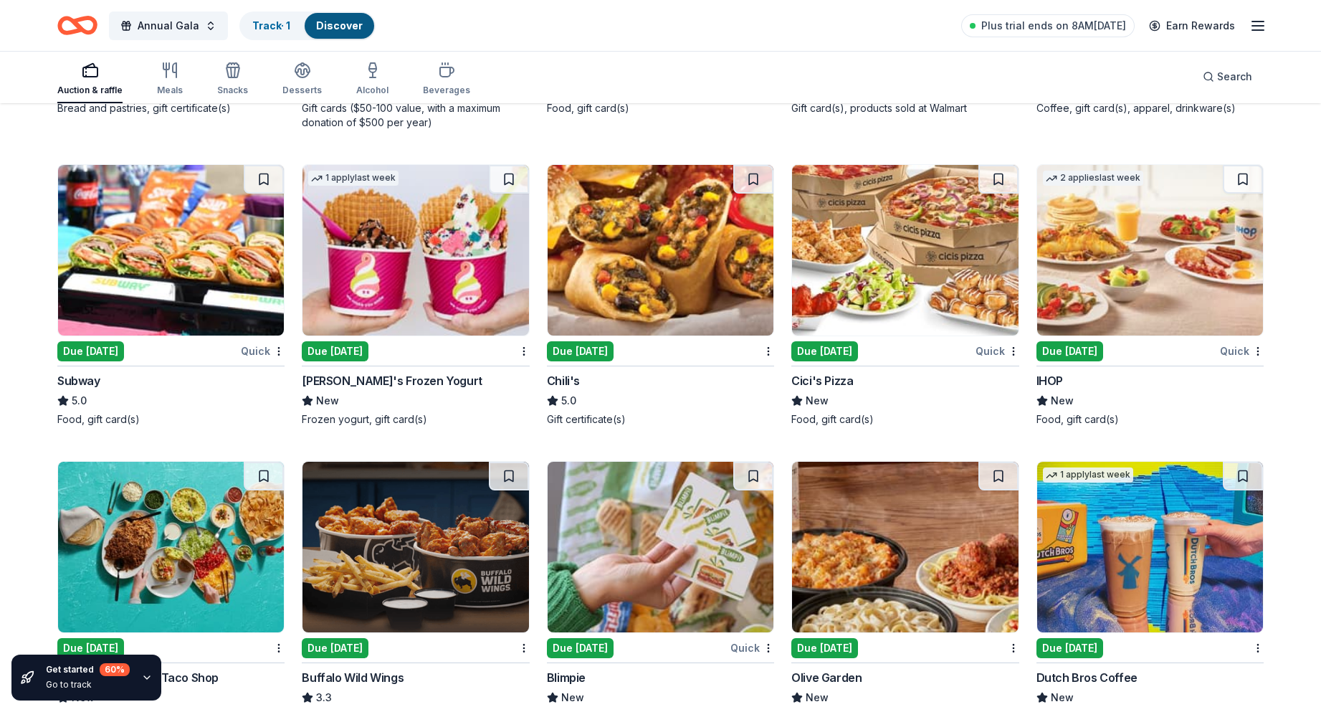
click at [120, 261] on img at bounding box center [171, 250] width 226 height 171
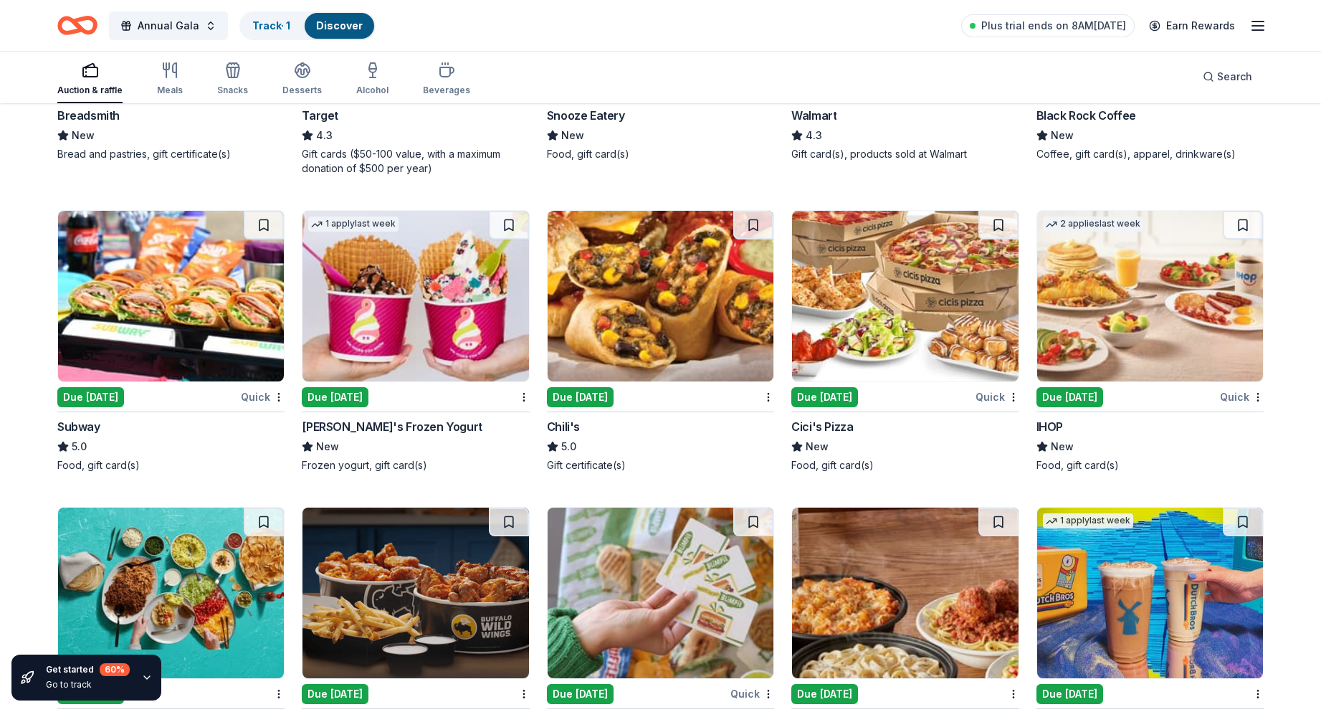
scroll to position [7336, 0]
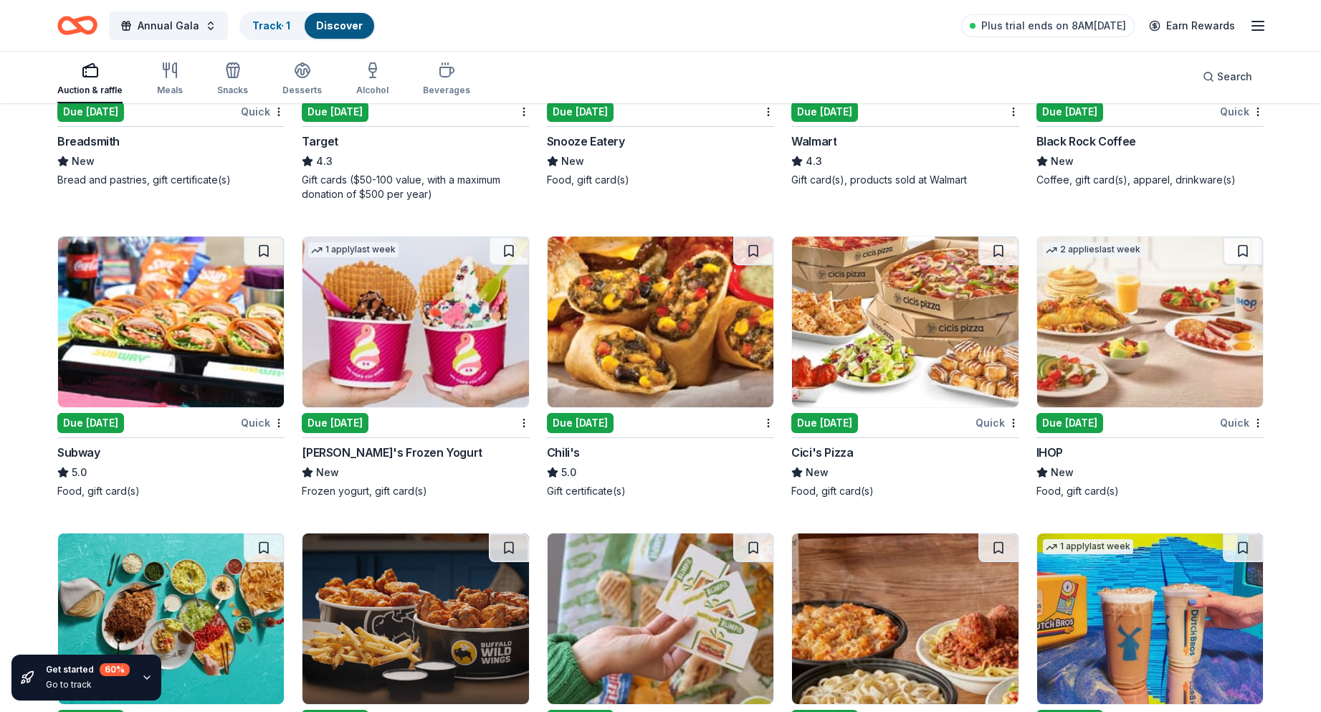
click at [639, 323] on img at bounding box center [661, 322] width 226 height 171
click at [1138, 337] on img at bounding box center [1150, 322] width 226 height 171
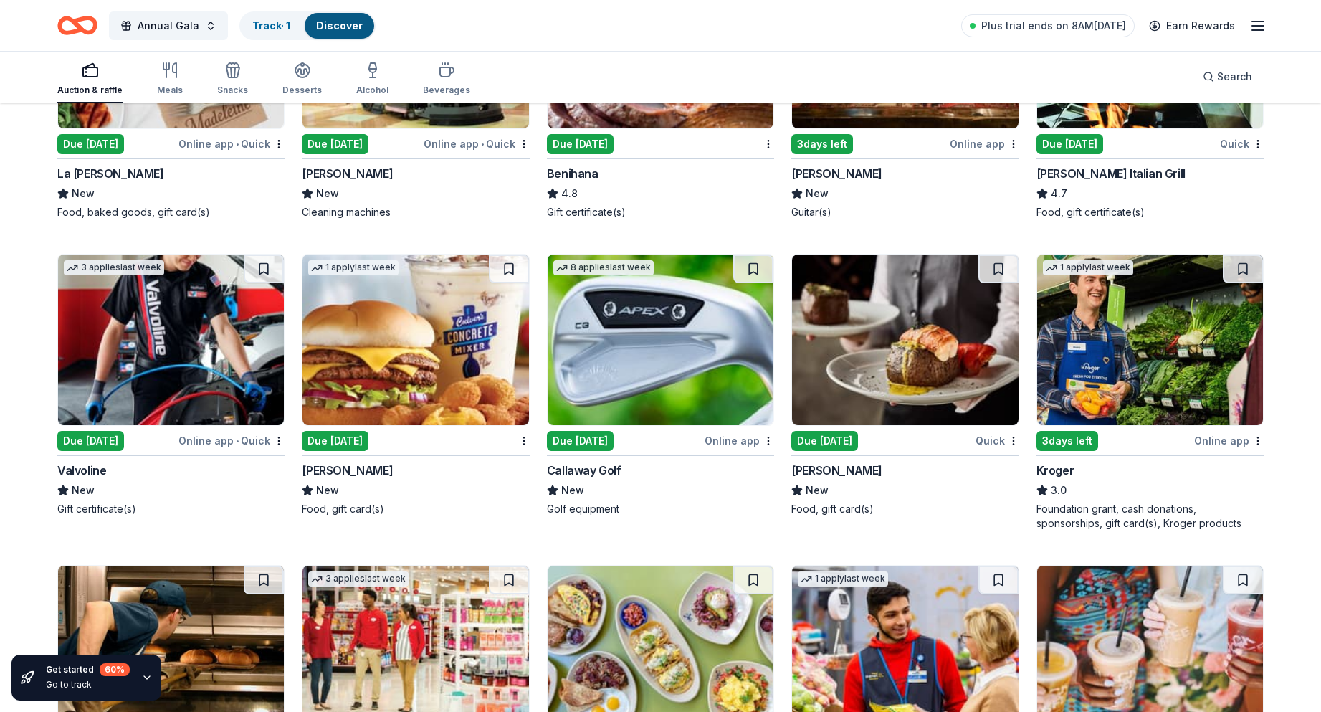
scroll to position [6453, 0]
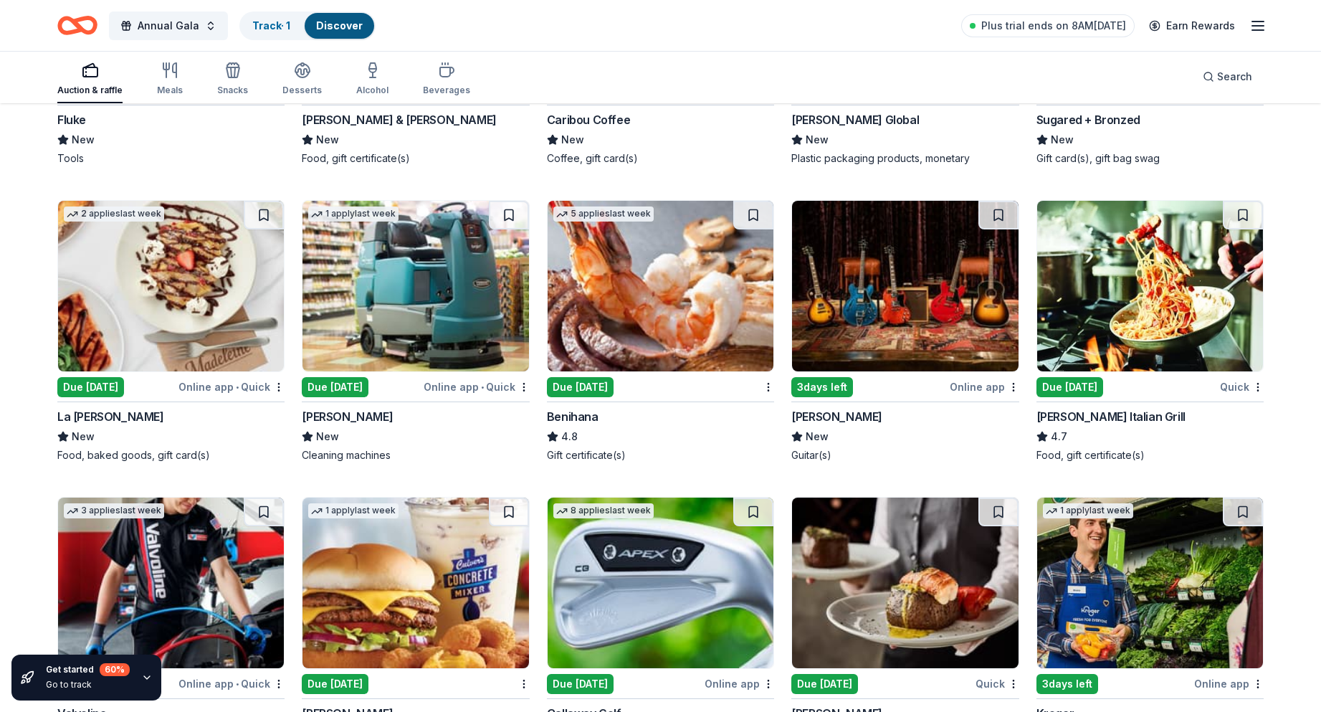
click at [87, 78] on icon "button" at bounding box center [90, 70] width 17 height 17
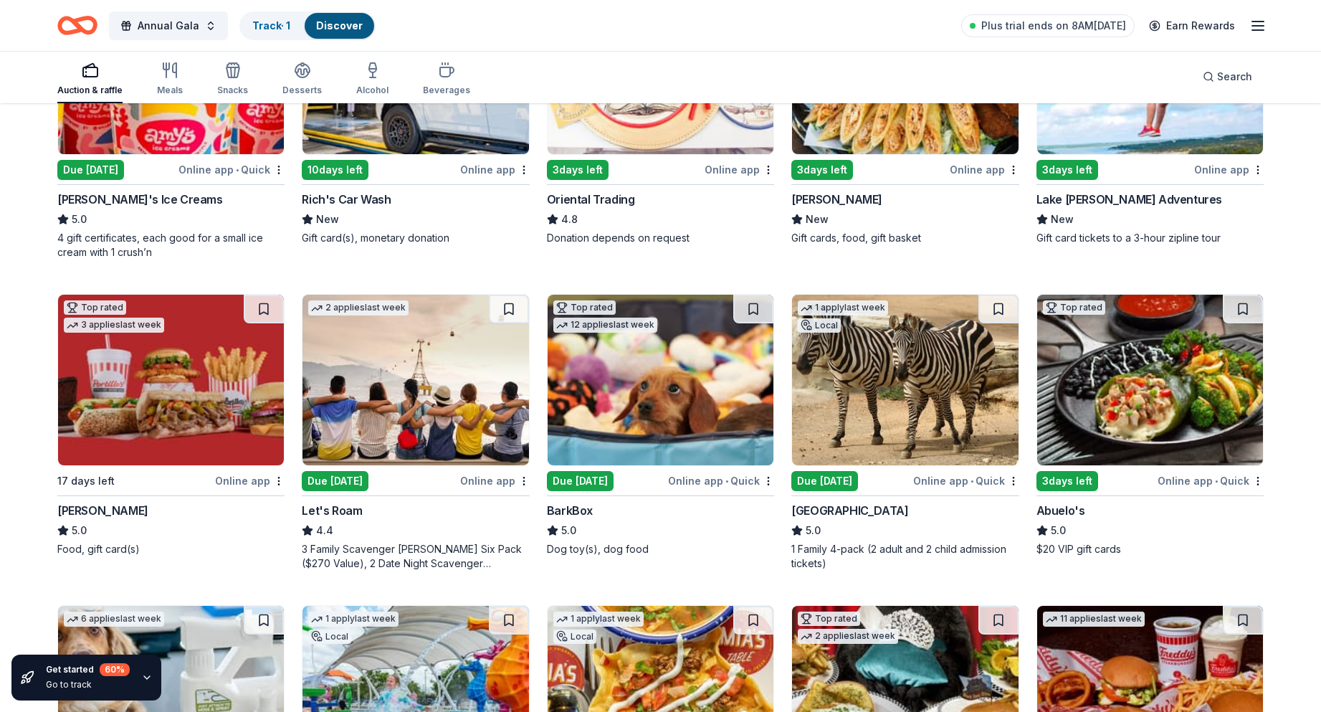
scroll to position [287, 0]
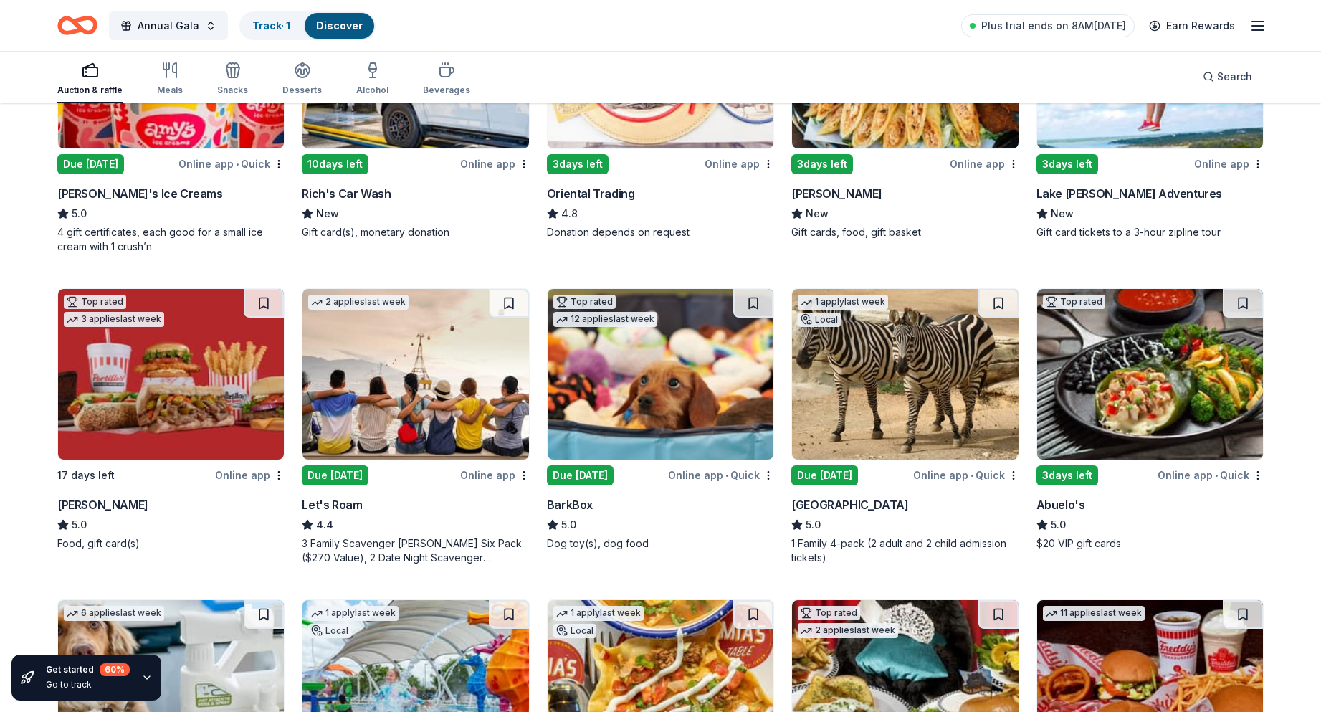
click at [662, 388] on img at bounding box center [661, 374] width 226 height 171
click at [662, 383] on img at bounding box center [661, 374] width 226 height 171
click at [859, 389] on img at bounding box center [905, 374] width 226 height 171
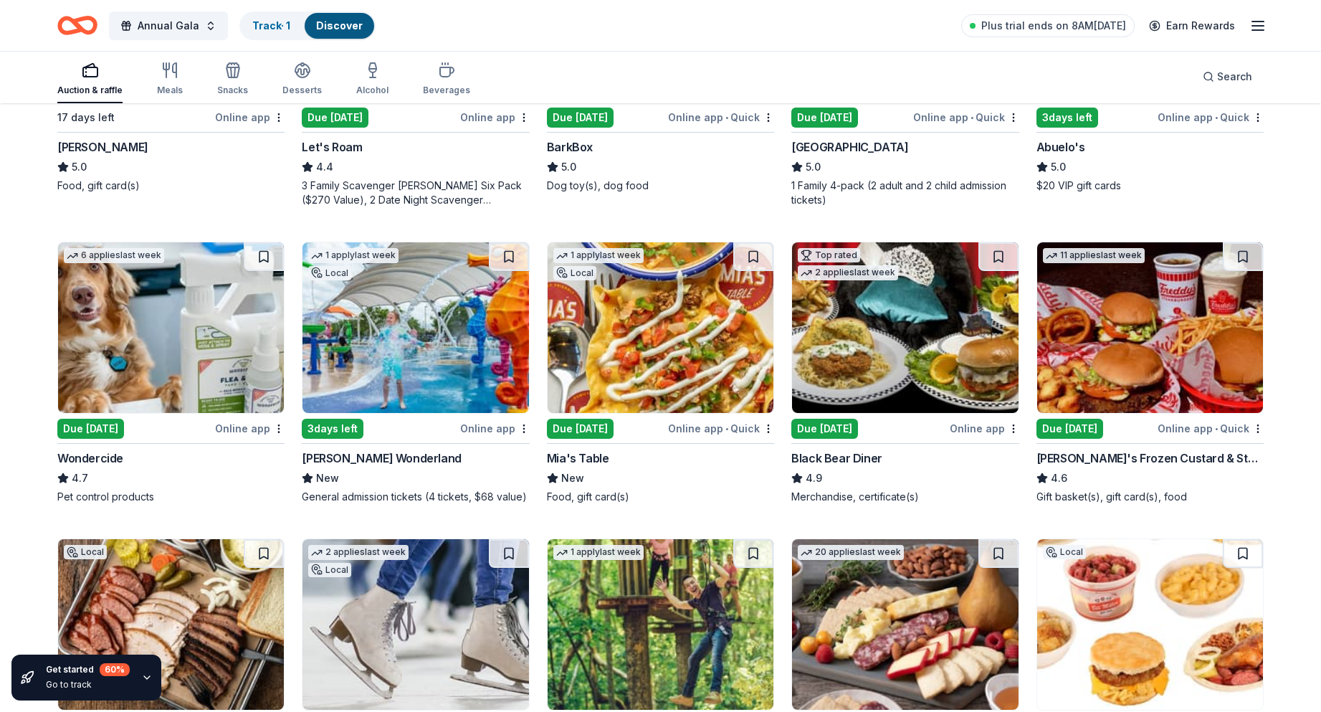
scroll to position [645, 0]
click at [171, 368] on img at bounding box center [171, 327] width 226 height 171
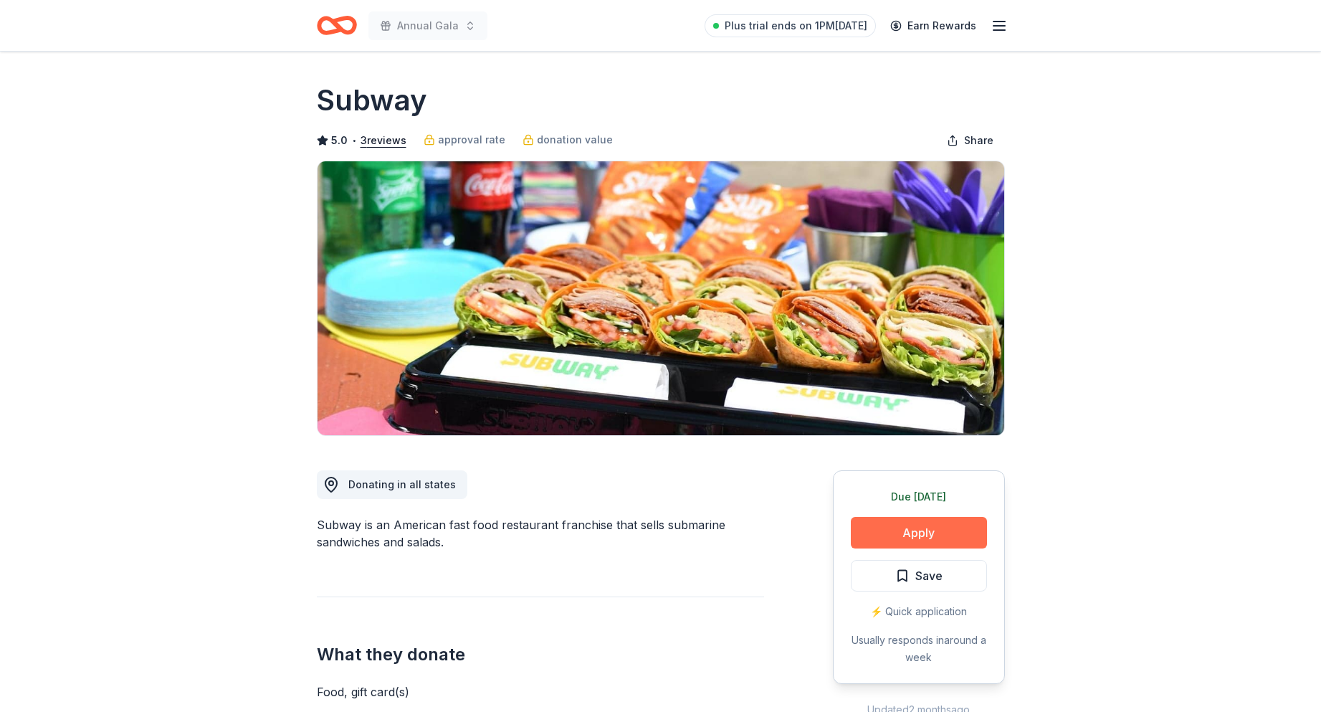
click at [851, 517] on button "Apply" at bounding box center [919, 533] width 136 height 32
click at [911, 525] on body "Annual Gala Plus trial ends on 1PM, 8/20 Earn Rewards Due tomorrow Share Subway…" at bounding box center [660, 356] width 1321 height 712
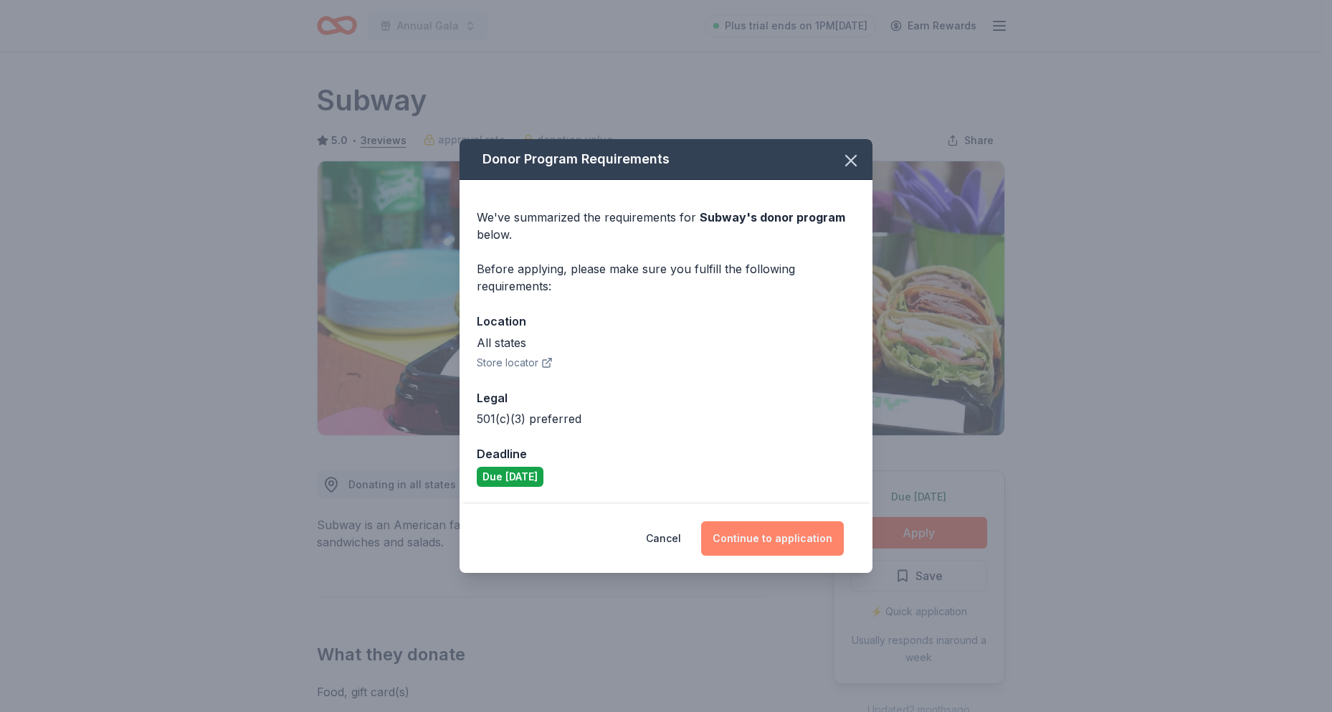
click at [755, 536] on button "Continue to application" at bounding box center [772, 538] width 143 height 34
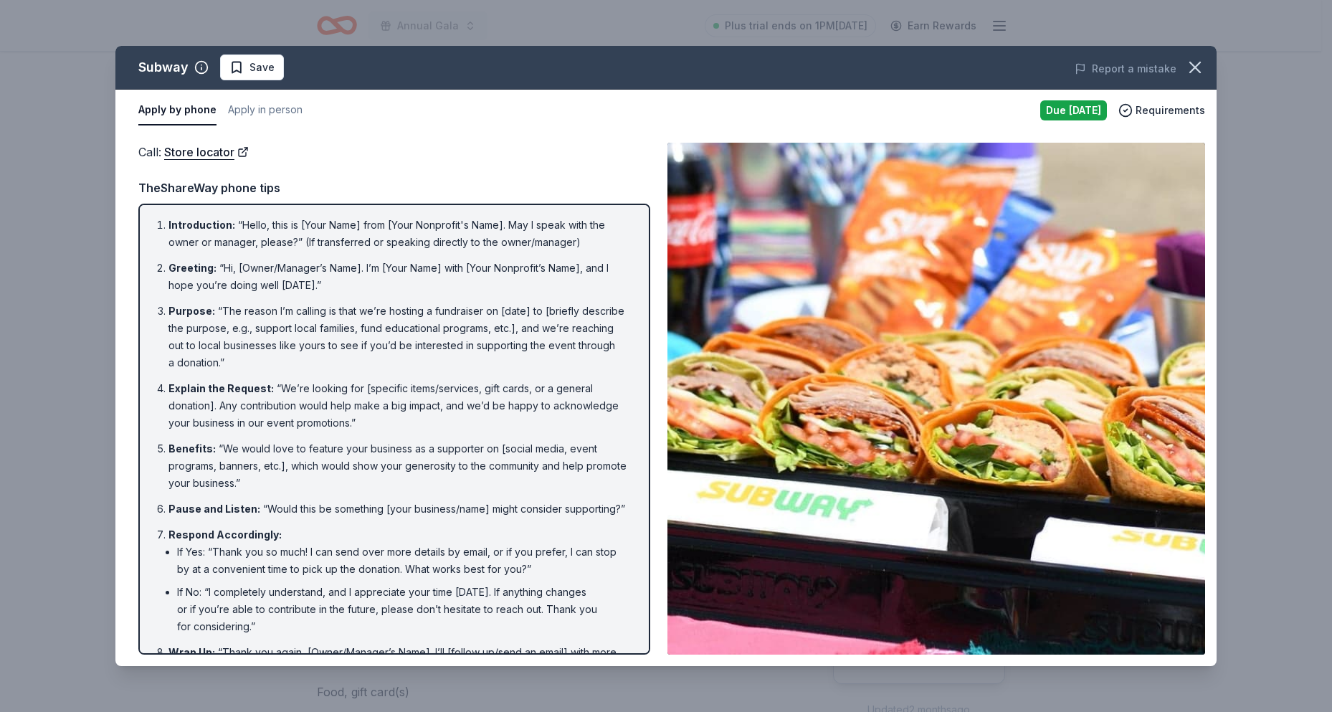
scroll to position [54, 0]
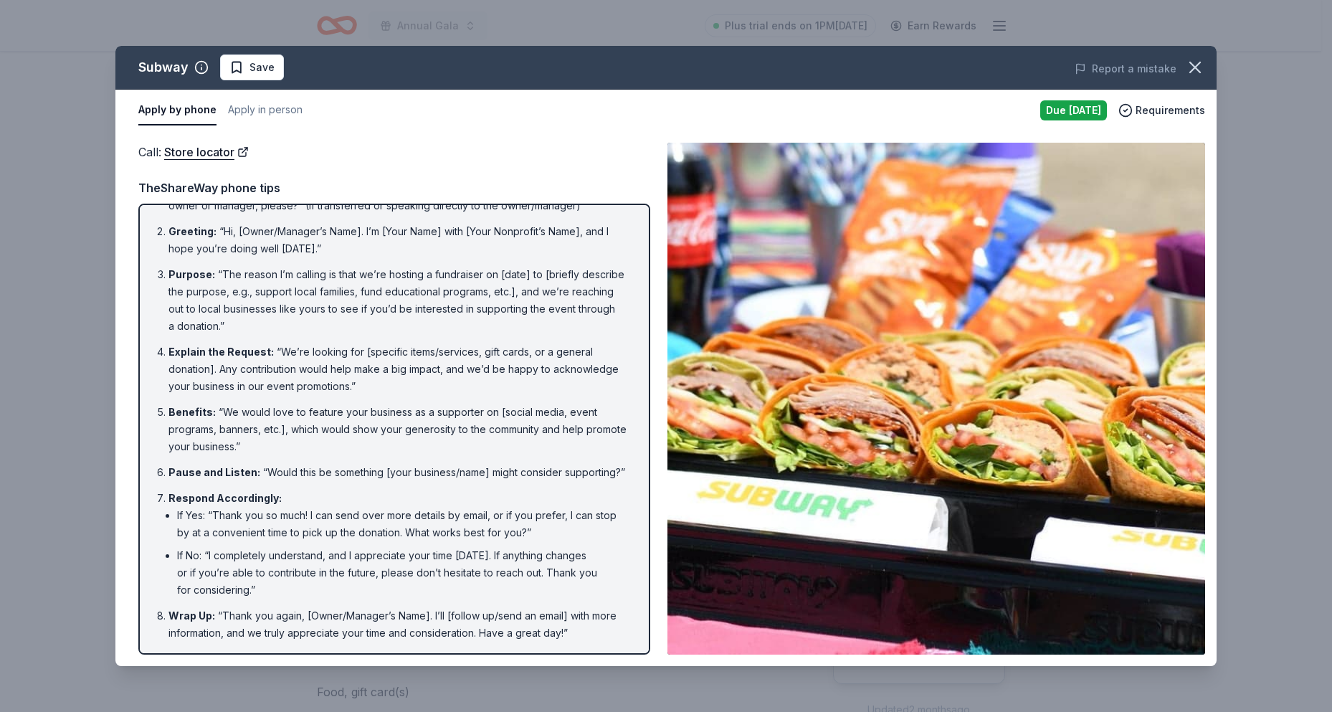
drag, startPoint x: 583, startPoint y: 642, endPoint x: 255, endPoint y: 471, distance: 369.6
click at [257, 486] on div "Introduction : “Hello, this is [Your Name] from [Your Nonprofit's Name]. May I …" at bounding box center [394, 429] width 512 height 451
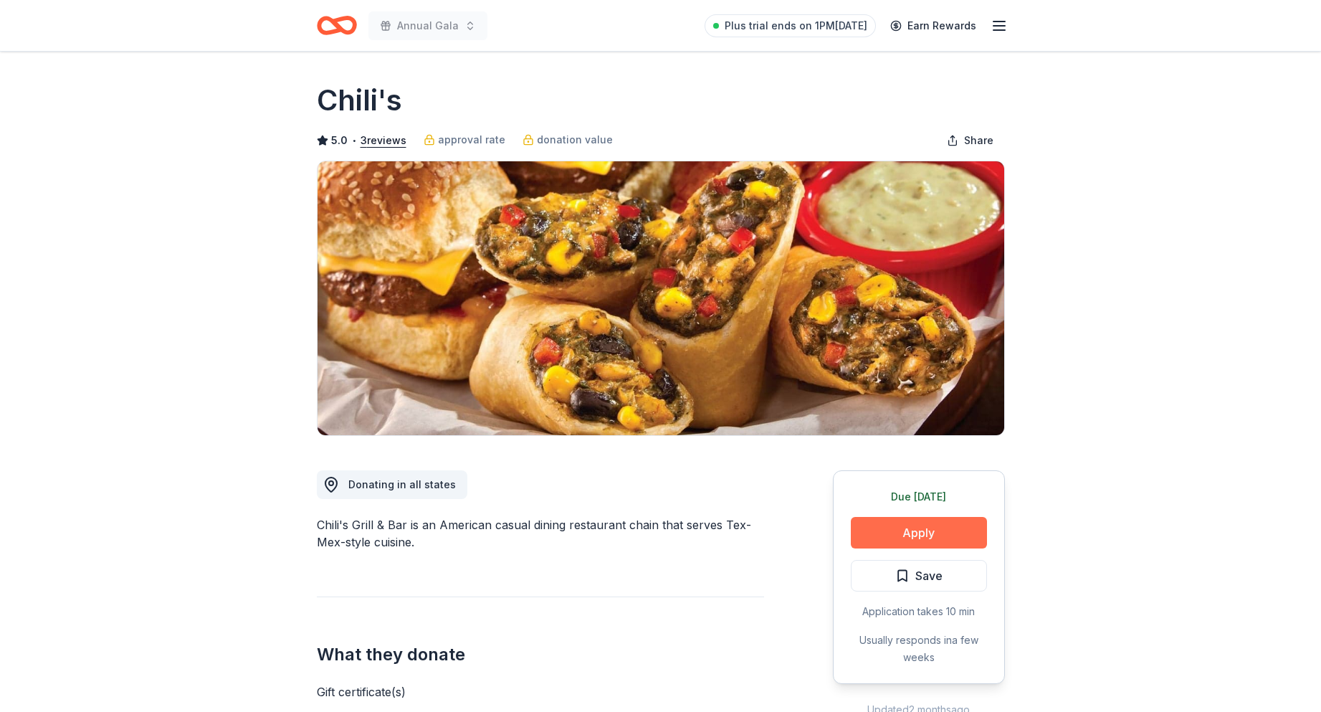
click at [920, 525] on button "Apply" at bounding box center [919, 533] width 136 height 32
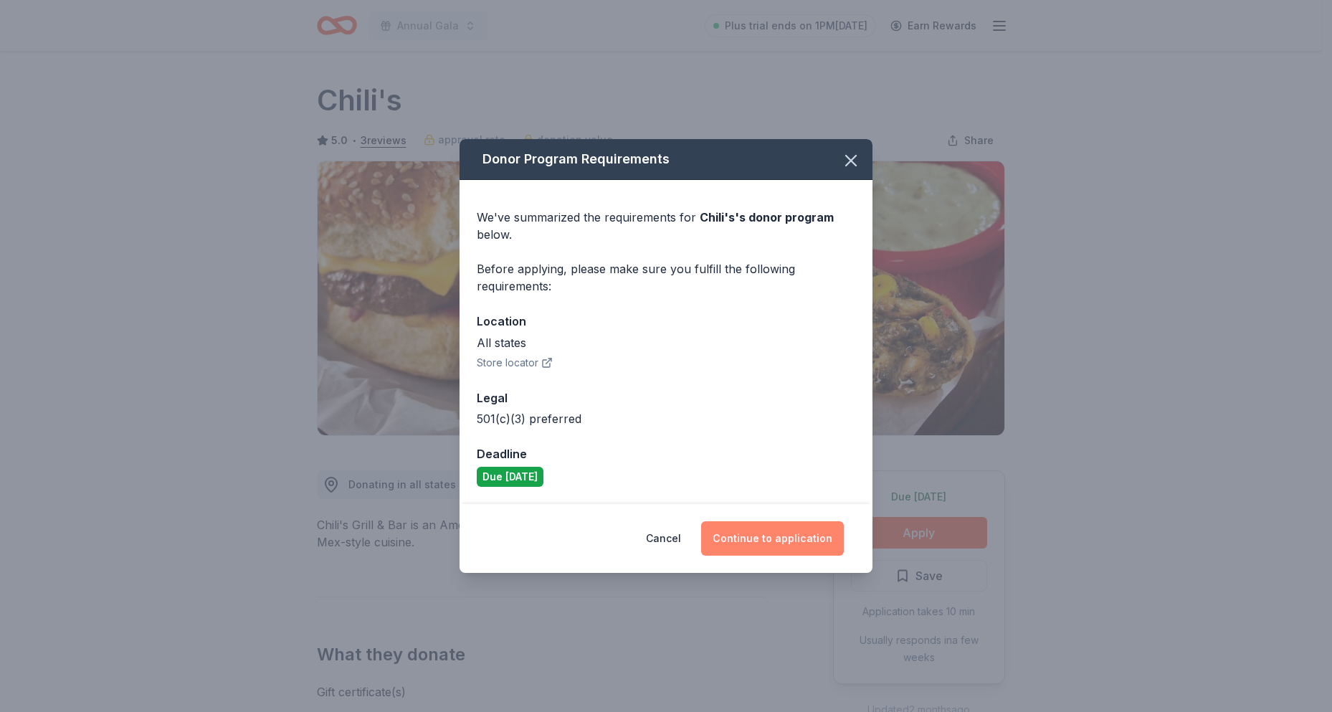
click at [770, 541] on button "Continue to application" at bounding box center [772, 538] width 143 height 34
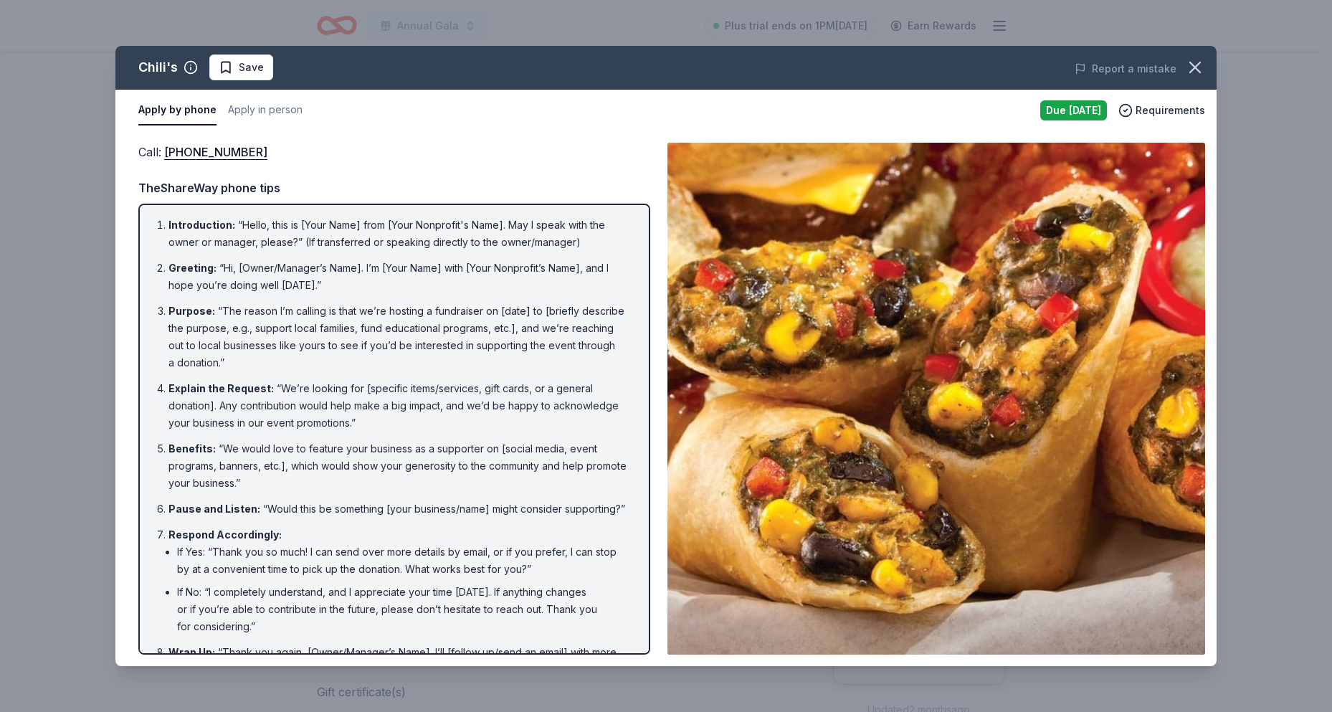
scroll to position [54, 0]
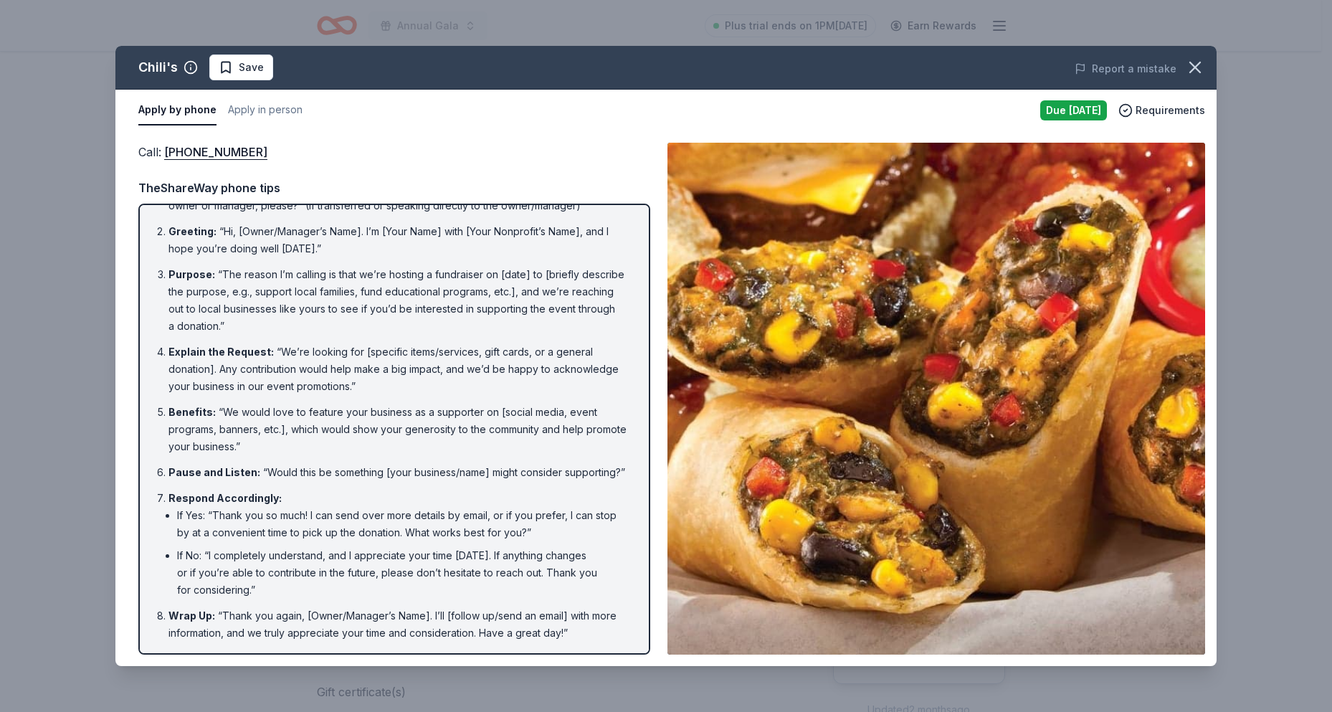
click at [378, 464] on li "Pause and Listen : “Would this be something [your business/name] might consider…" at bounding box center [398, 472] width 460 height 17
click at [274, 526] on li "If Yes: “Thank you so much! I can send over more details by email, or if you pr…" at bounding box center [403, 524] width 452 height 34
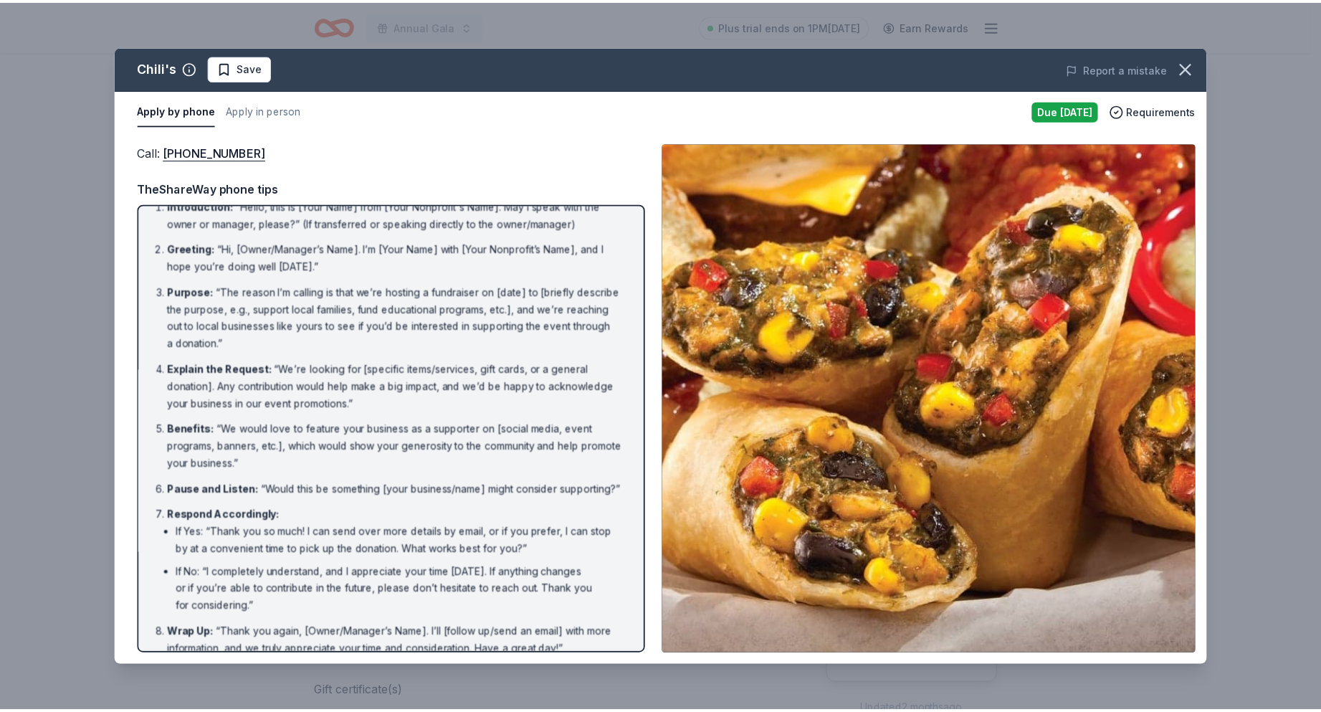
scroll to position [0, 0]
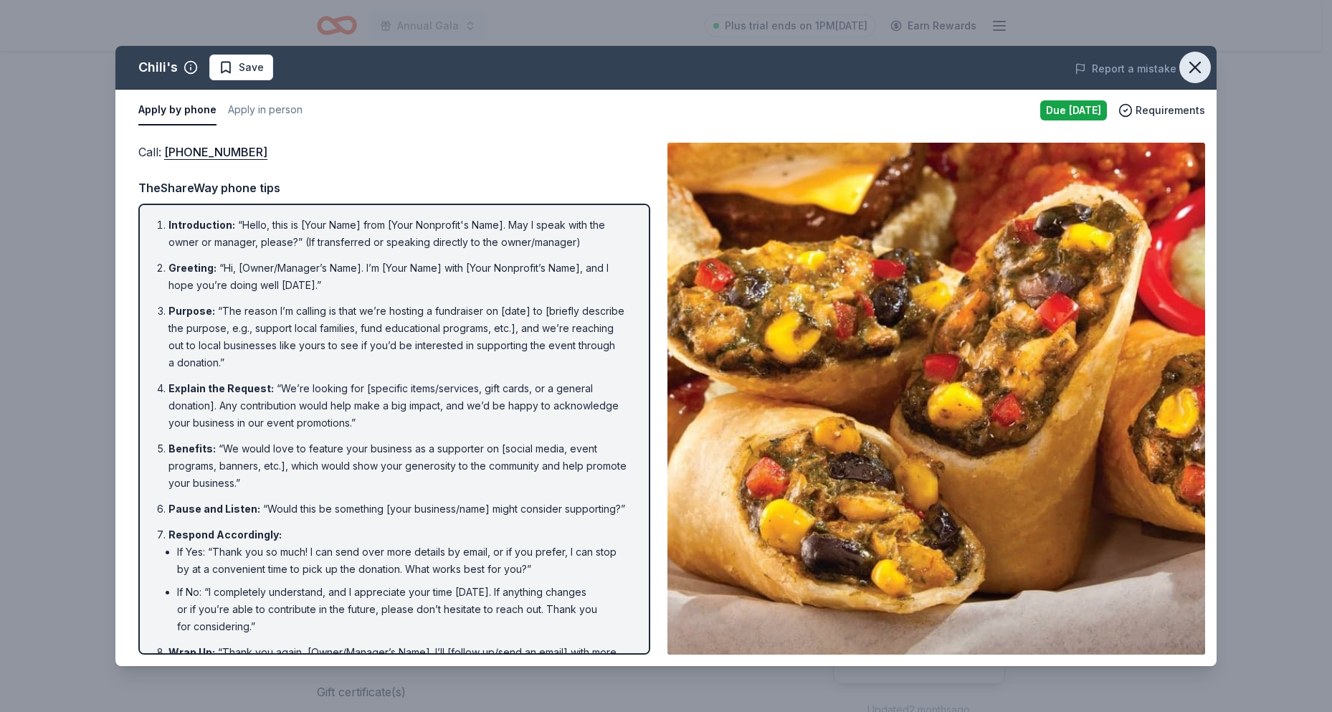
click at [1196, 65] on icon "button" at bounding box center [1195, 67] width 20 height 20
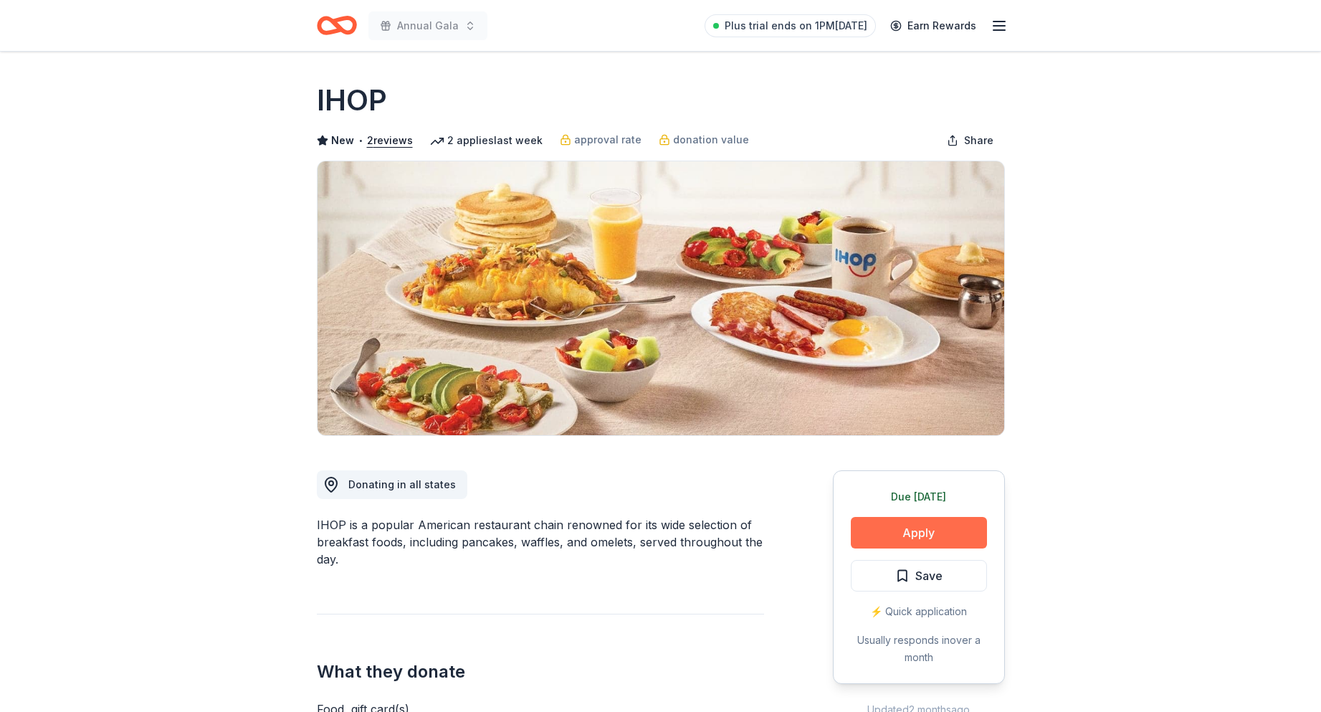
click at [888, 527] on button "Apply" at bounding box center [919, 533] width 136 height 32
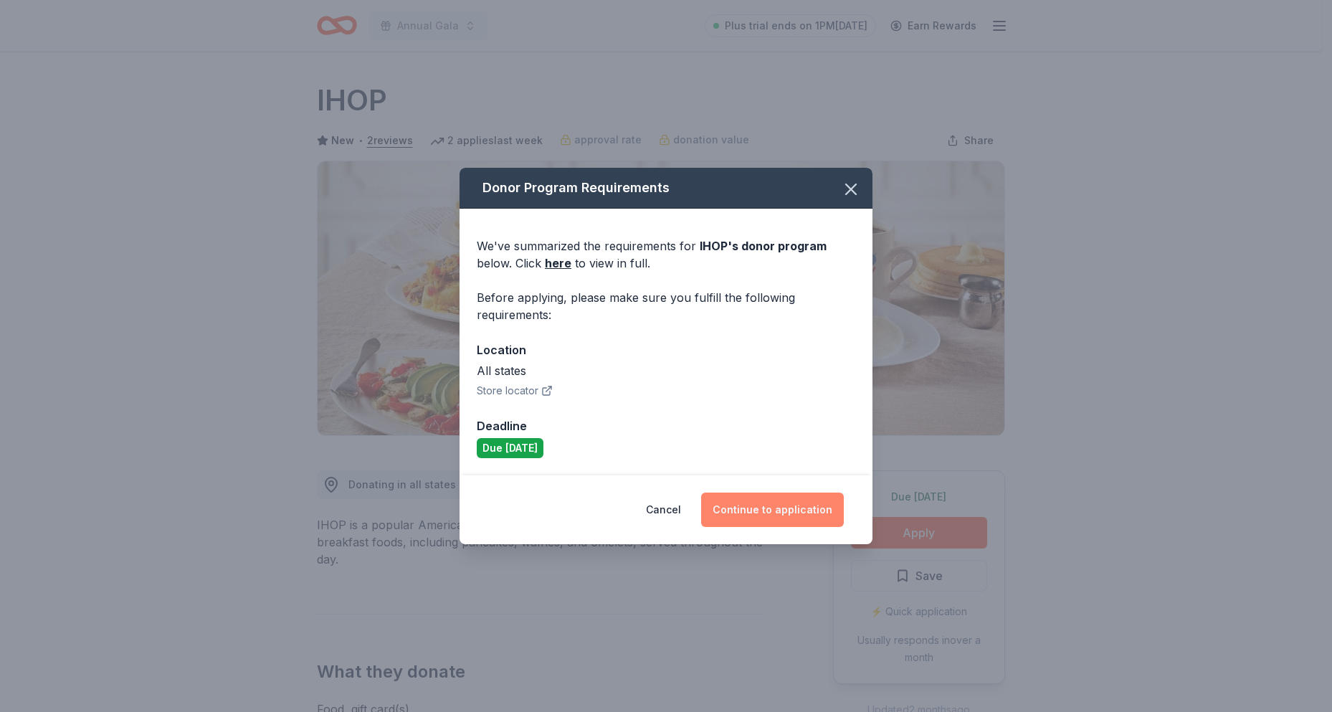
click at [753, 512] on button "Continue to application" at bounding box center [772, 509] width 143 height 34
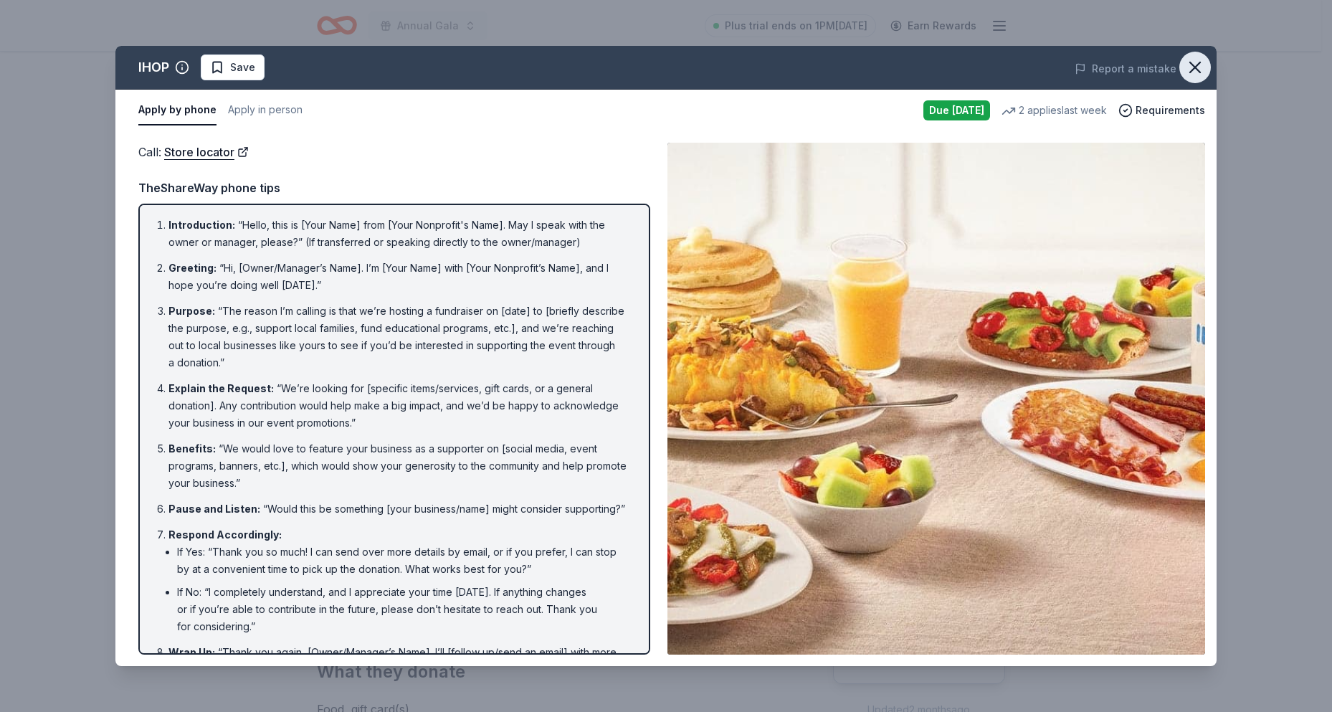
click at [1204, 59] on icon "button" at bounding box center [1195, 67] width 20 height 20
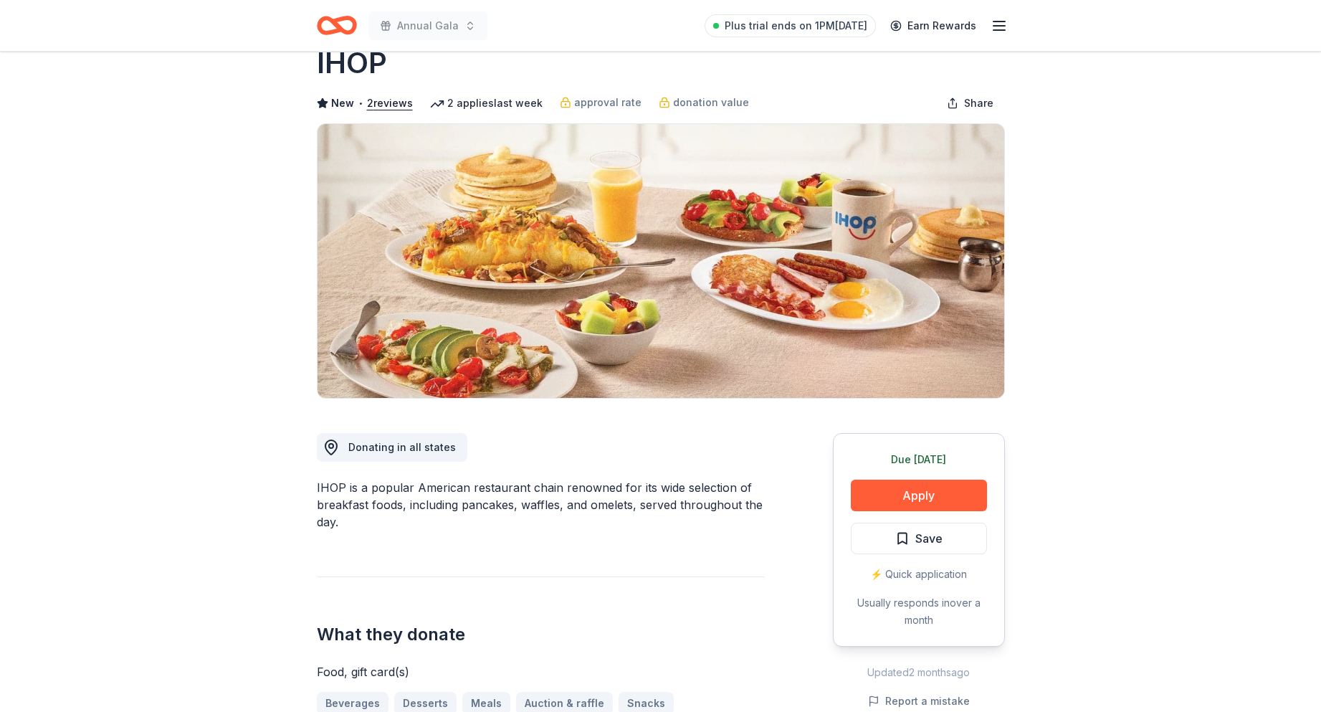
scroll to position [72, 0]
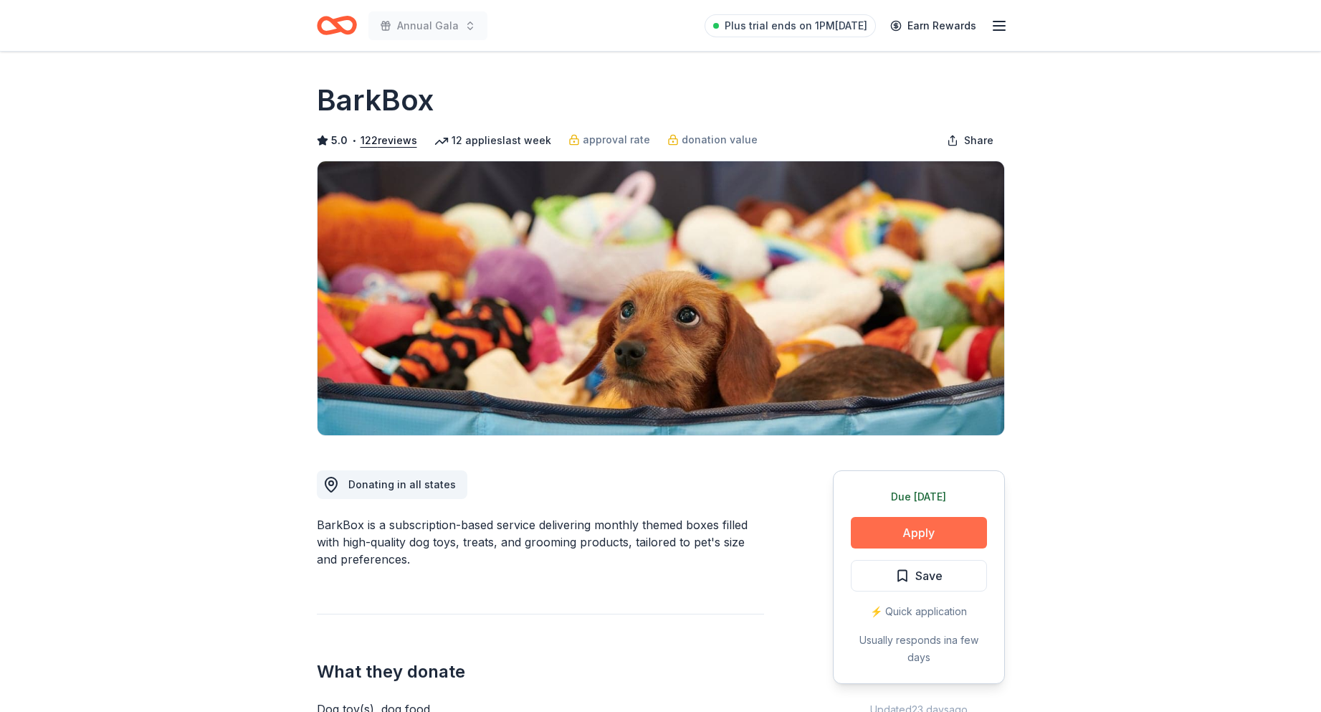
click at [884, 531] on button "Apply" at bounding box center [919, 533] width 136 height 32
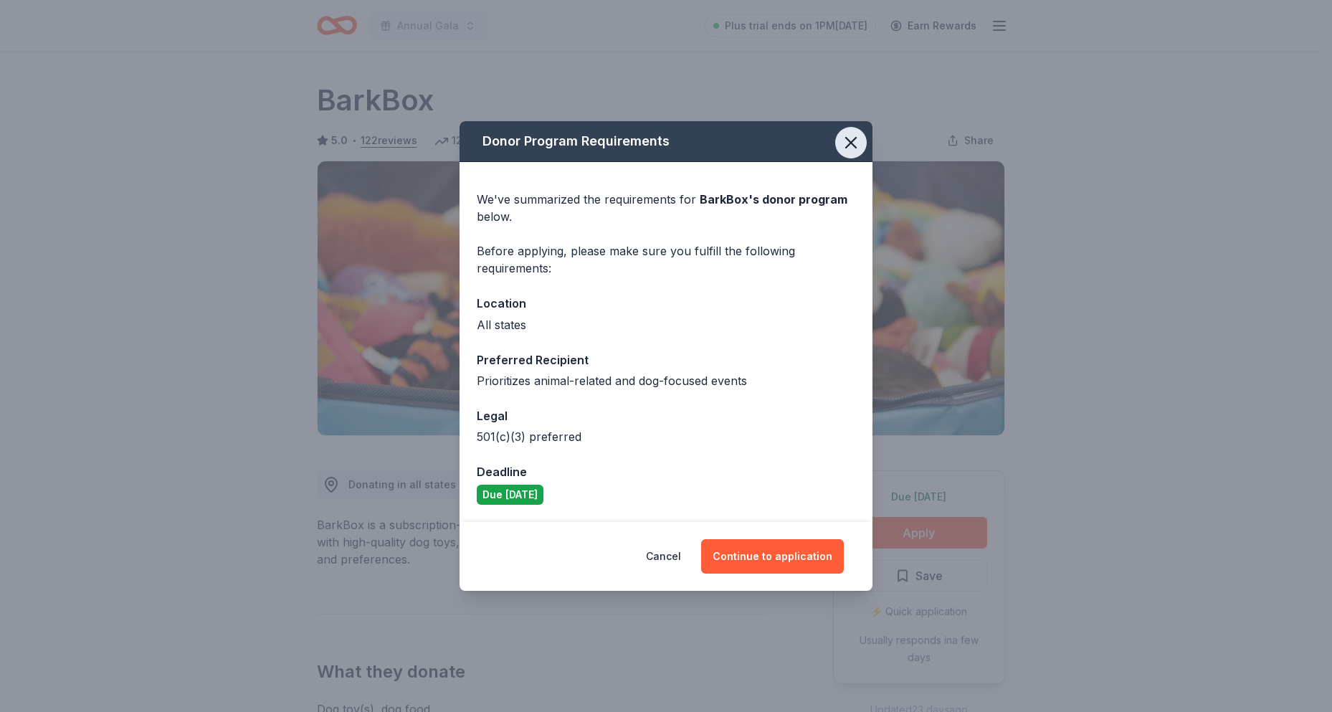
click at [859, 135] on icon "button" at bounding box center [851, 143] width 20 height 20
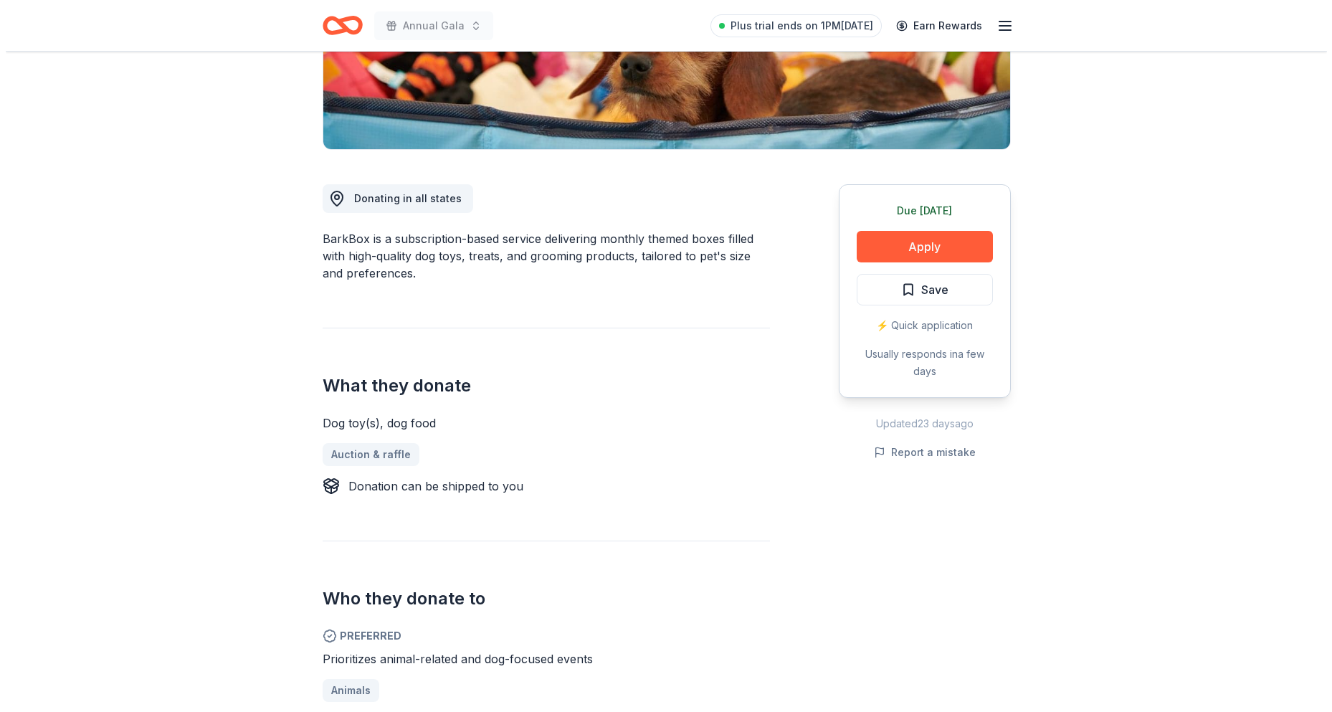
scroll to position [287, 0]
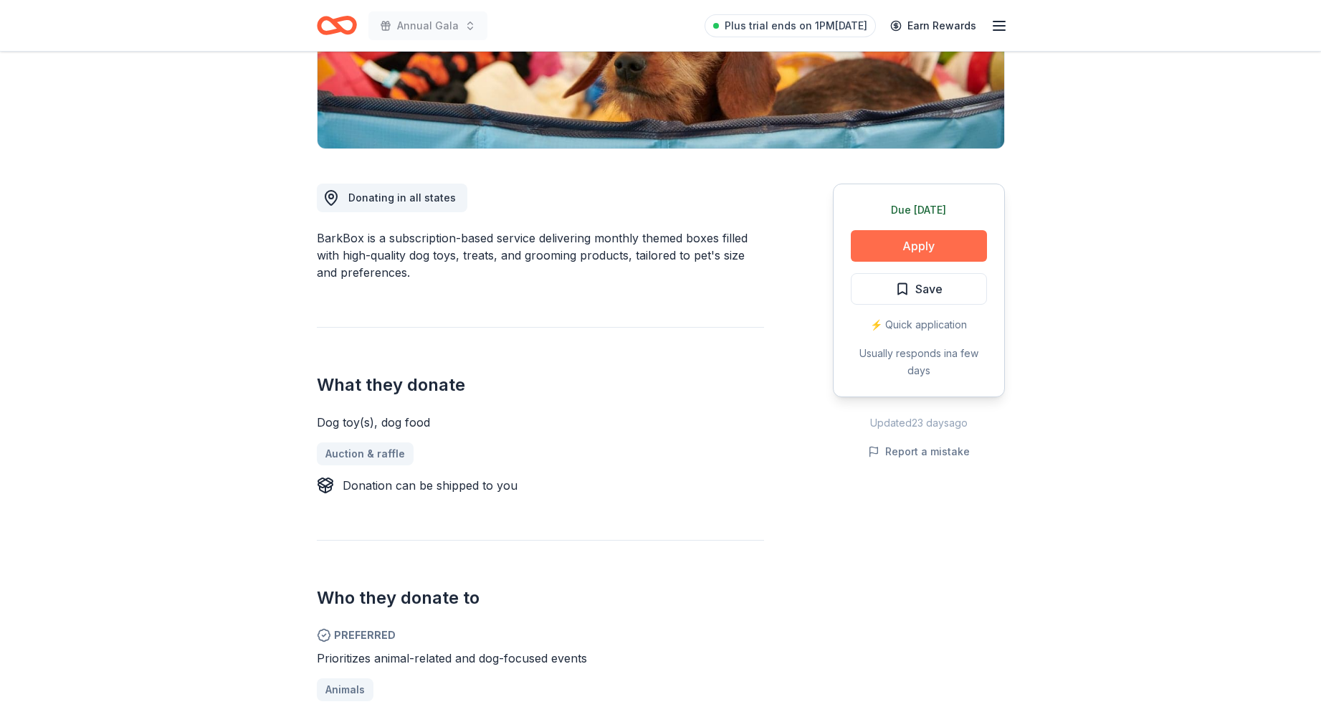
click at [919, 243] on button "Apply" at bounding box center [919, 246] width 136 height 32
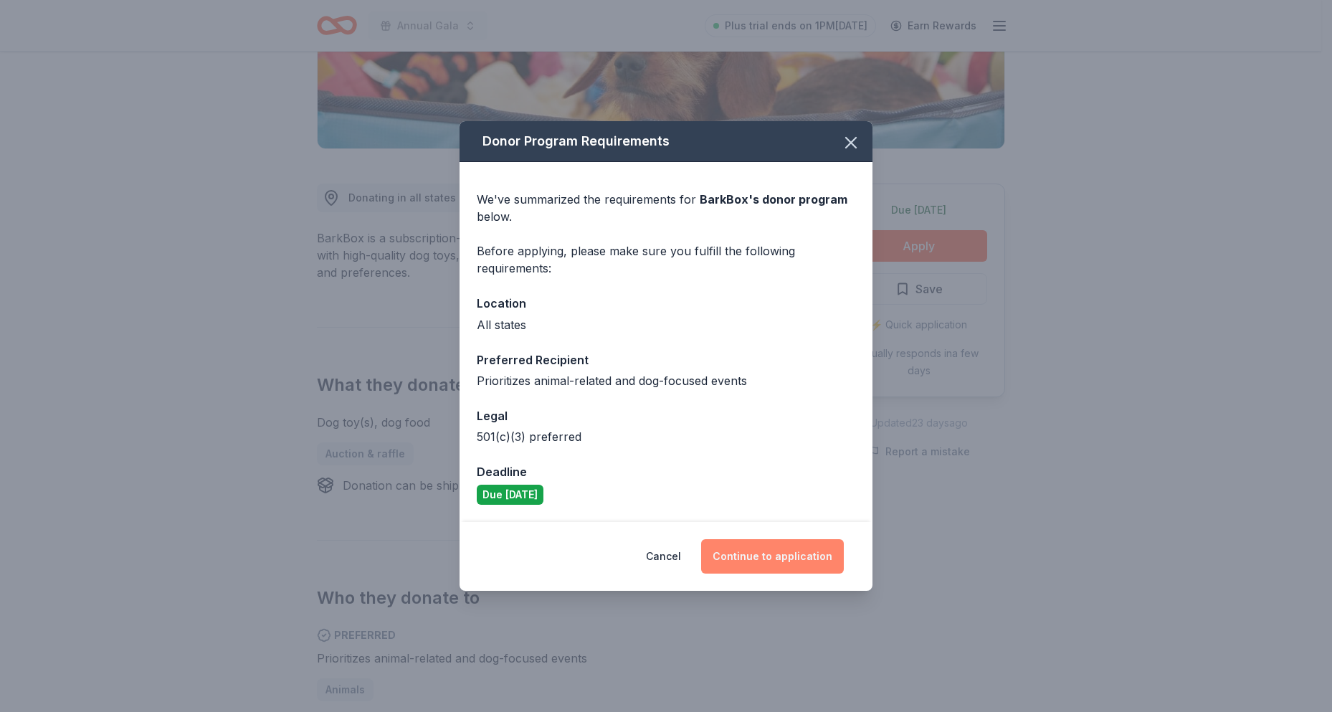
click at [767, 557] on button "Continue to application" at bounding box center [772, 556] width 143 height 34
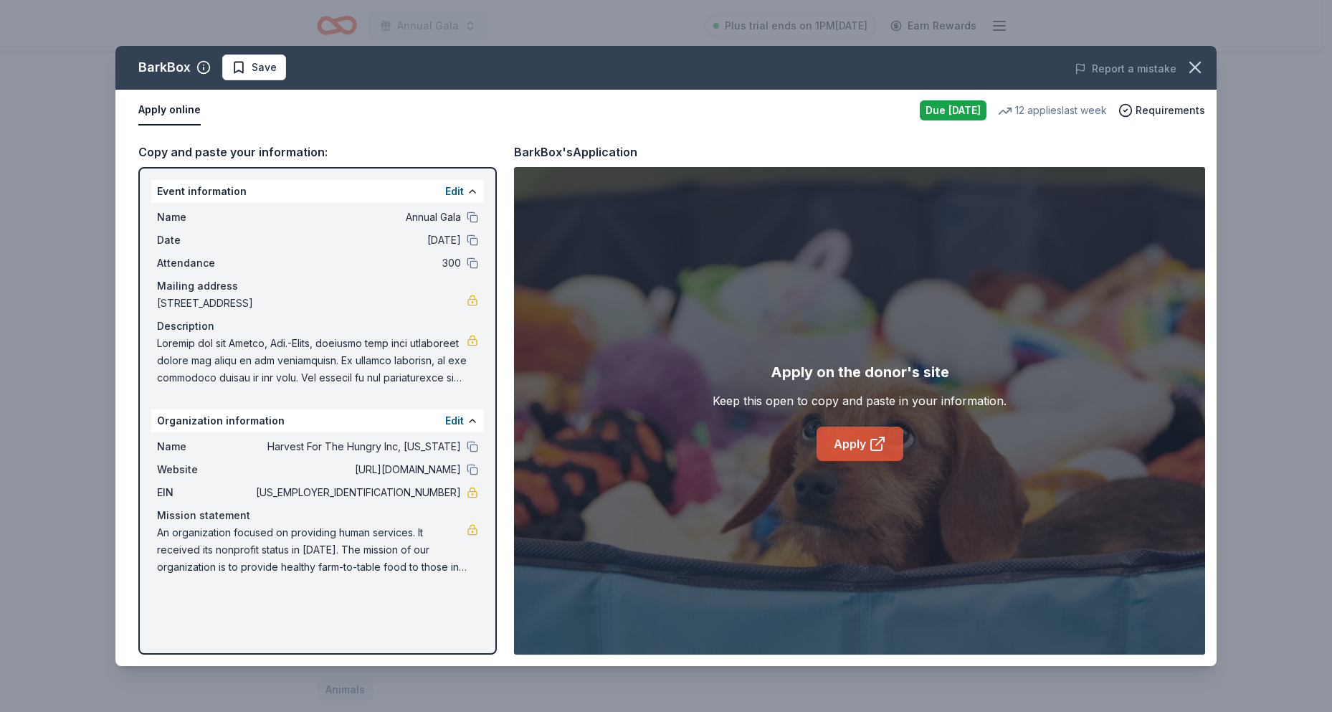
click at [831, 449] on link "Apply" at bounding box center [859, 443] width 87 height 34
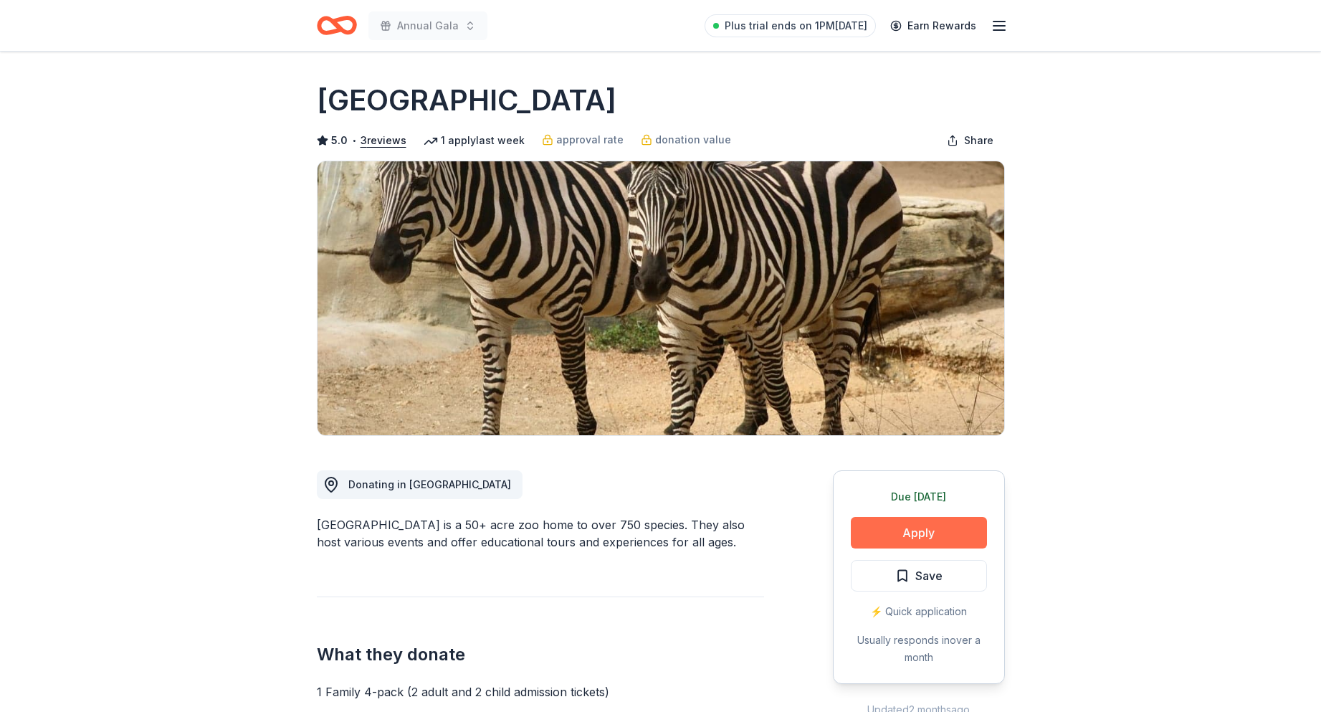
click at [898, 538] on button "Apply" at bounding box center [919, 533] width 136 height 32
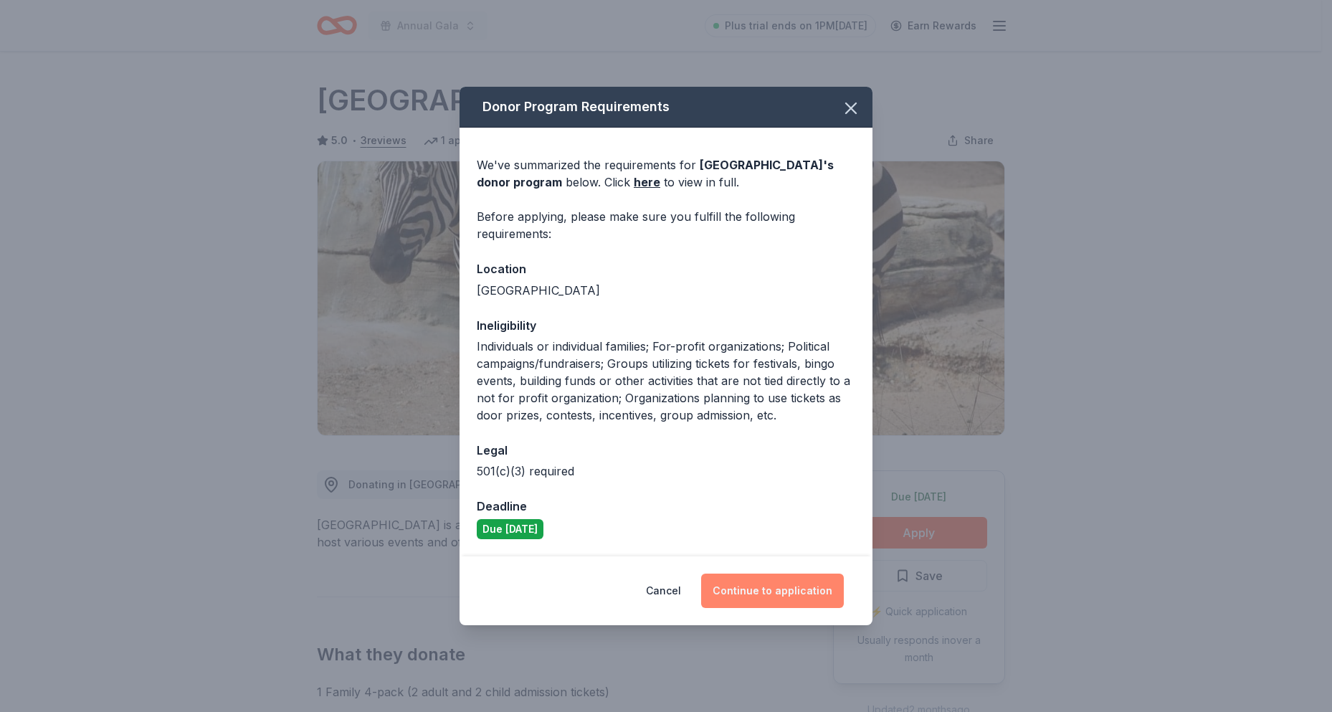
click at [777, 591] on button "Continue to application" at bounding box center [772, 590] width 143 height 34
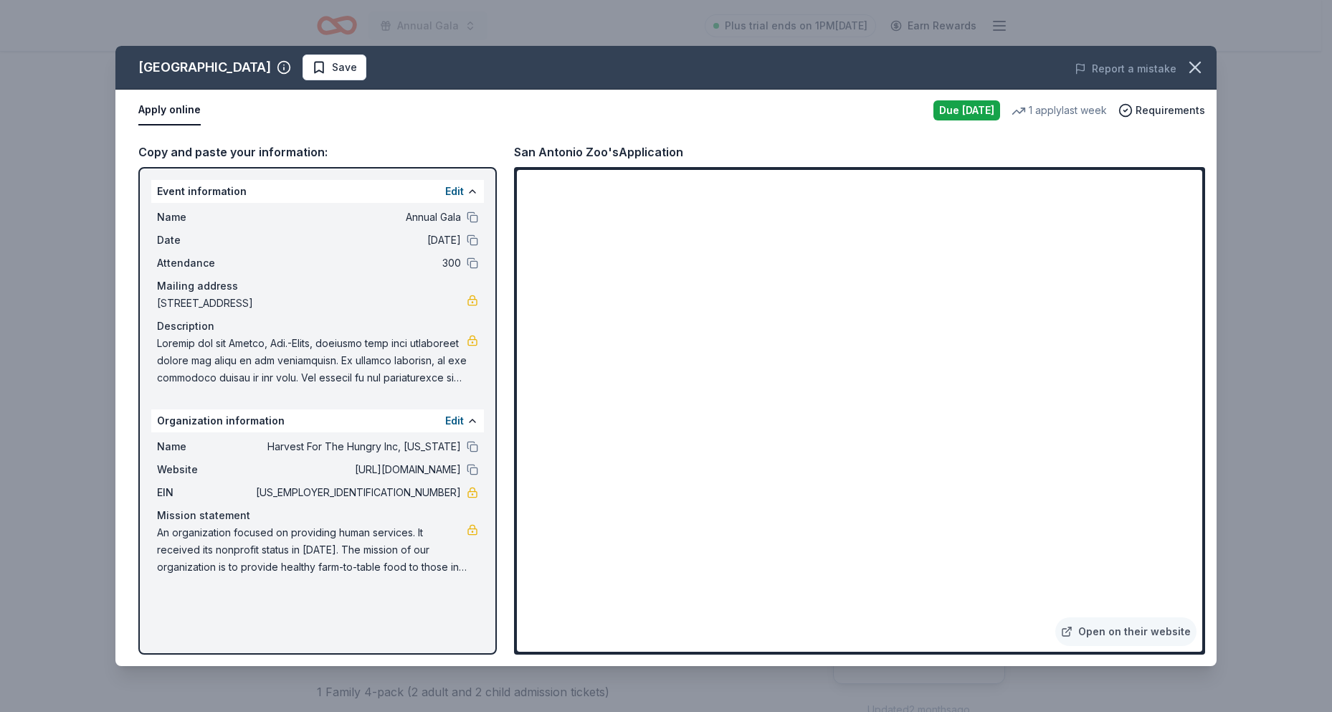
drag, startPoint x: 290, startPoint y: 249, endPoint x: 187, endPoint y: 147, distance: 145.5
click at [292, 230] on div "Name Annual Gala Date 09/13/25 Attendance 300 Mailing address 4302 Farm to Mark…" at bounding box center [317, 297] width 333 height 189
click at [161, 109] on button "Apply online" at bounding box center [169, 110] width 62 height 30
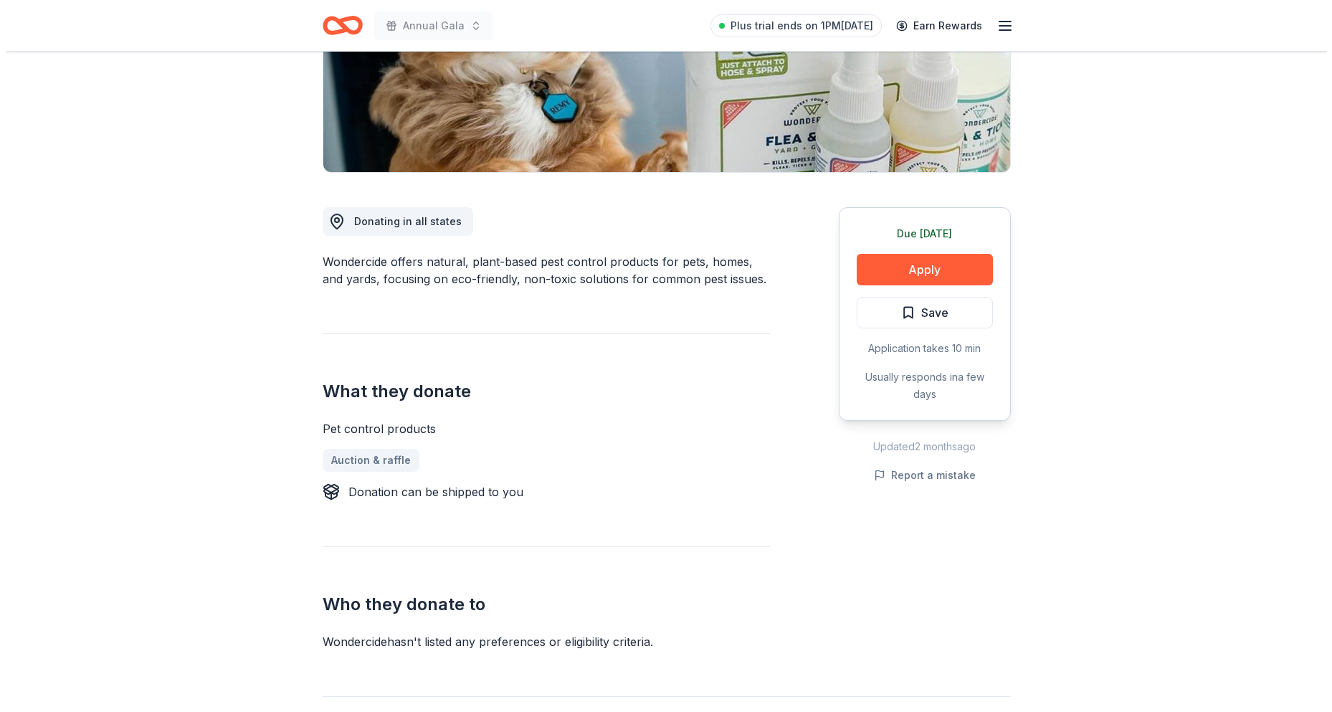
scroll to position [287, 0]
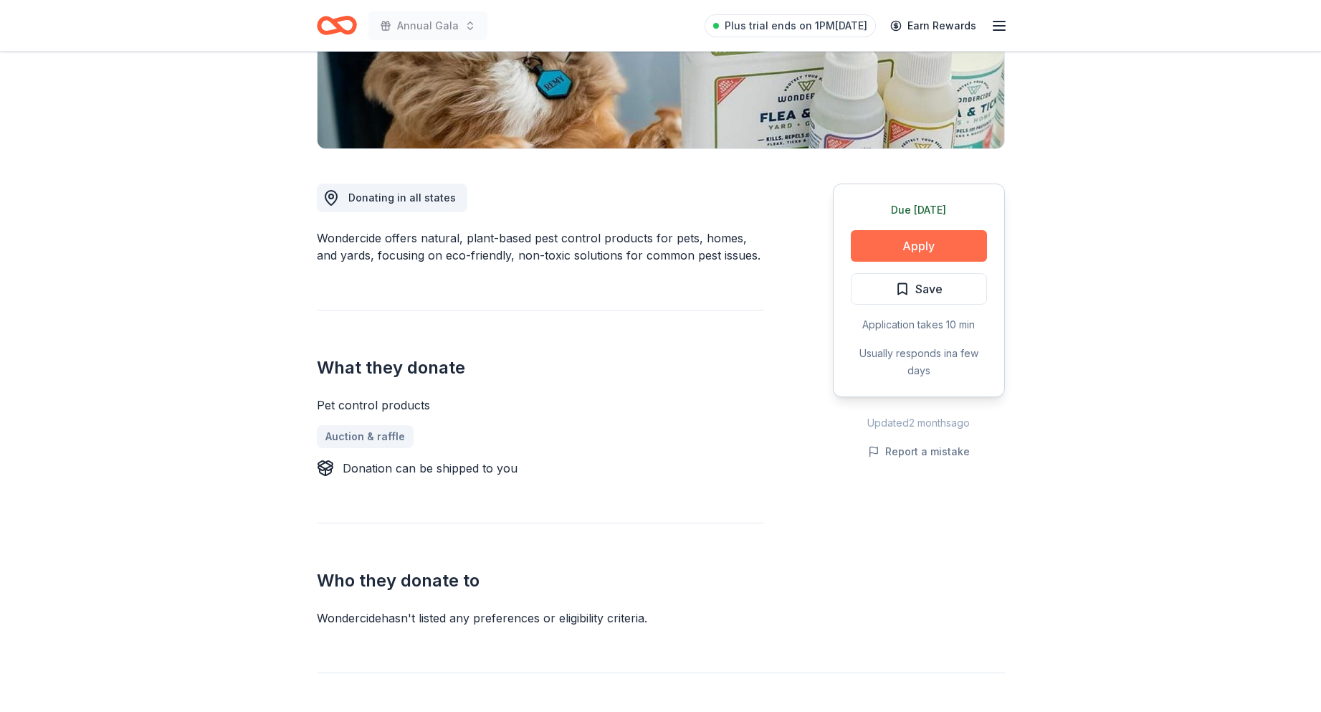
click at [885, 245] on button "Apply" at bounding box center [919, 246] width 136 height 32
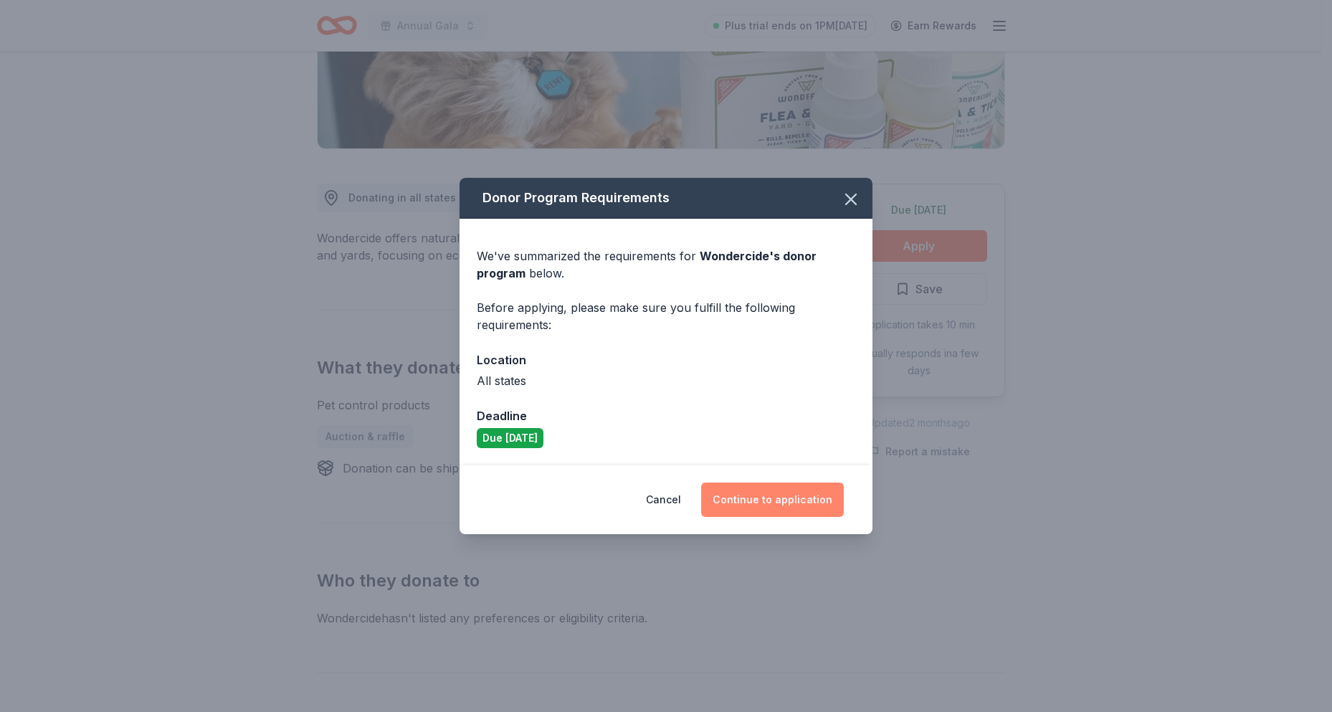
click at [745, 492] on button "Continue to application" at bounding box center [772, 499] width 143 height 34
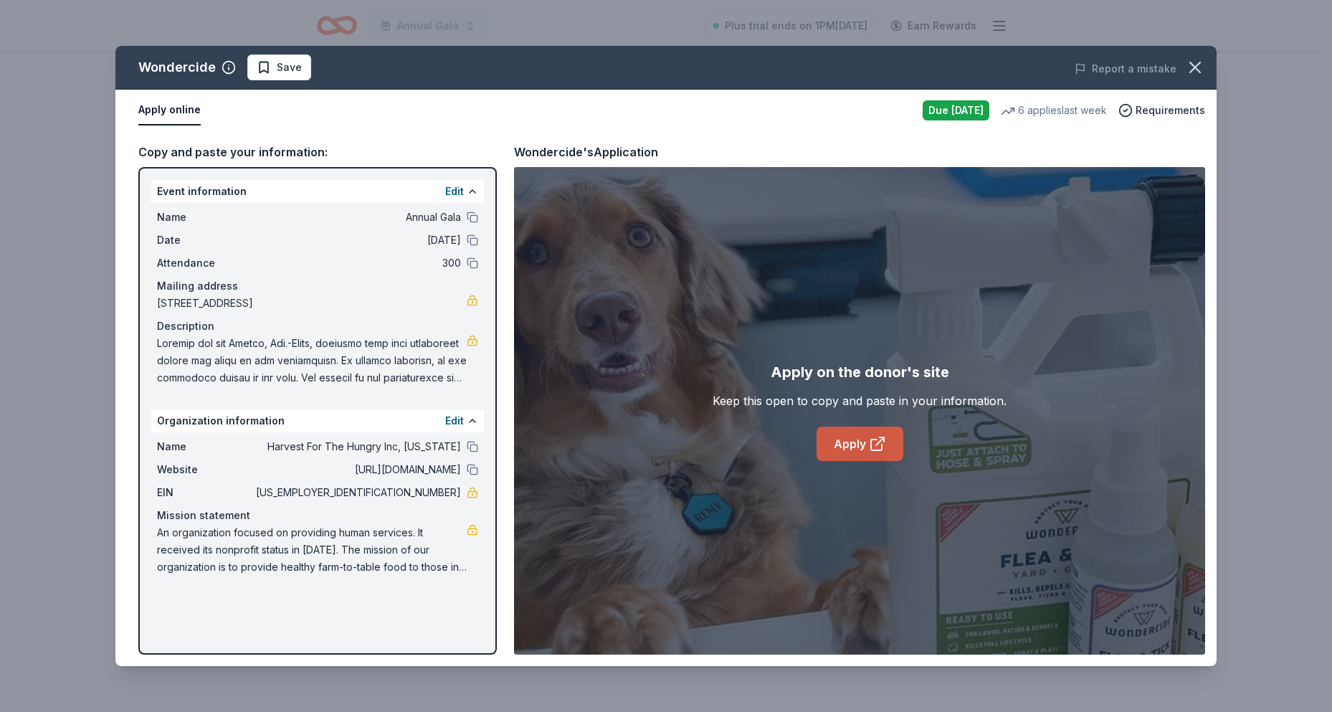
click at [841, 440] on link "Apply" at bounding box center [859, 443] width 87 height 34
click at [849, 445] on link "Apply" at bounding box center [859, 443] width 87 height 34
